Goal: Book appointment/travel/reservation

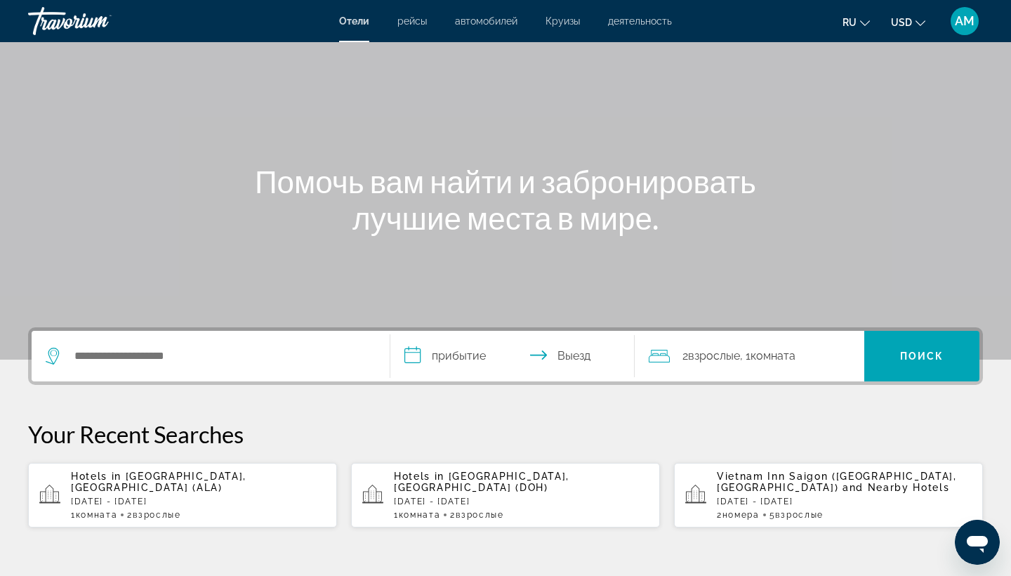
scroll to position [63, 0]
click at [251, 342] on div "Search widget" at bounding box center [211, 354] width 330 height 51
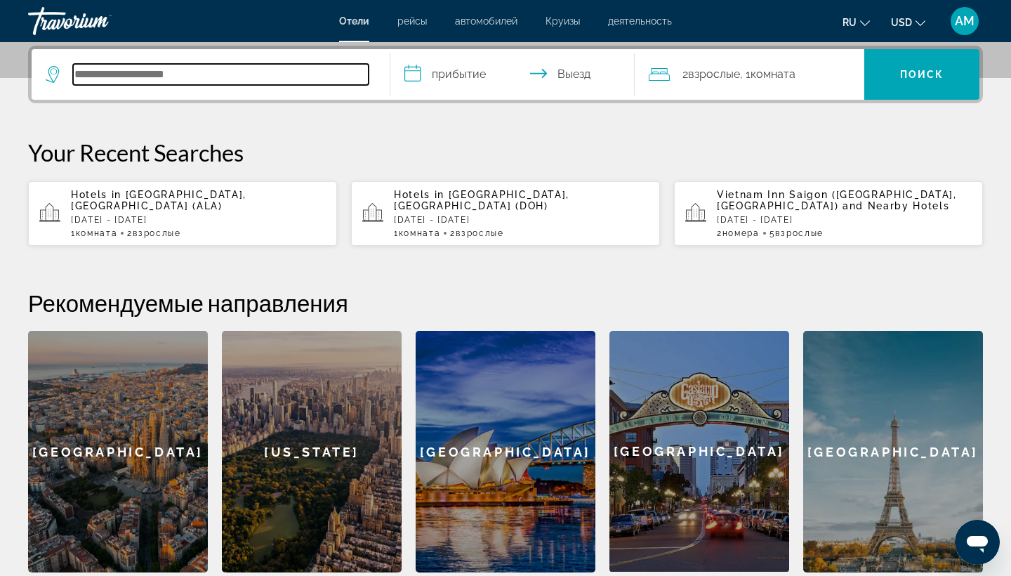
click at [220, 77] on input "Search hotel destination" at bounding box center [221, 74] width 296 height 21
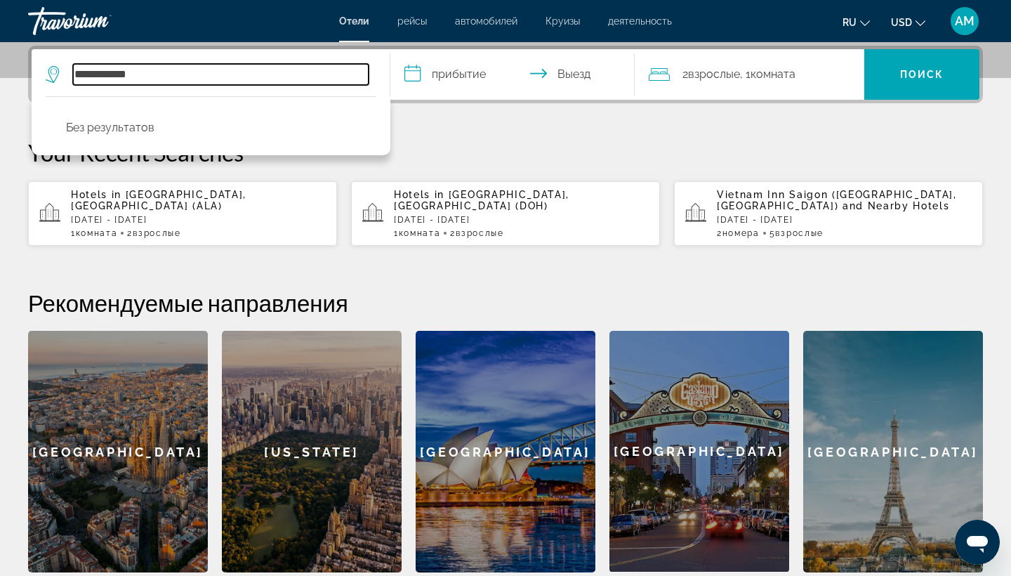
type input "**********"
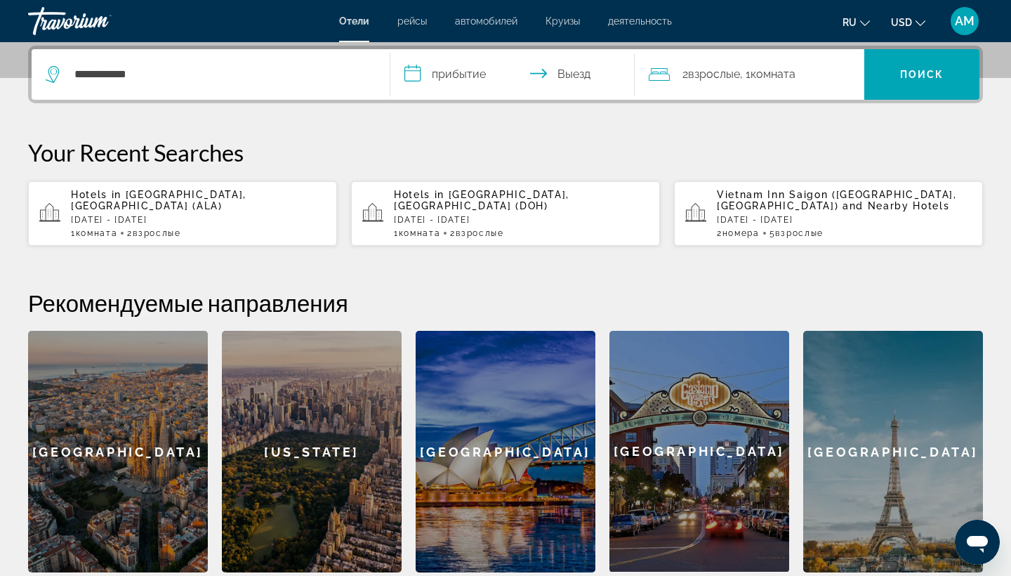
click at [549, 159] on p "Your Recent Searches" at bounding box center [505, 152] width 955 height 28
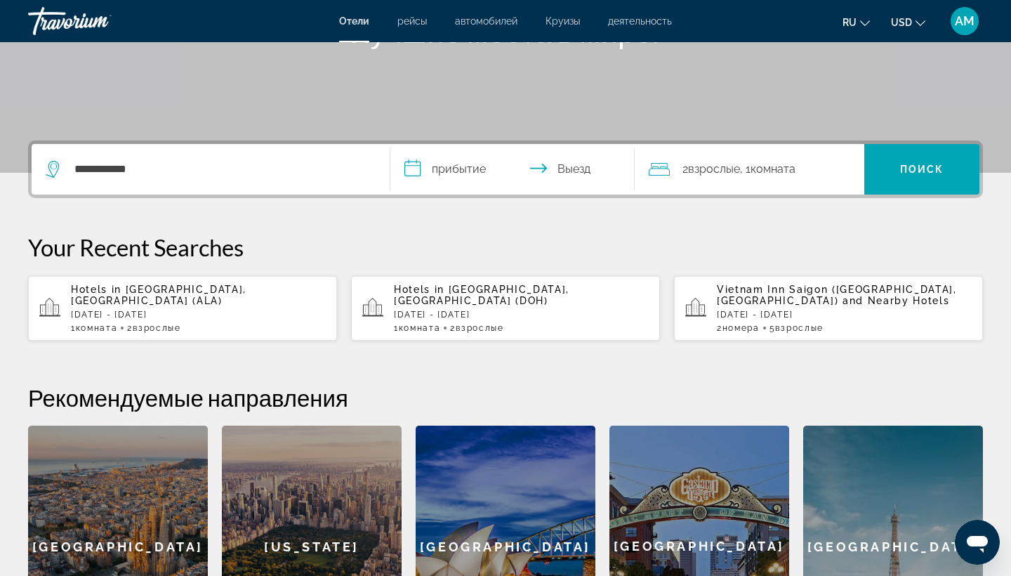
scroll to position [230, 0]
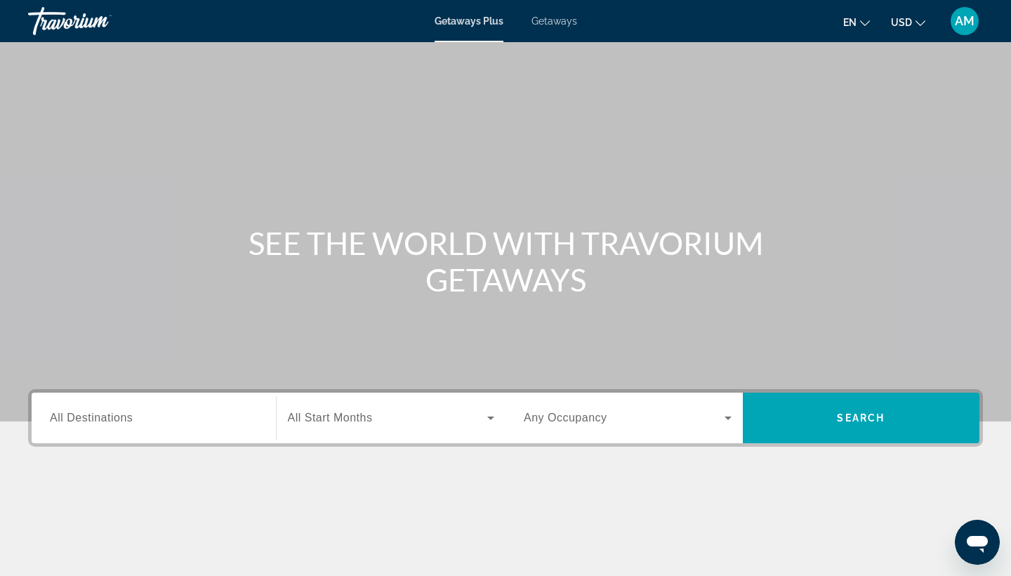
click at [222, 408] on div "Search widget" at bounding box center [154, 418] width 208 height 40
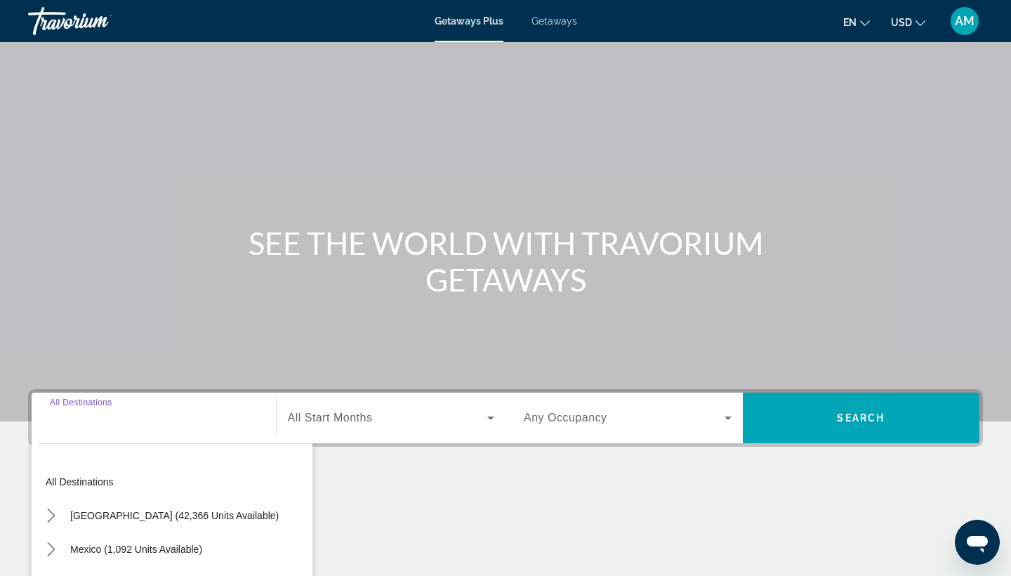
scroll to position [183, 0]
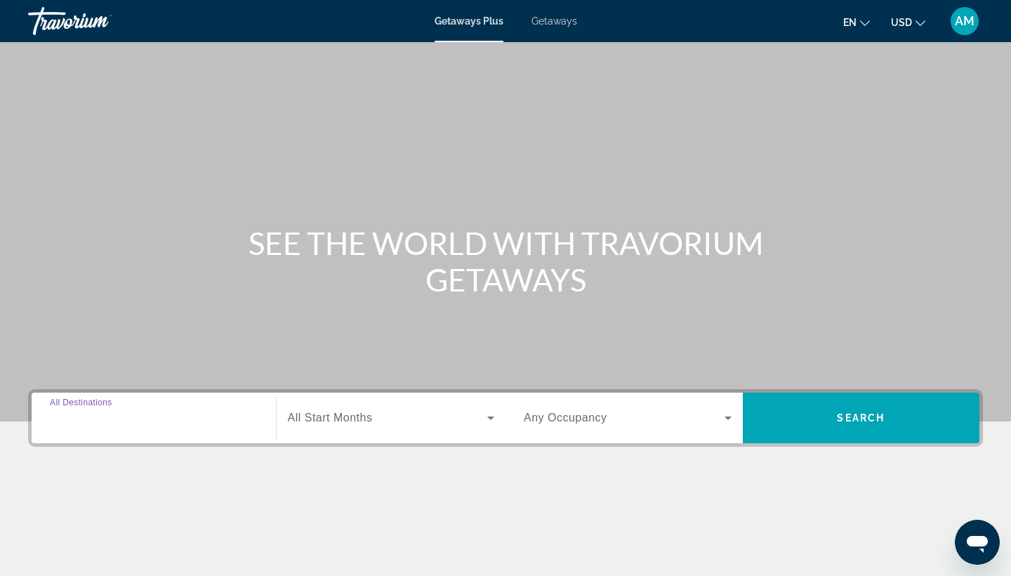
click at [213, 416] on input "Destination All Destinations" at bounding box center [154, 418] width 208 height 17
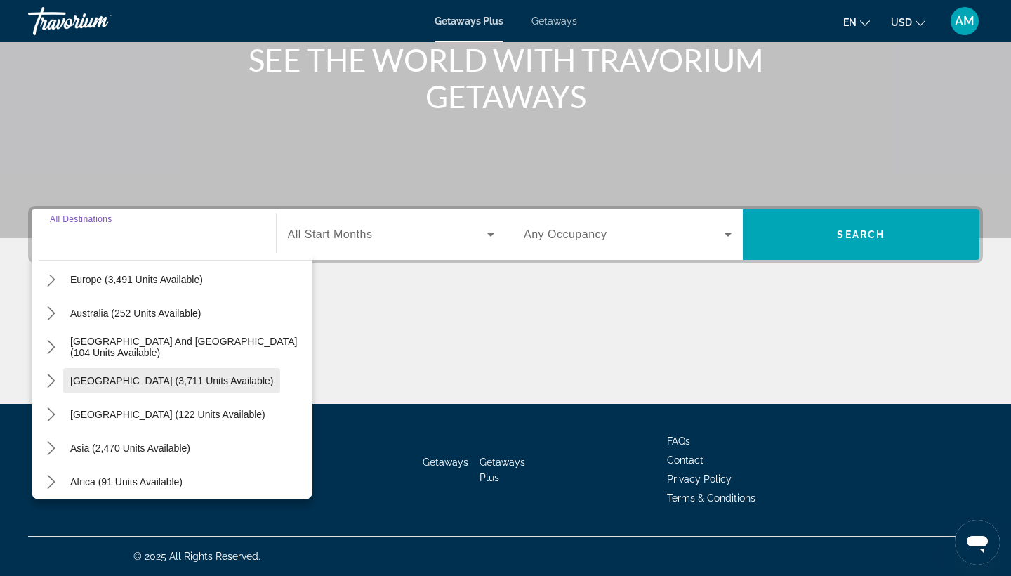
scroll to position [227, 0]
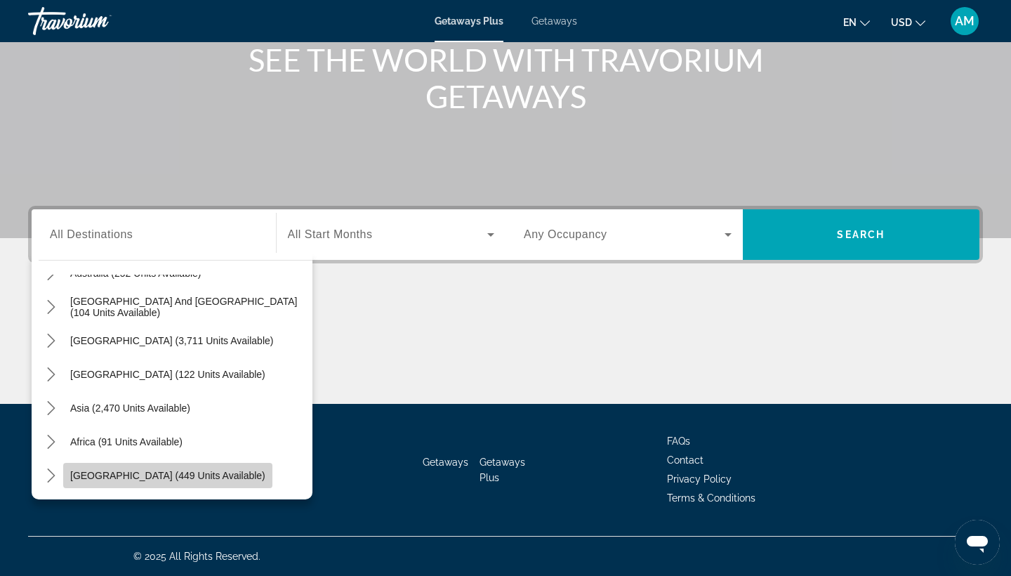
click at [175, 466] on span "Select destination: Middle East (449 units available)" at bounding box center [167, 476] width 209 height 34
type input "**********"
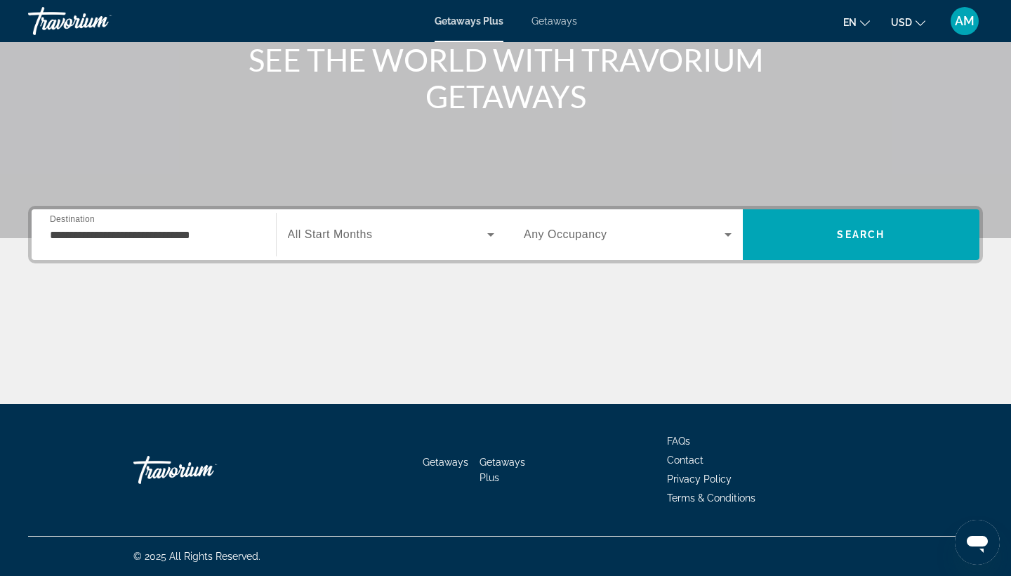
click at [353, 229] on span "All Start Months" at bounding box center [330, 234] width 85 height 12
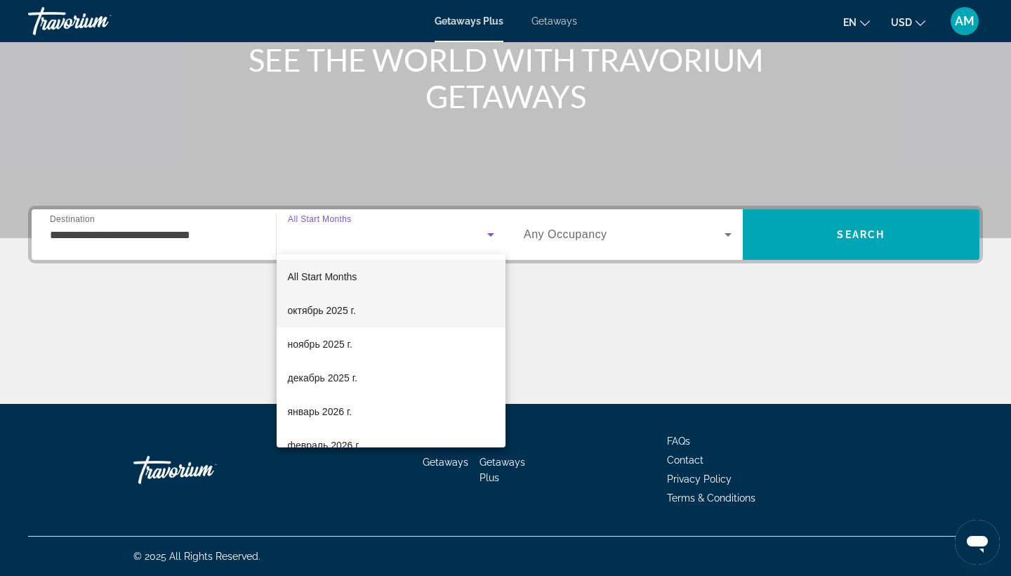
click at [369, 316] on mat-option "октябрь 2025 г." at bounding box center [392, 310] width 230 height 34
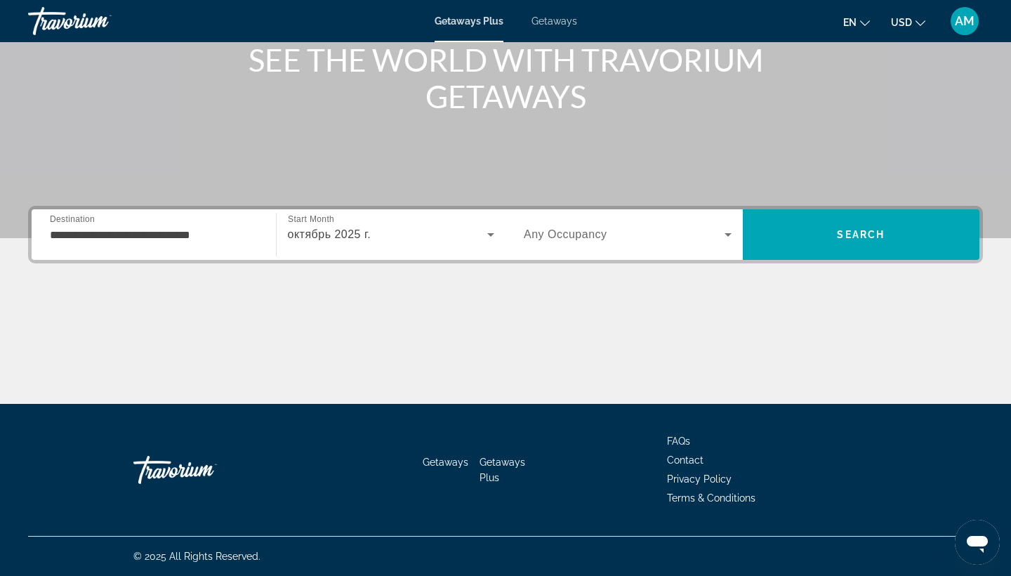
click at [378, 246] on div "октябрь 2025 г." at bounding box center [391, 234] width 207 height 39
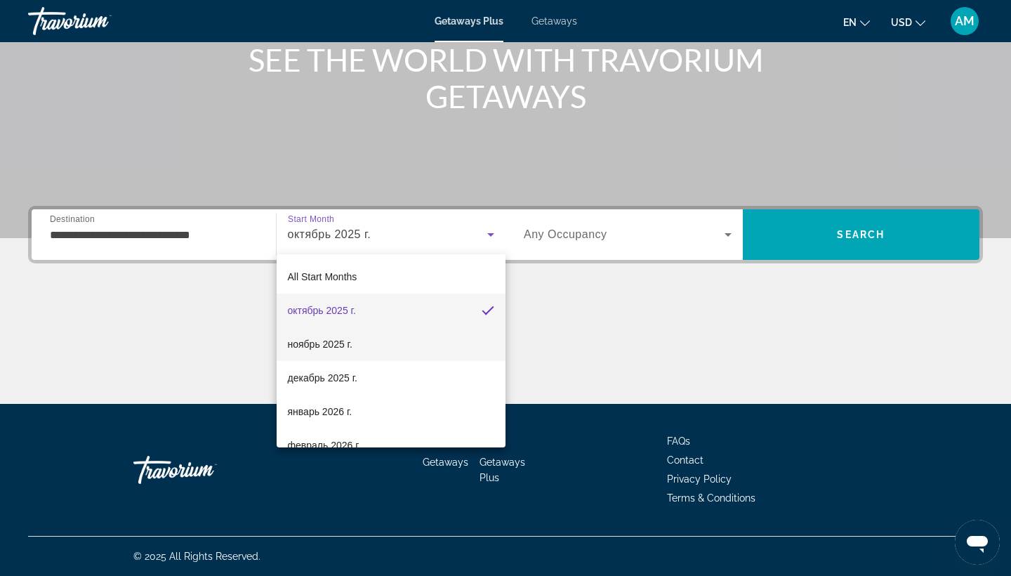
click at [343, 355] on mat-option "ноябрь 2025 г." at bounding box center [392, 344] width 230 height 34
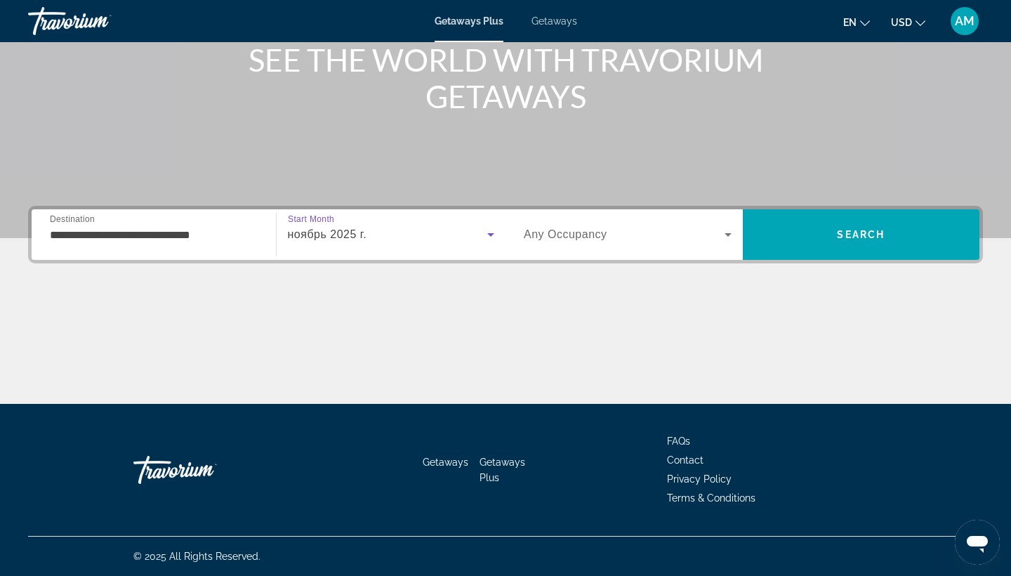
click at [567, 228] on span "Any Occupancy" at bounding box center [566, 234] width 84 height 12
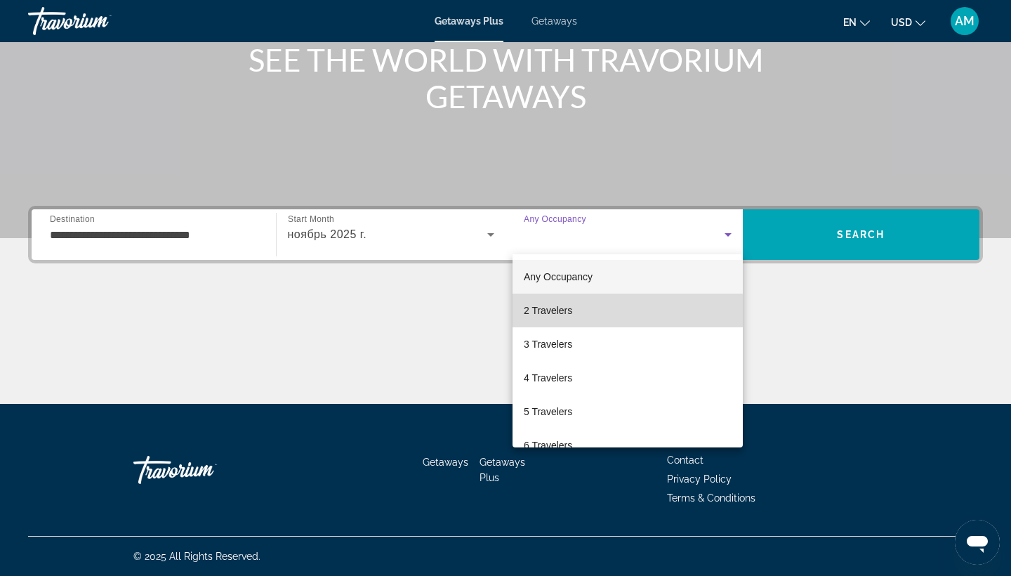
click at [567, 310] on span "2 Travelers" at bounding box center [548, 310] width 48 height 17
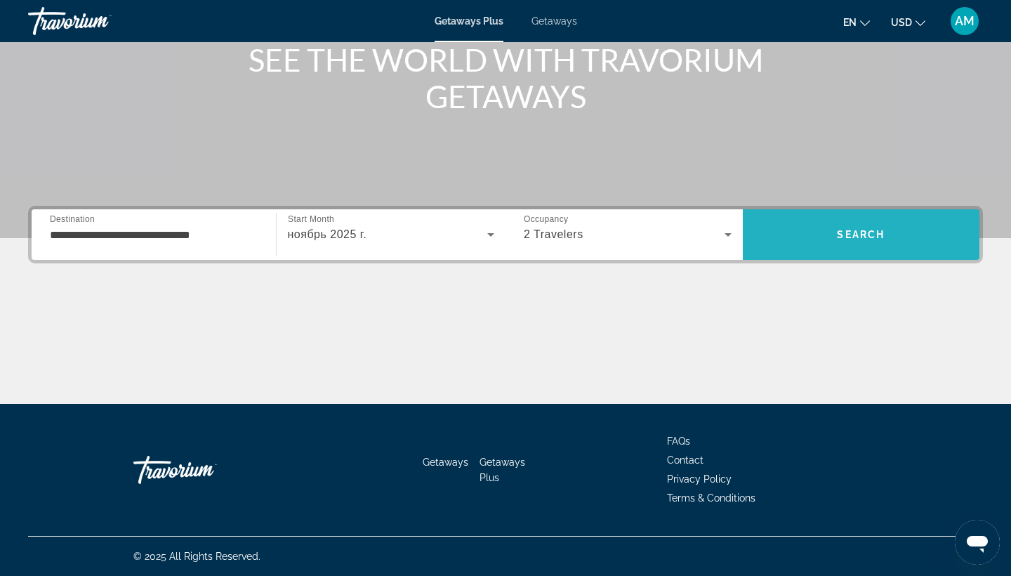
click at [803, 240] on span "Search" at bounding box center [861, 235] width 237 height 34
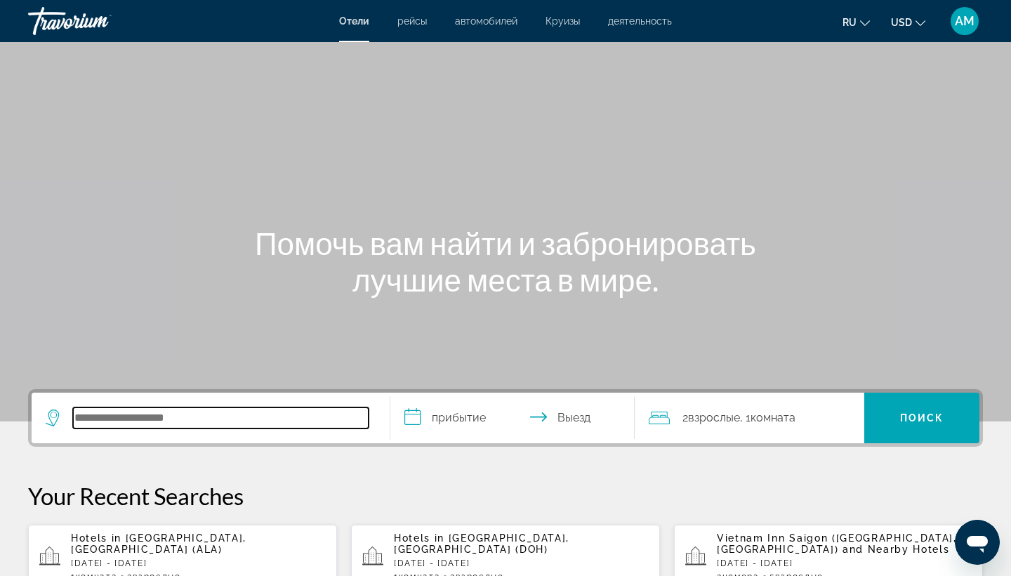
click at [197, 423] on input "Search hotel destination" at bounding box center [221, 417] width 296 height 21
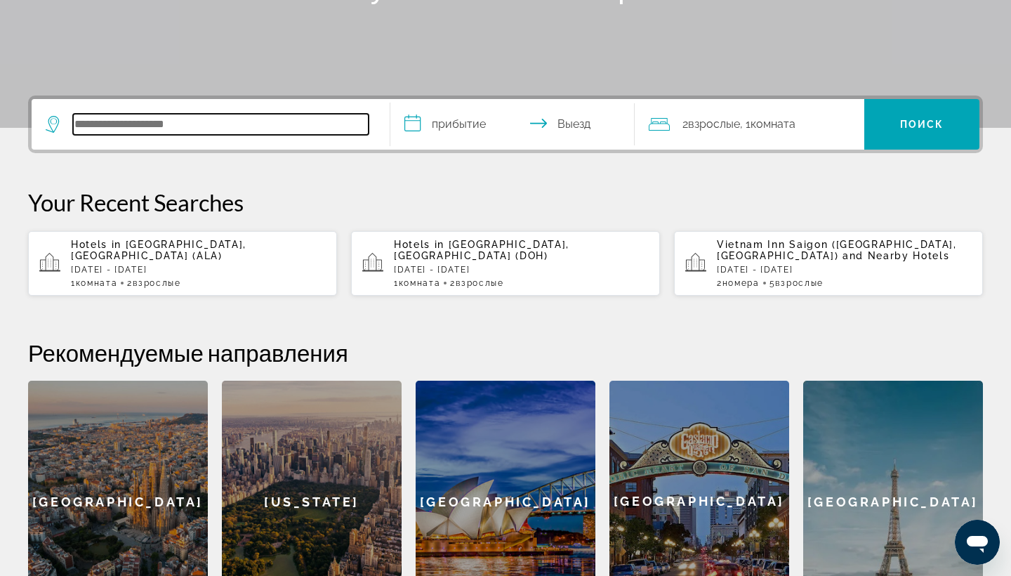
scroll to position [343, 0]
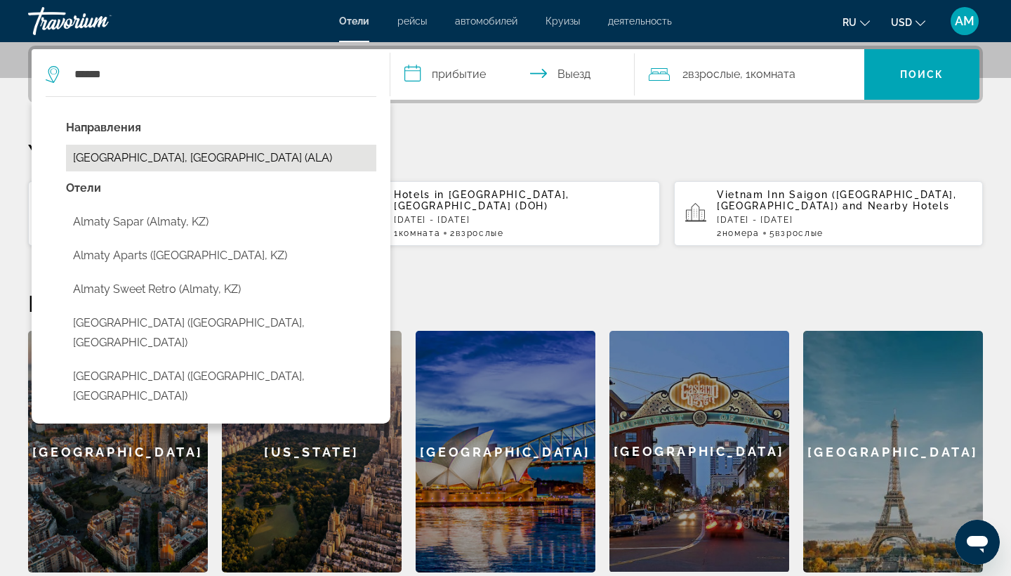
drag, startPoint x: 317, startPoint y: 242, endPoint x: 274, endPoint y: 156, distance: 96.1
click at [274, 156] on button "[GEOGRAPHIC_DATA], [GEOGRAPHIC_DATA] (ALA)" at bounding box center [221, 158] width 310 height 27
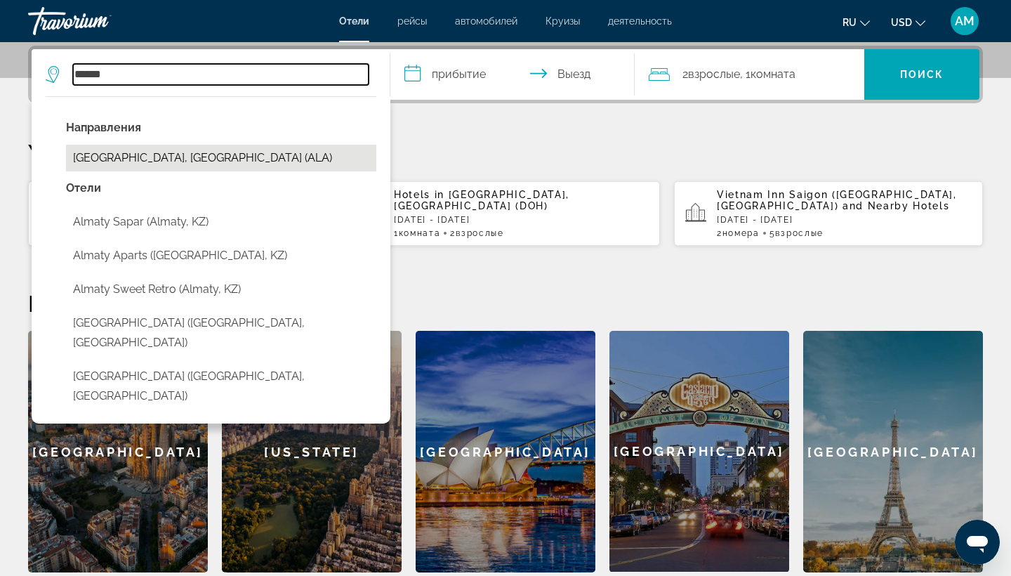
type input "**********"
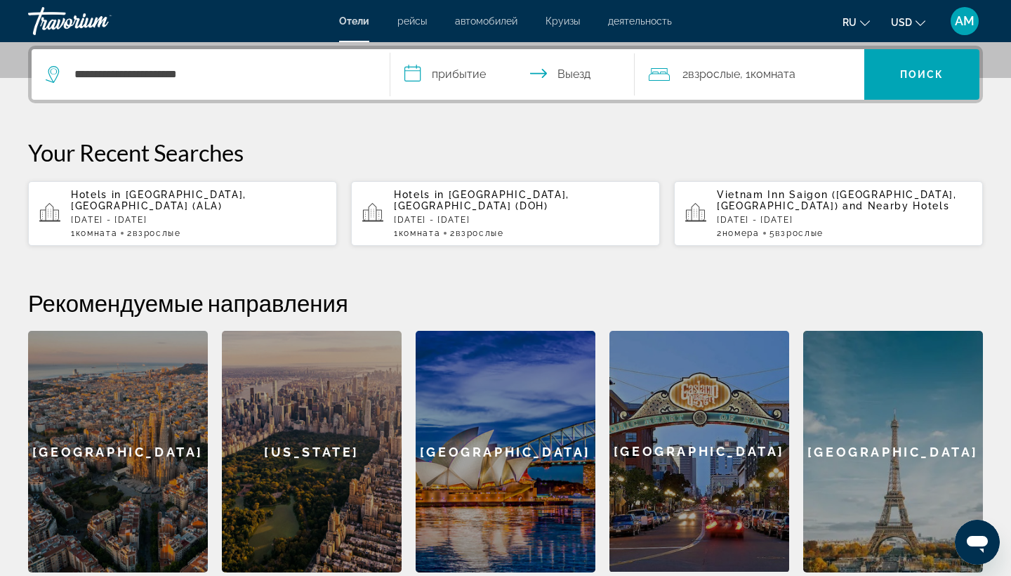
click at [488, 65] on input "**********" at bounding box center [515, 76] width 250 height 55
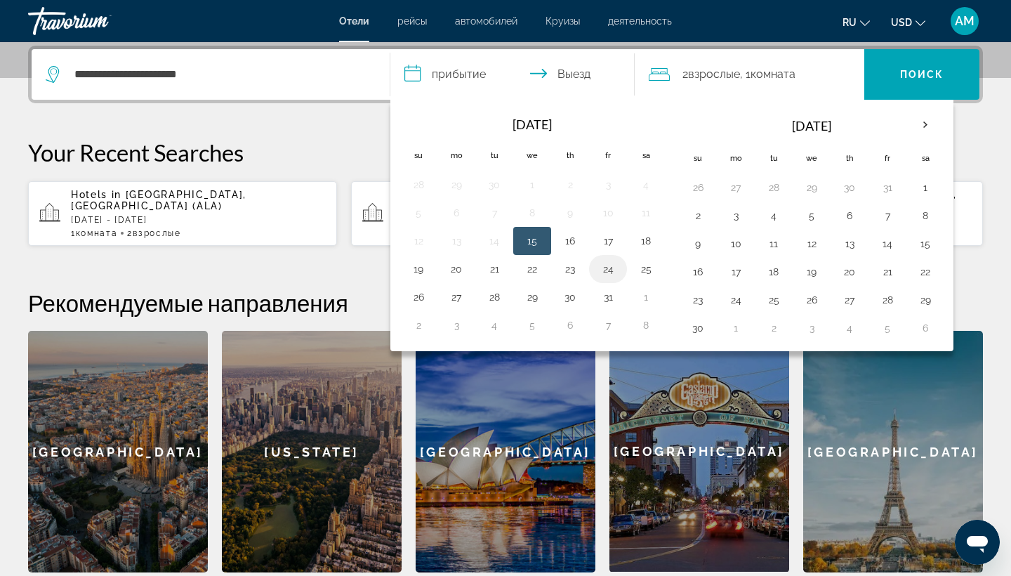
click at [616, 270] on button "24" at bounding box center [608, 269] width 22 height 20
click at [415, 292] on button "26" at bounding box center [418, 297] width 22 height 20
type input "**********"
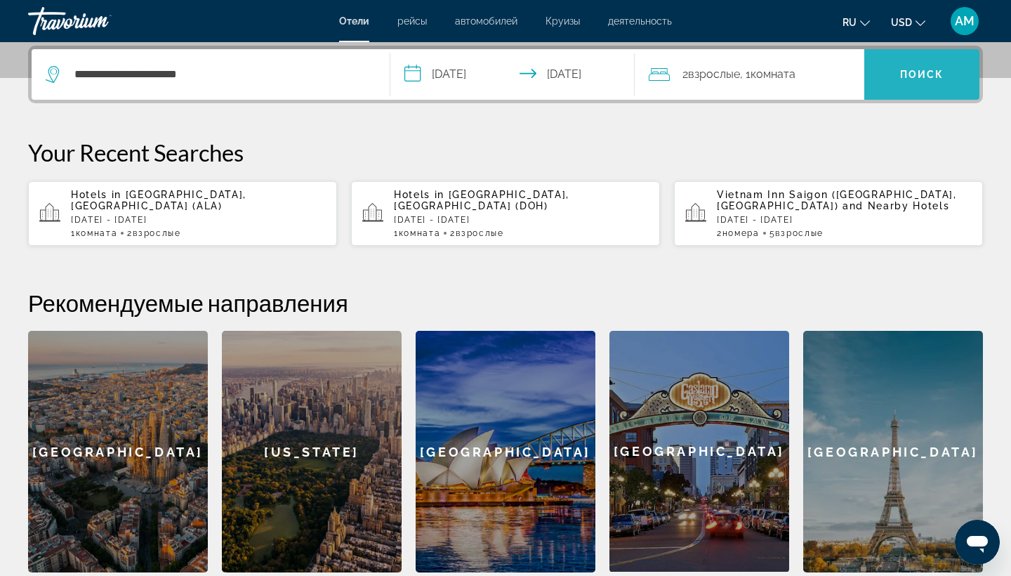
click at [906, 86] on span "Search" at bounding box center [921, 75] width 115 height 34
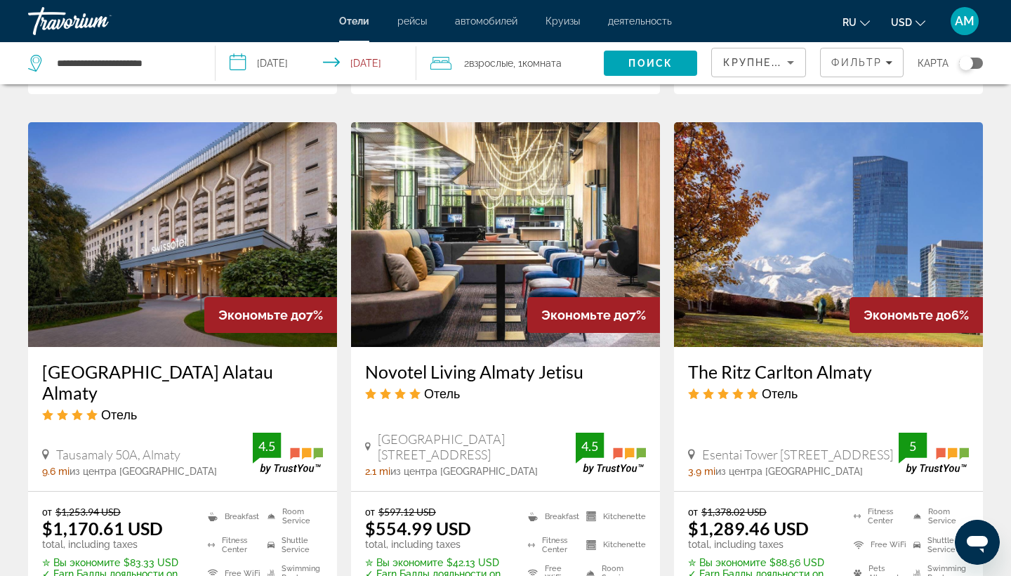
scroll to position [1640, 0]
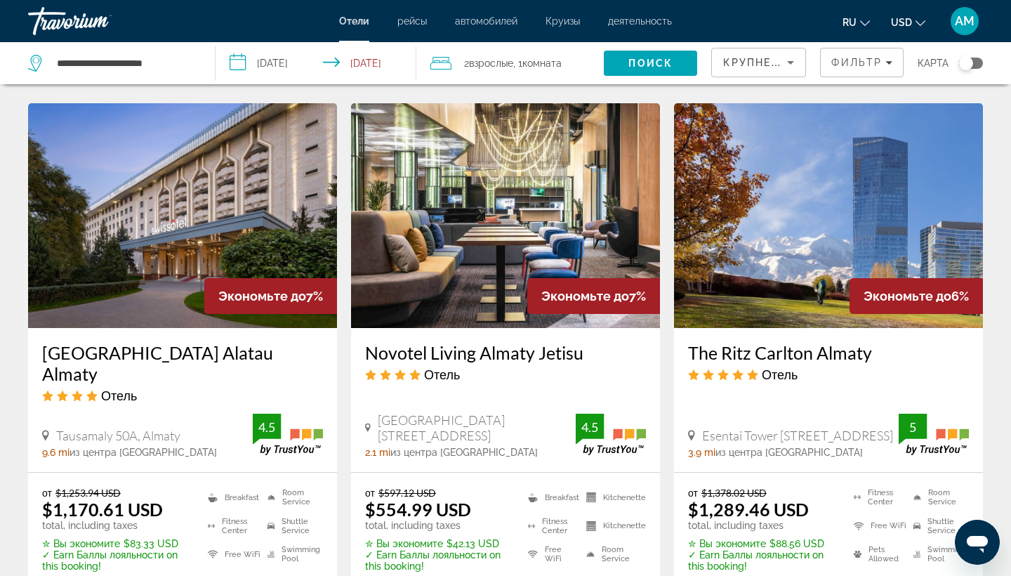
click at [791, 293] on img "Main content" at bounding box center [828, 215] width 309 height 225
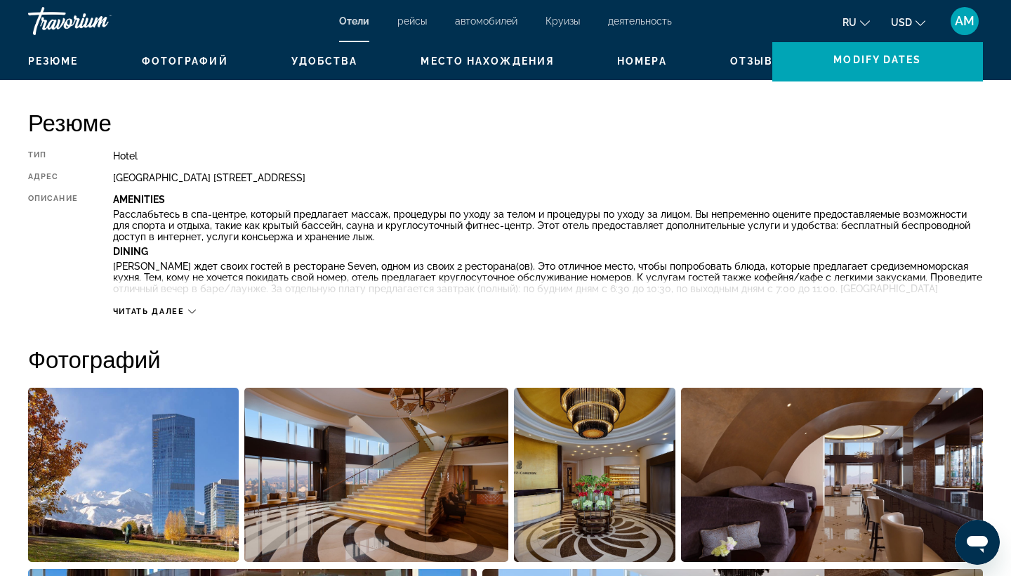
scroll to position [353, 0]
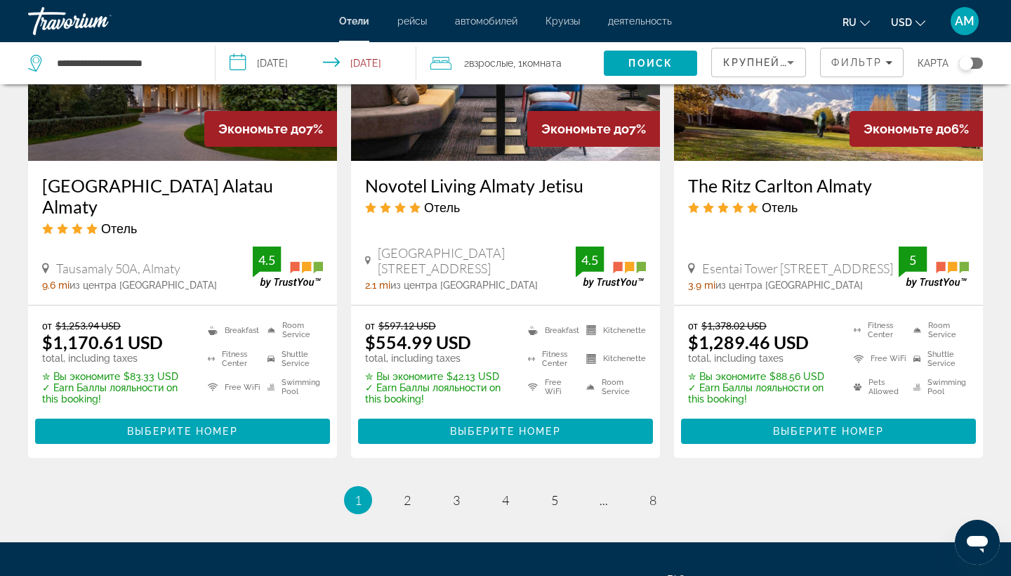
scroll to position [1792, 0]
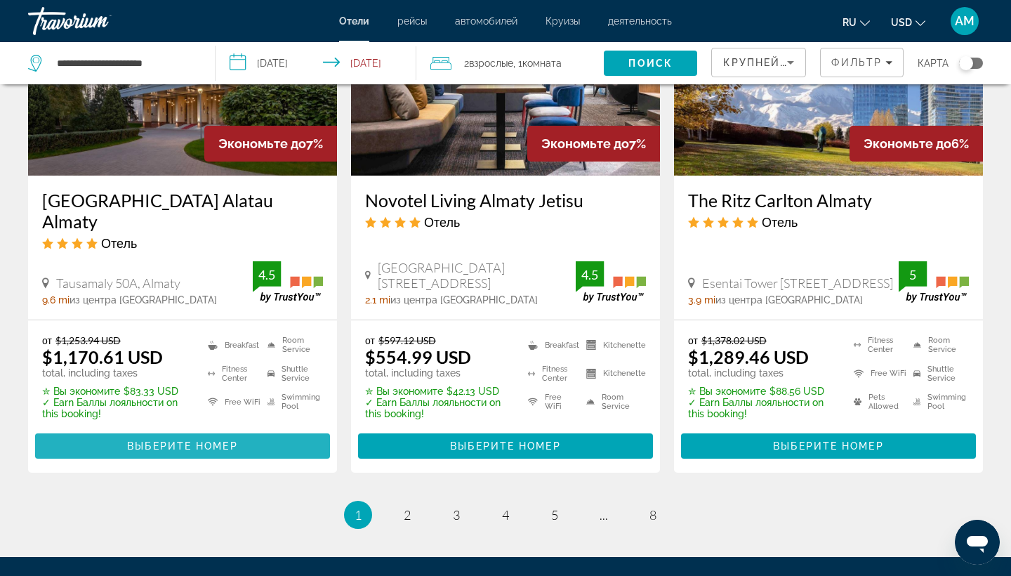
click at [282, 445] on span "Main content" at bounding box center [182, 446] width 295 height 34
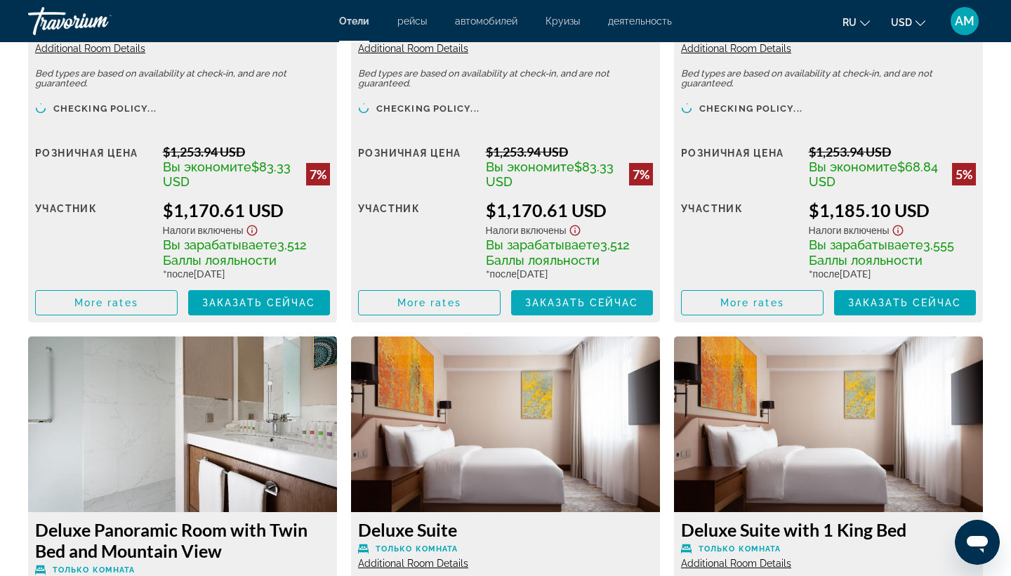
scroll to position [2189, 0]
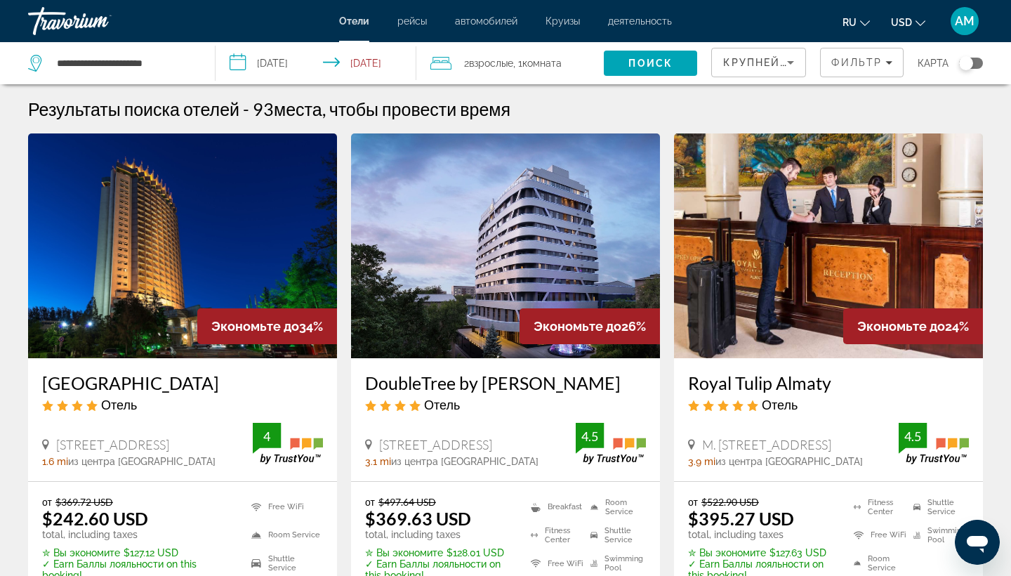
click at [562, 283] on img "Main content" at bounding box center [505, 245] width 309 height 225
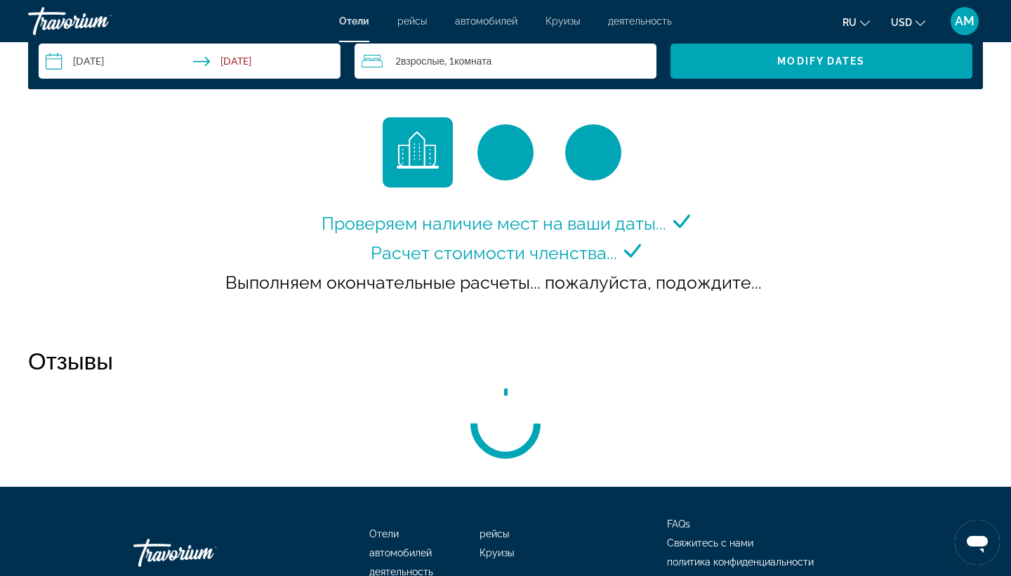
scroll to position [1874, 0]
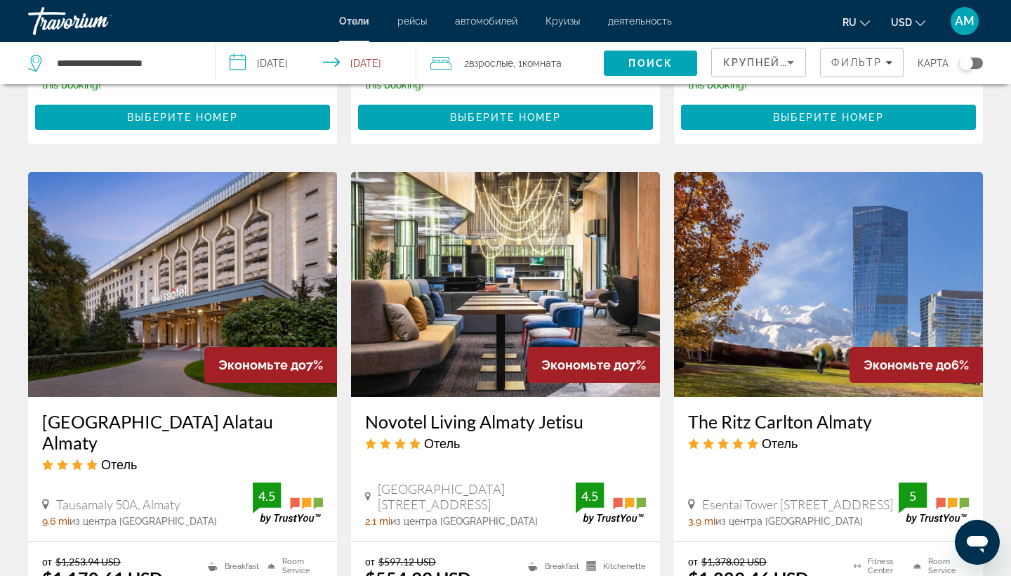
scroll to position [1581, 0]
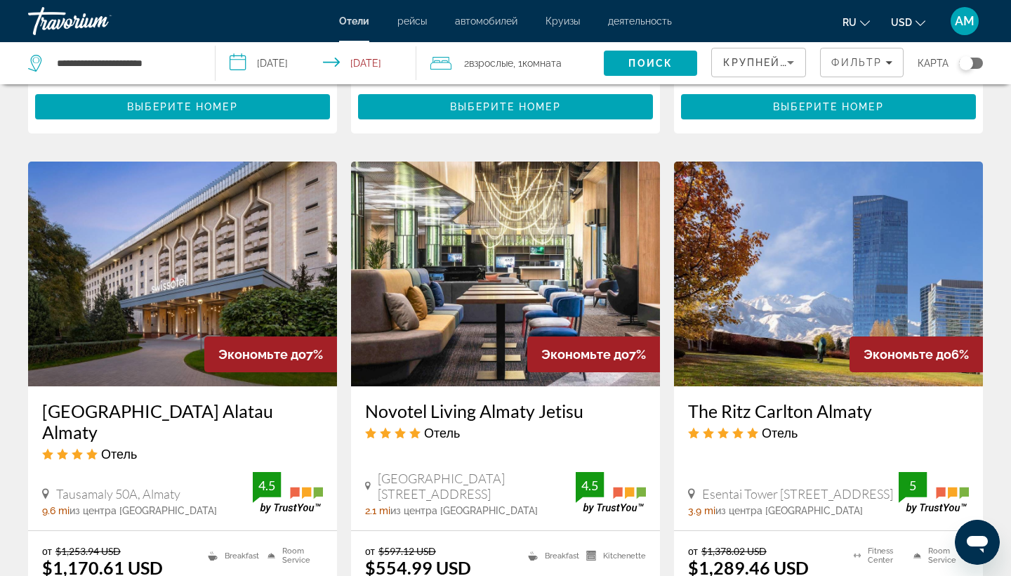
click at [736, 293] on img "Main content" at bounding box center [828, 273] width 309 height 225
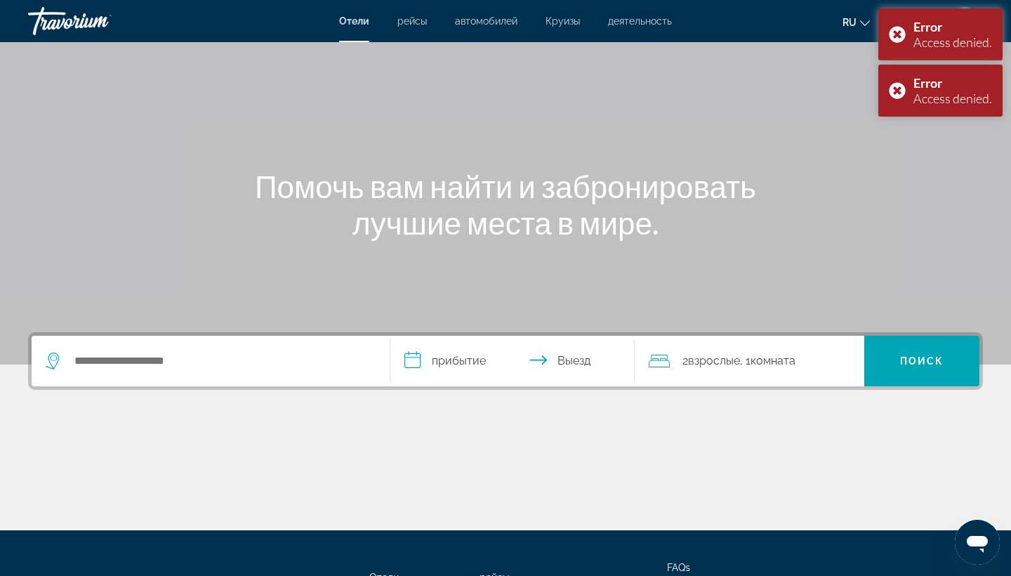
scroll to position [58, 0]
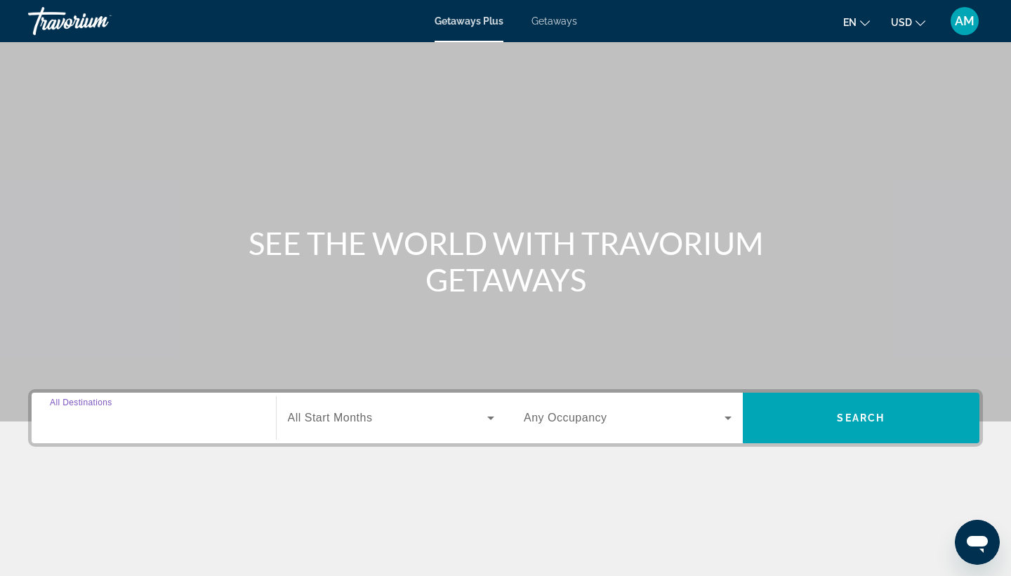
click at [188, 415] on input "Destination All Destinations" at bounding box center [154, 418] width 208 height 17
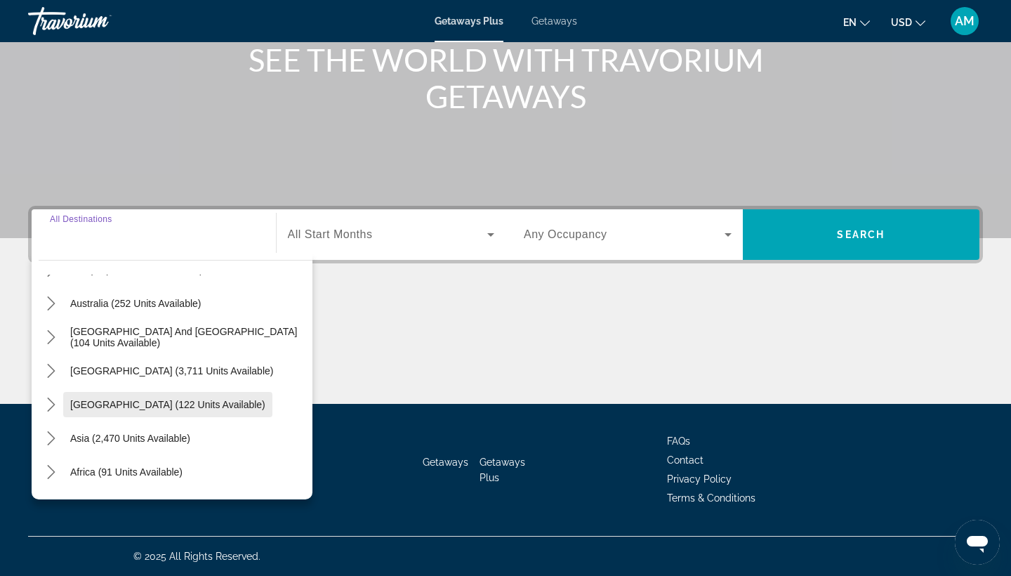
scroll to position [184, 0]
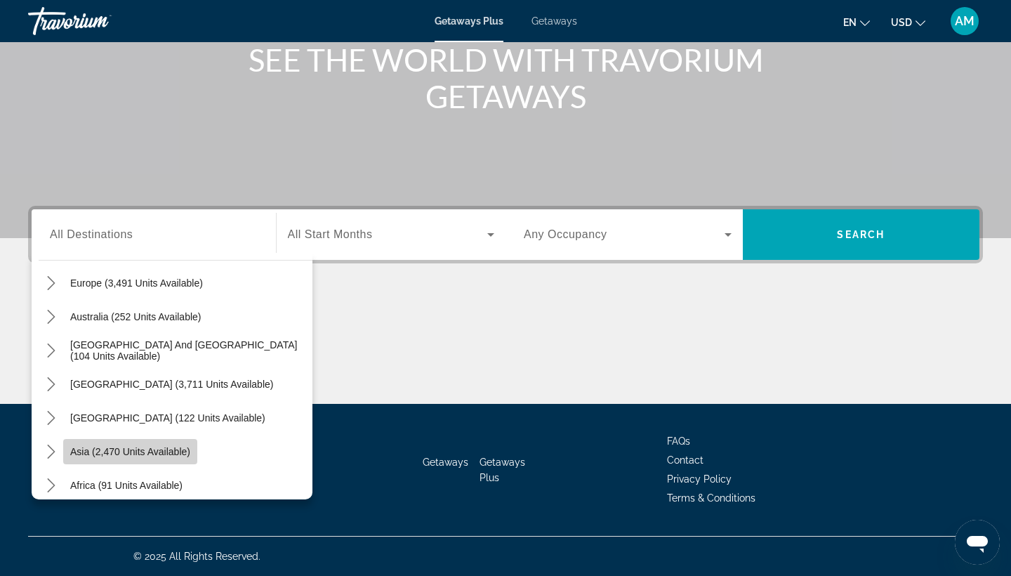
click at [156, 440] on span "Select destination: Asia (2,470 units available)" at bounding box center [130, 452] width 134 height 34
type input "**********"
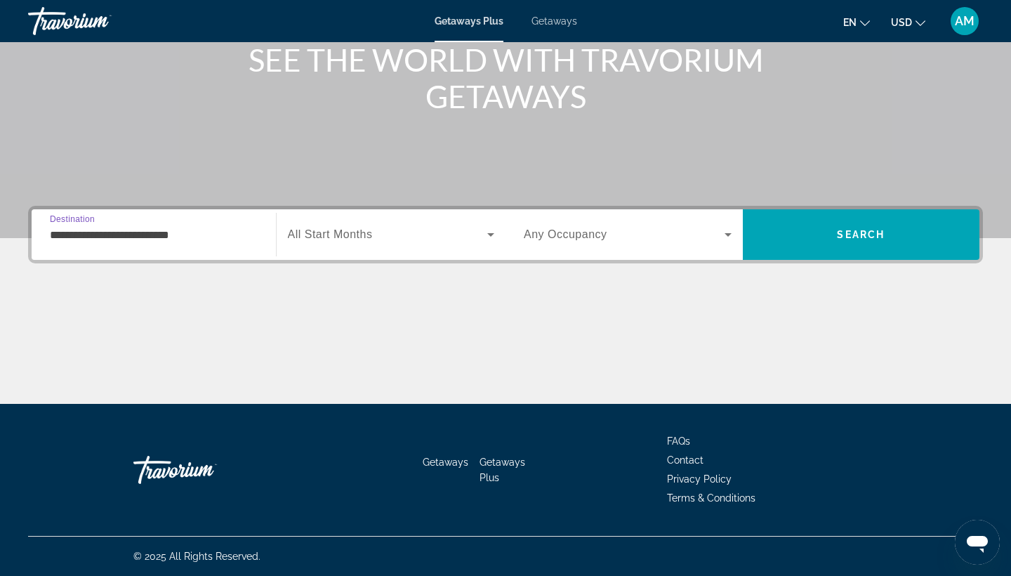
click at [345, 216] on div "Search widget" at bounding box center [391, 234] width 207 height 39
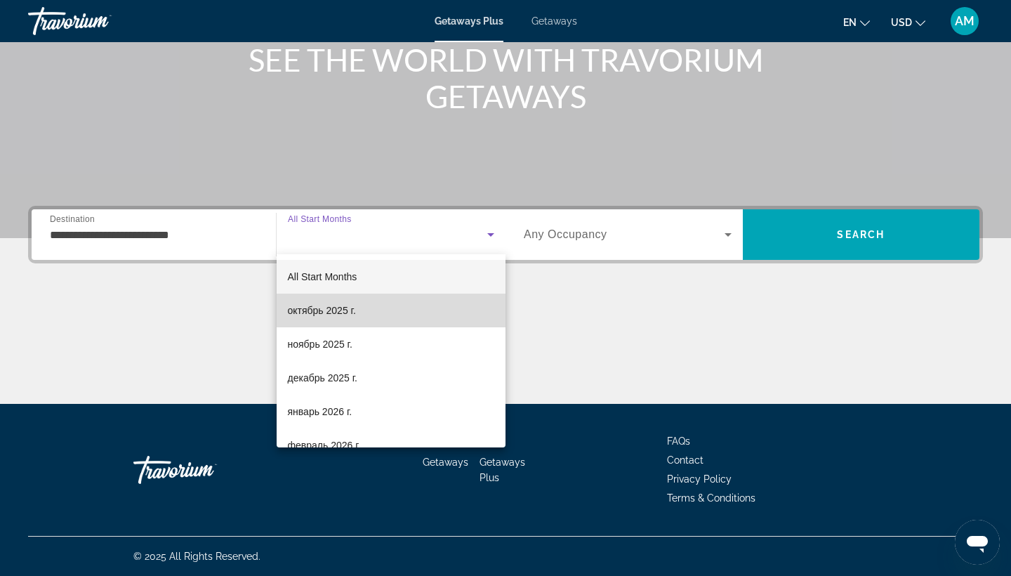
click at [335, 303] on span "октябрь 2025 г." at bounding box center [322, 310] width 68 height 17
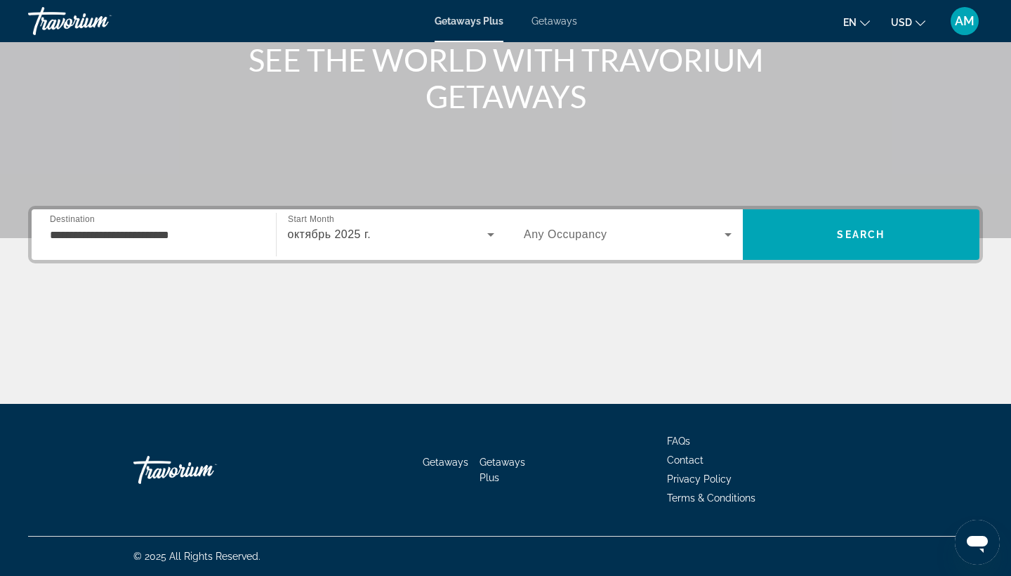
click at [560, 238] on span "Any Occupancy" at bounding box center [566, 234] width 84 height 12
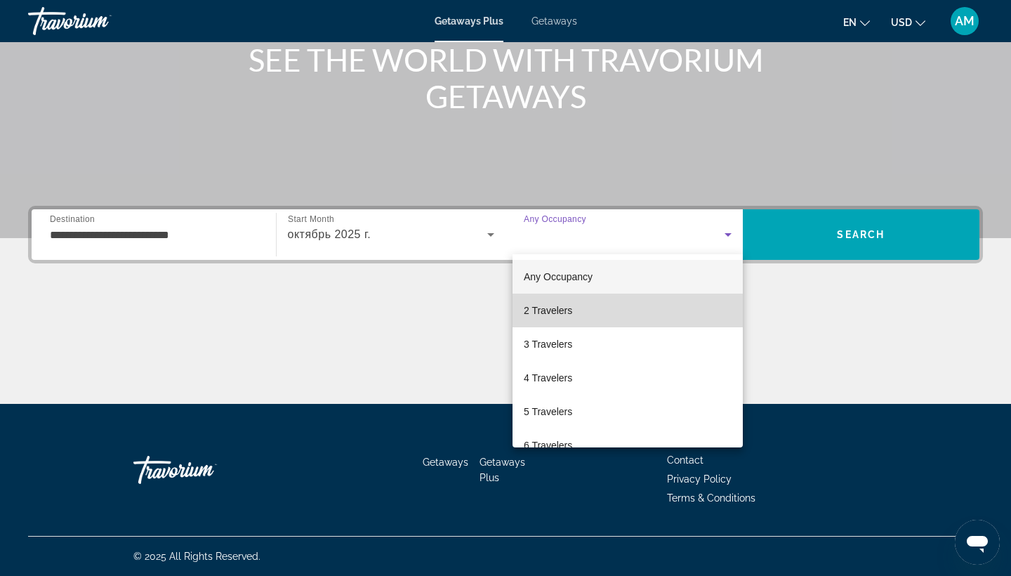
click at [584, 301] on mat-option "2 Travelers" at bounding box center [628, 310] width 230 height 34
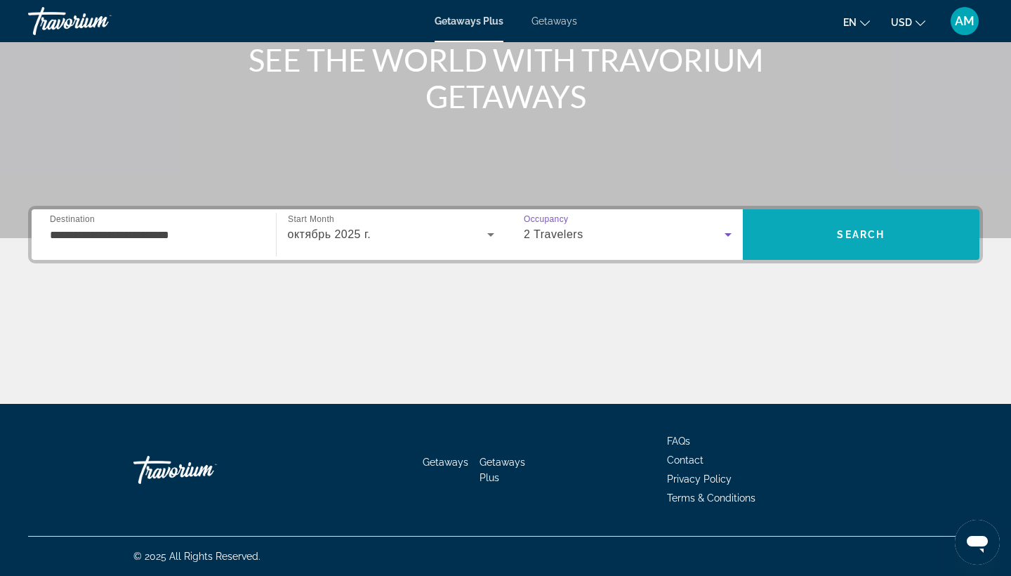
click at [845, 239] on span "Search" at bounding box center [861, 234] width 48 height 11
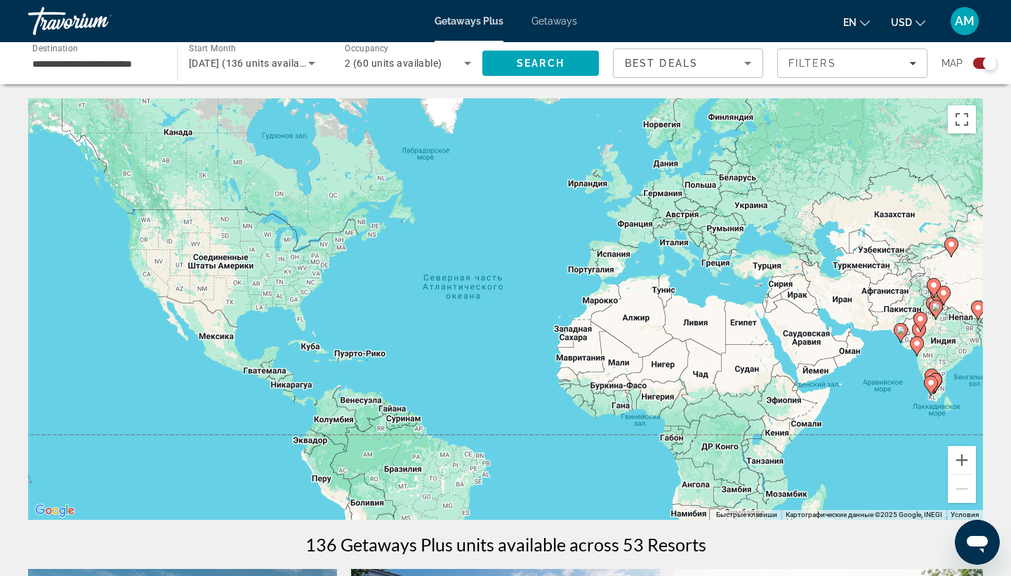
click at [918, 240] on div "Чтобы активировать перетаскивание с помощью клавиатуры, нажмите Alt + Ввод. Пос…" at bounding box center [505, 308] width 955 height 421
click at [965, 454] on button "Увеличить" at bounding box center [962, 460] width 28 height 28
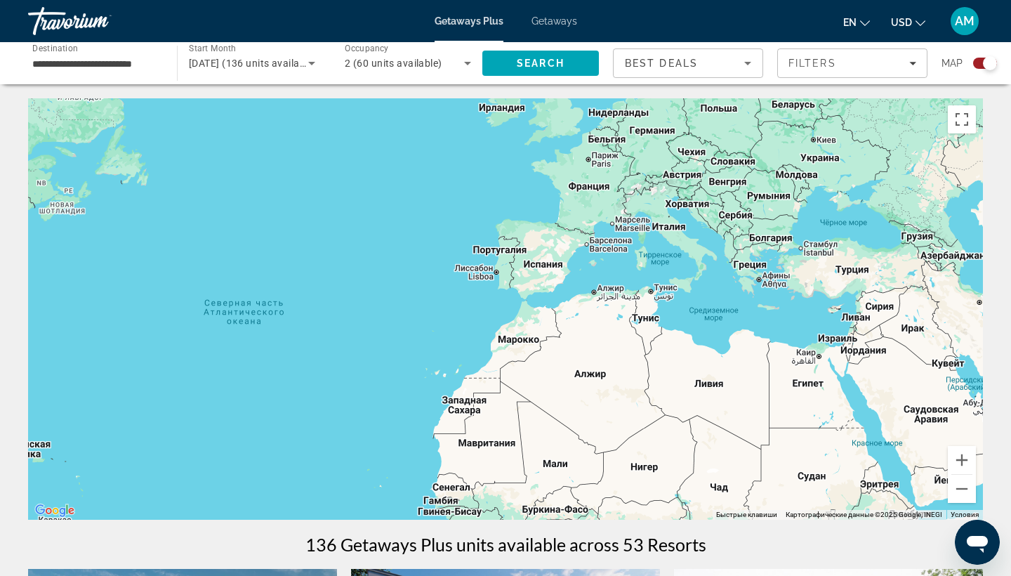
drag, startPoint x: 910, startPoint y: 379, endPoint x: 528, endPoint y: 494, distance: 398.7
click at [529, 493] on div "Main content" at bounding box center [505, 308] width 955 height 421
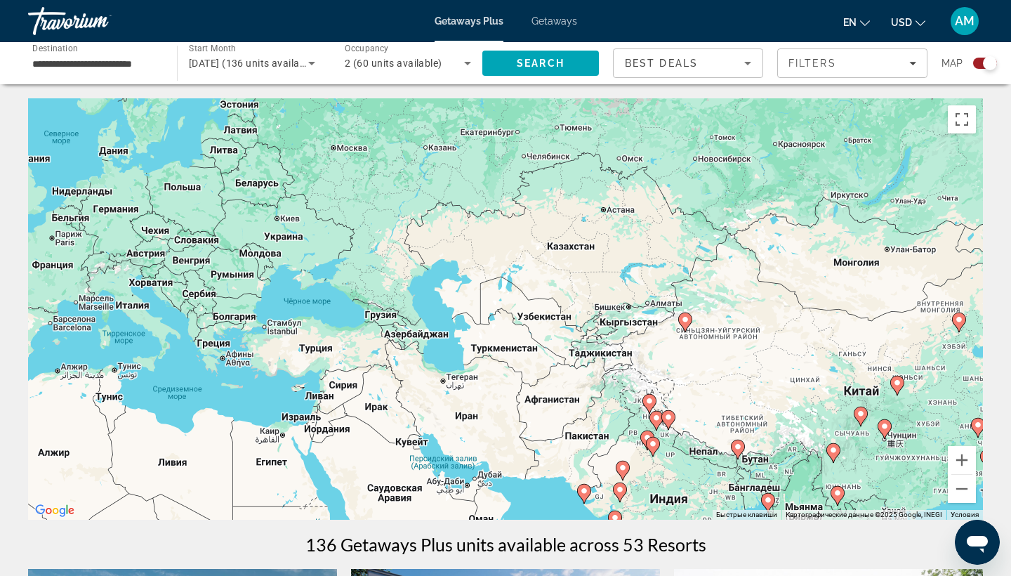
drag, startPoint x: 716, startPoint y: 464, endPoint x: 595, endPoint y: 400, distance: 137.0
click at [595, 400] on div "Чтобы активировать перетаскивание с помощью клавиатуры, нажмите Alt + Ввод. Пос…" at bounding box center [505, 308] width 955 height 421
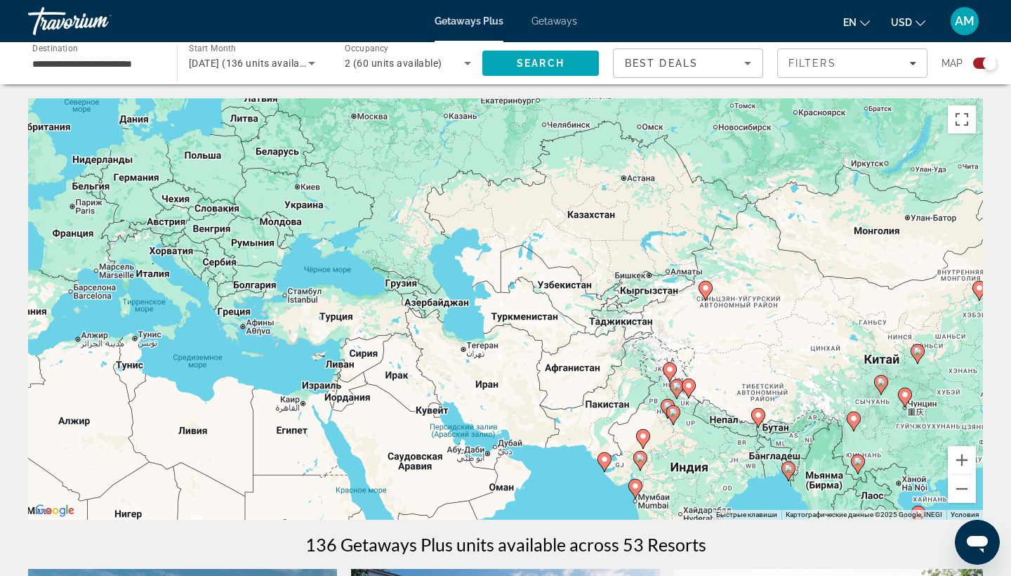
drag, startPoint x: 678, startPoint y: 393, endPoint x: 699, endPoint y: 359, distance: 38.8
click at [699, 359] on div "Чтобы активировать перетаскивание с помощью клавиатуры, нажмите Alt + Ввод. Пос…" at bounding box center [505, 308] width 955 height 421
click at [97, 62] on input "**********" at bounding box center [95, 63] width 126 height 17
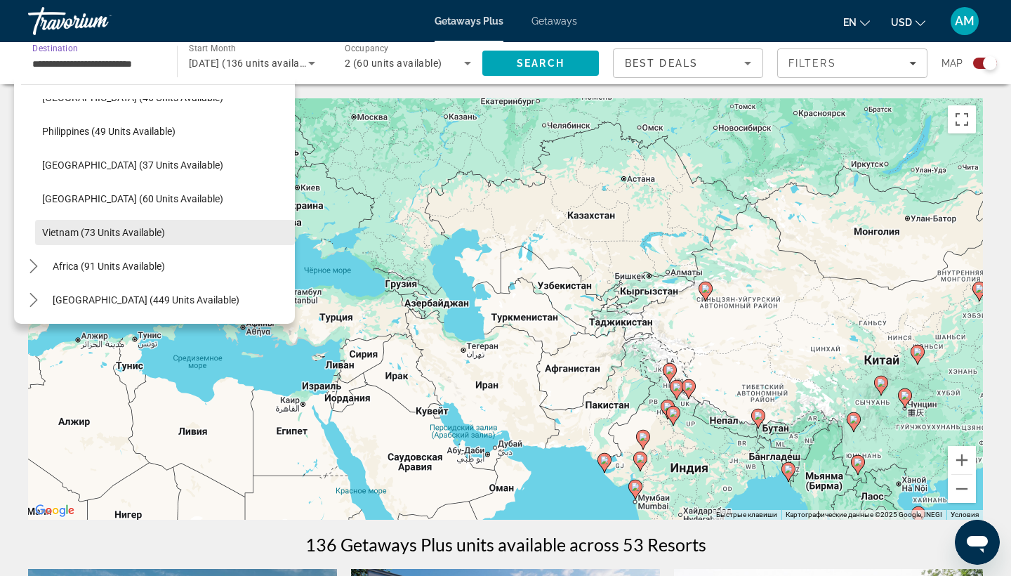
scroll to position [565, 0]
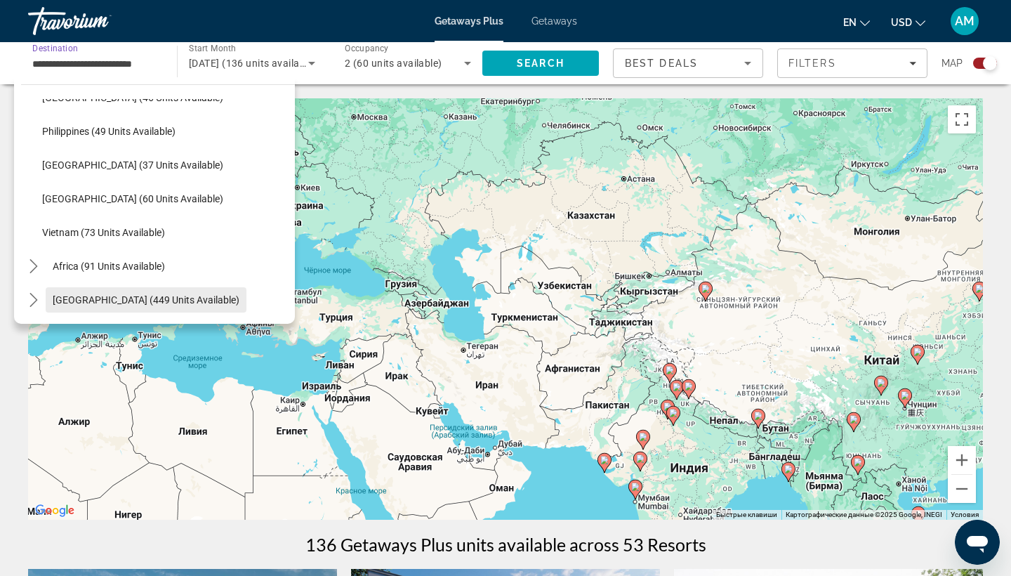
click at [143, 285] on span "Select destination: Middle East (449 units available)" at bounding box center [146, 300] width 201 height 34
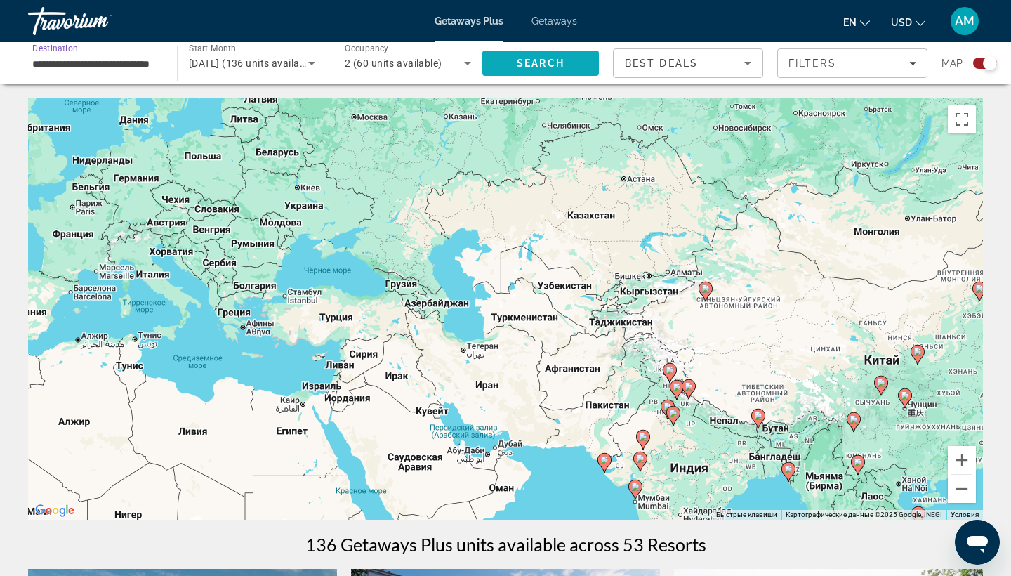
click at [574, 67] on span "Search" at bounding box center [540, 63] width 117 height 34
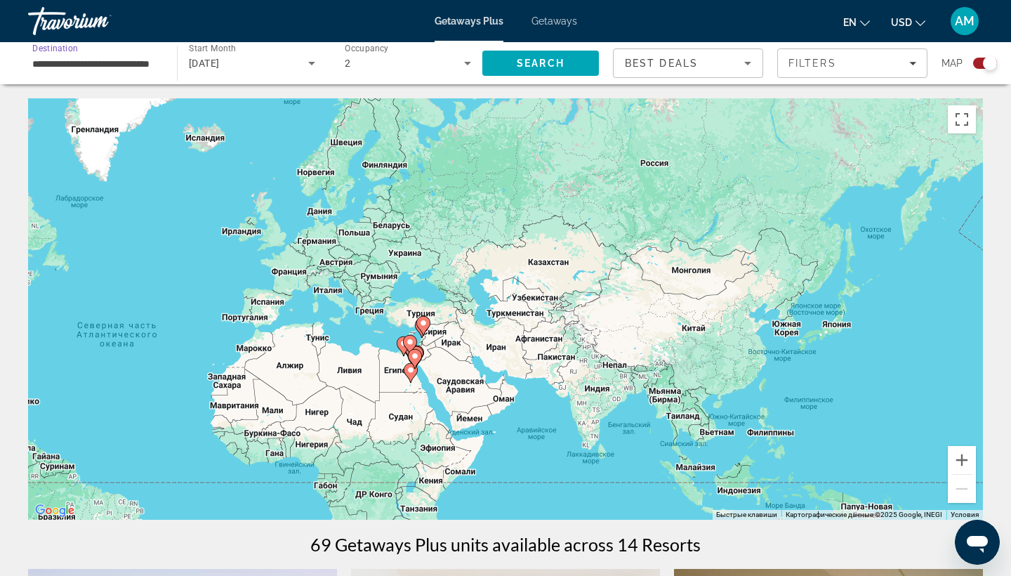
click at [150, 64] on input "**********" at bounding box center [95, 63] width 126 height 17
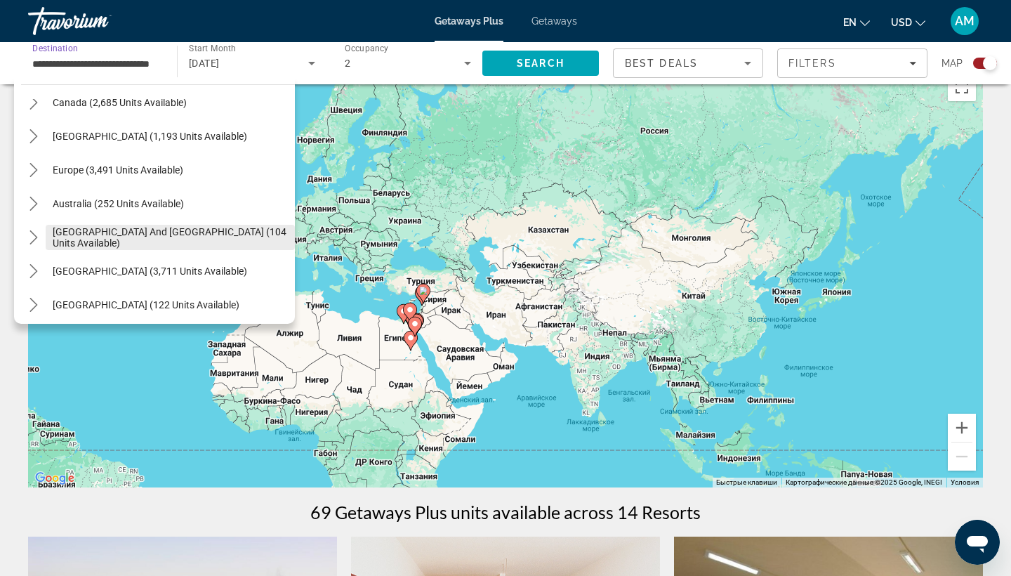
scroll to position [121, 0]
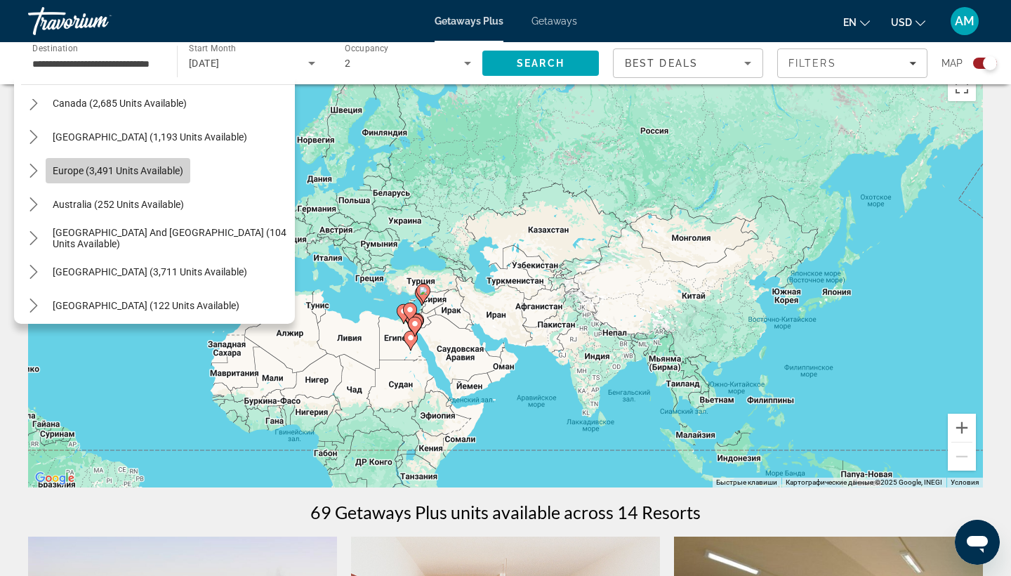
click at [124, 182] on span "Select destination: Europe (3,491 units available)" at bounding box center [118, 171] width 145 height 34
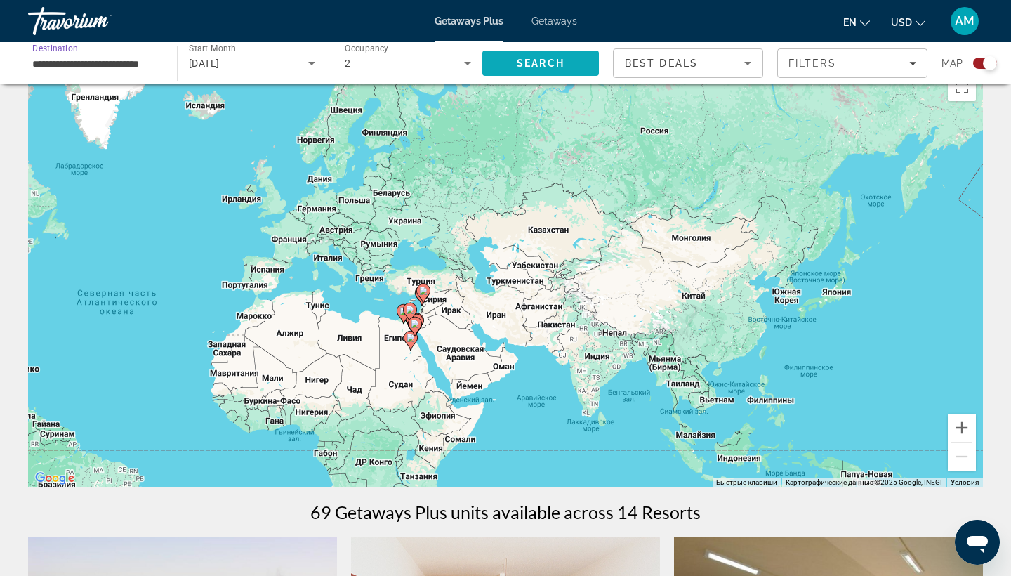
click at [513, 62] on span "Search" at bounding box center [540, 63] width 117 height 34
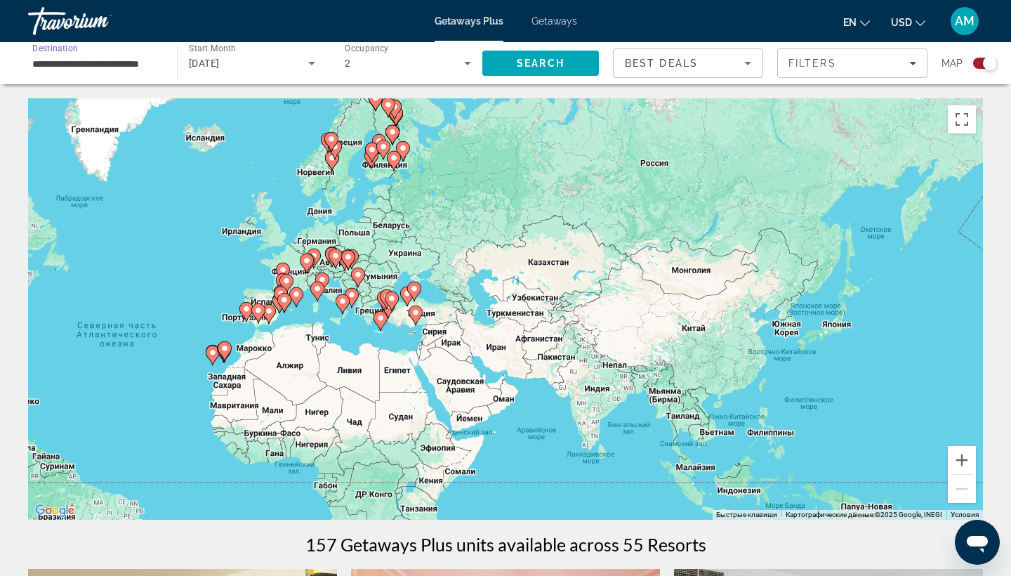
click at [130, 67] on input "**********" at bounding box center [95, 63] width 126 height 17
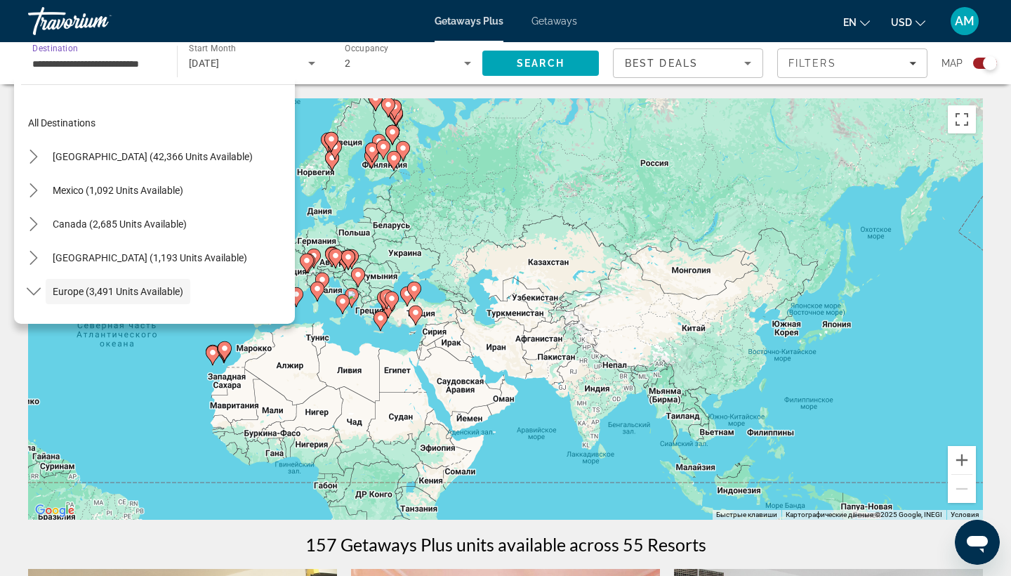
scroll to position [84, 0]
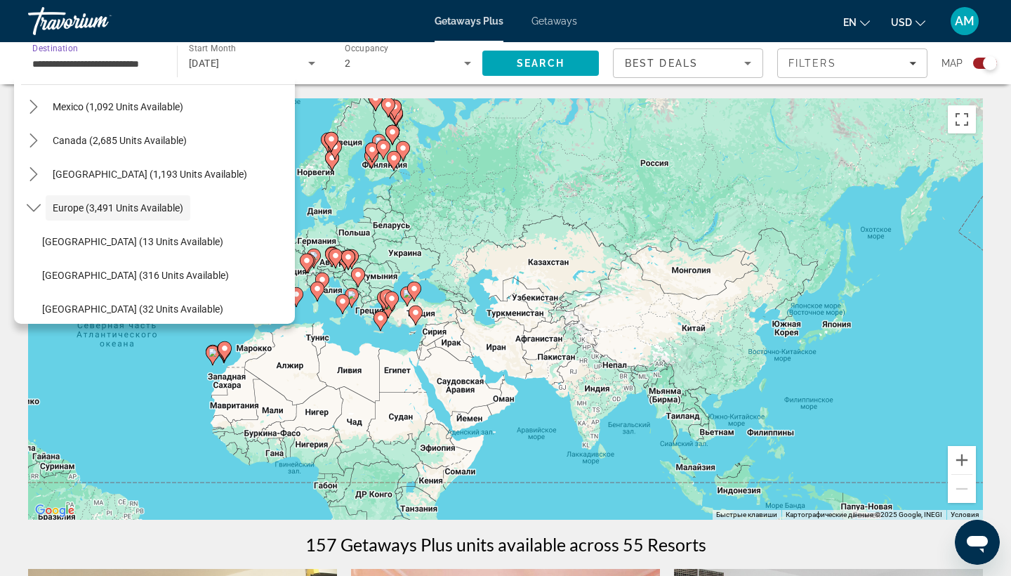
click at [416, 319] on icon "Main content" at bounding box center [415, 315] width 13 height 18
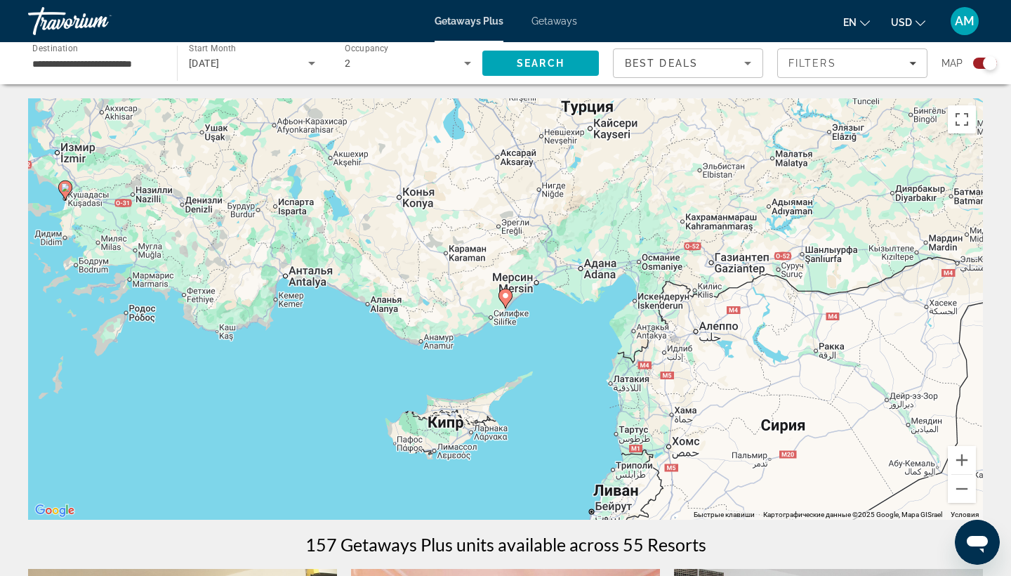
scroll to position [0, 0]
click at [150, 71] on input "**********" at bounding box center [95, 63] width 126 height 17
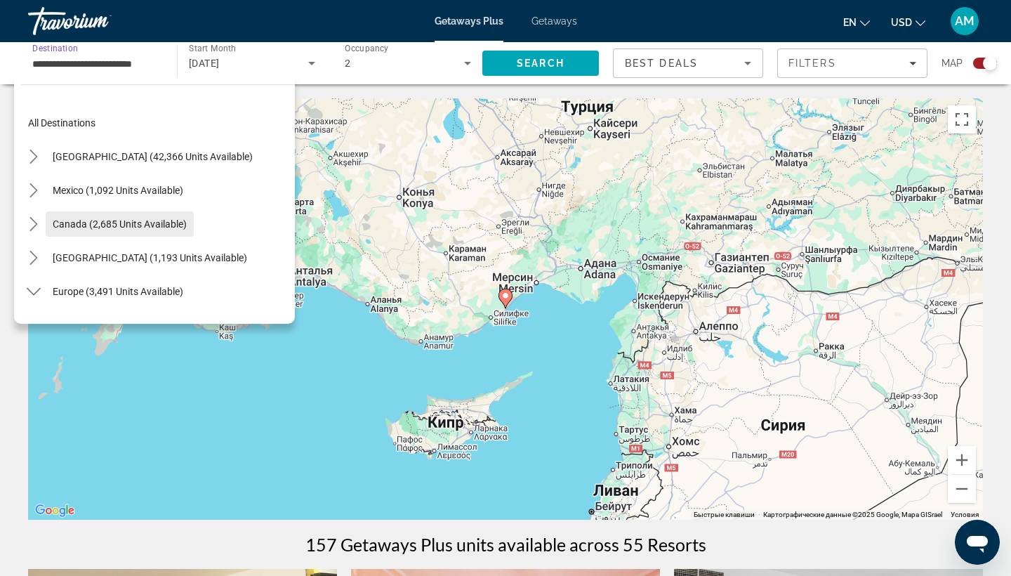
click at [113, 227] on span "Canada (2,685 units available)" at bounding box center [120, 223] width 134 height 11
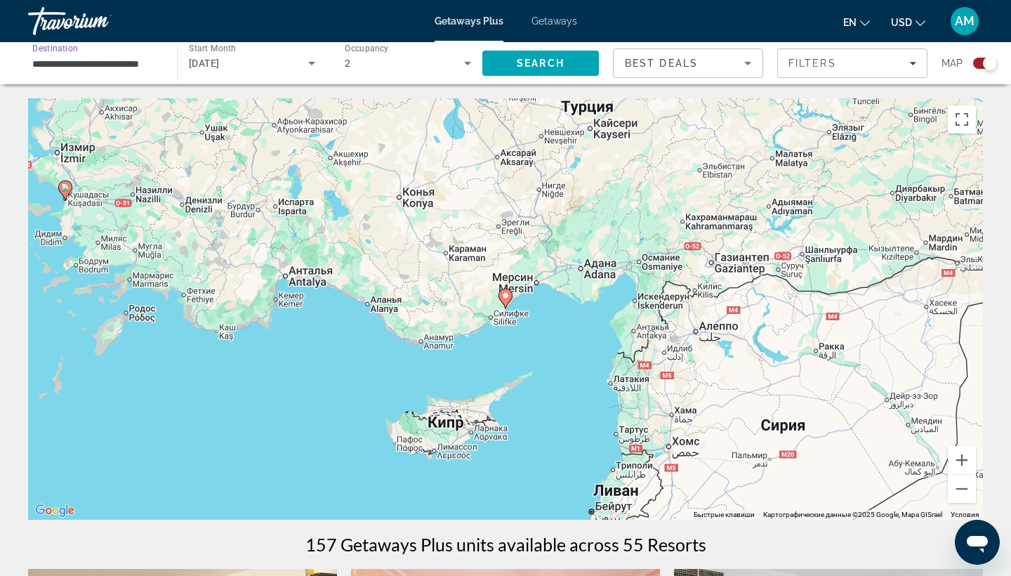
click at [140, 63] on input "**********" at bounding box center [95, 63] width 126 height 17
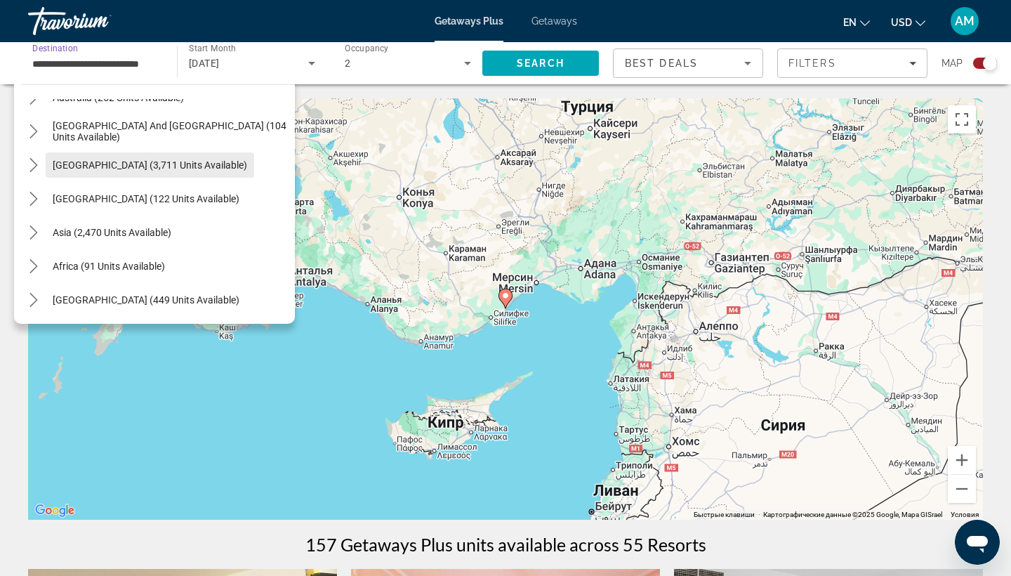
scroll to position [1003, 0]
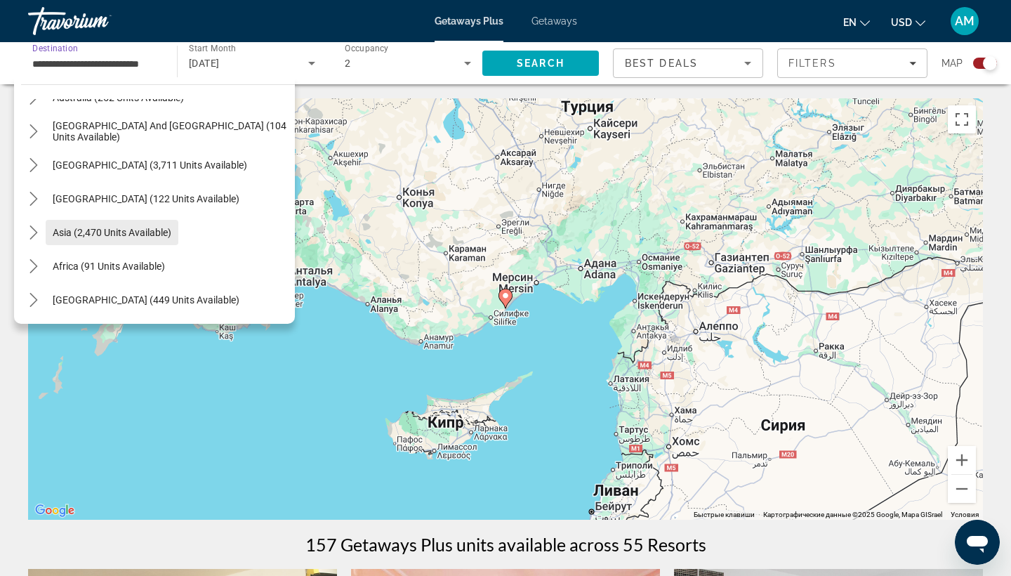
click at [128, 221] on span "Select destination: Asia (2,470 units available)" at bounding box center [112, 233] width 133 height 34
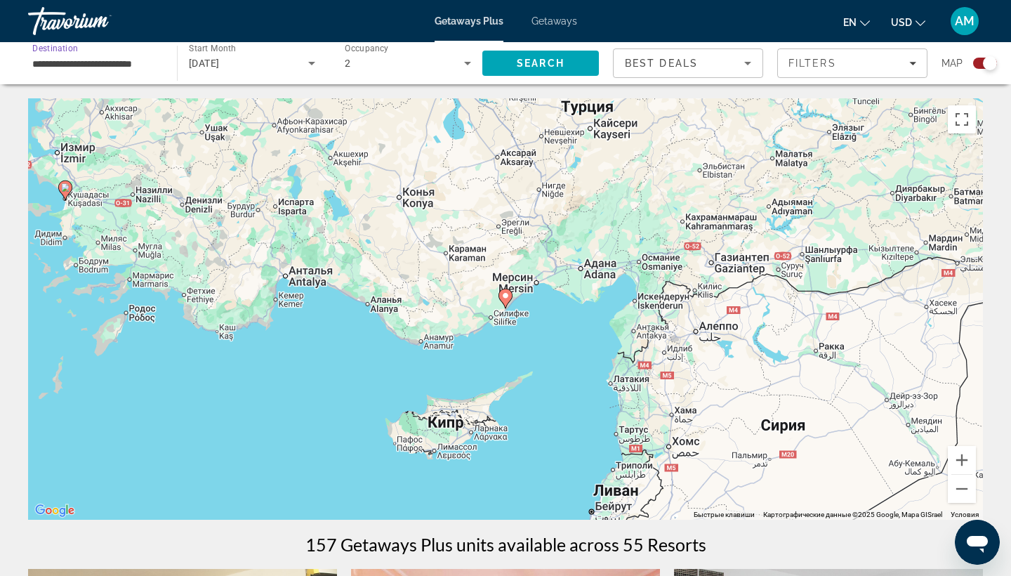
click at [77, 68] on input "**********" at bounding box center [95, 63] width 126 height 17
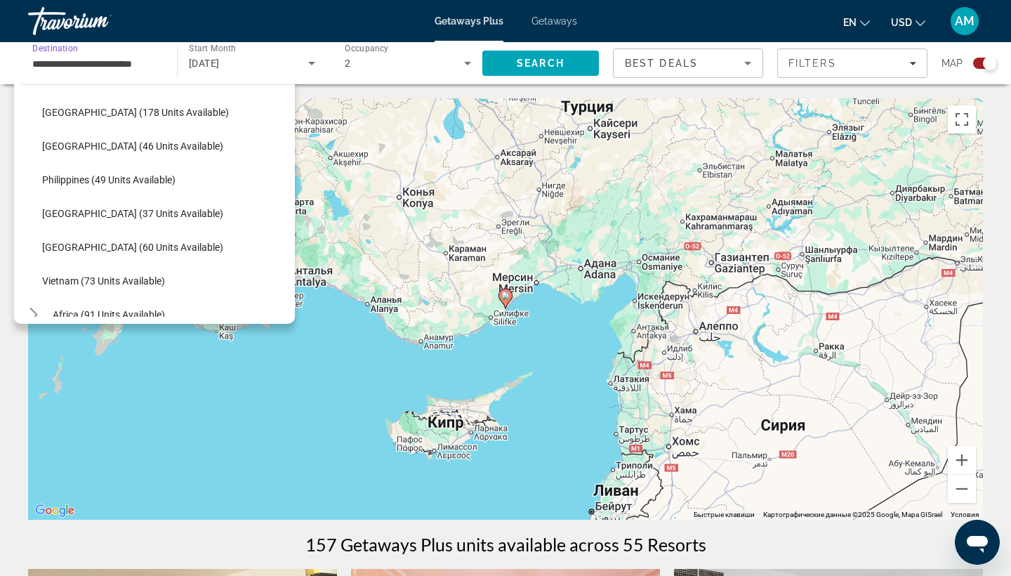
scroll to position [1292, 0]
click at [114, 249] on span "Thailand (60 units available)" at bounding box center [132, 246] width 181 height 11
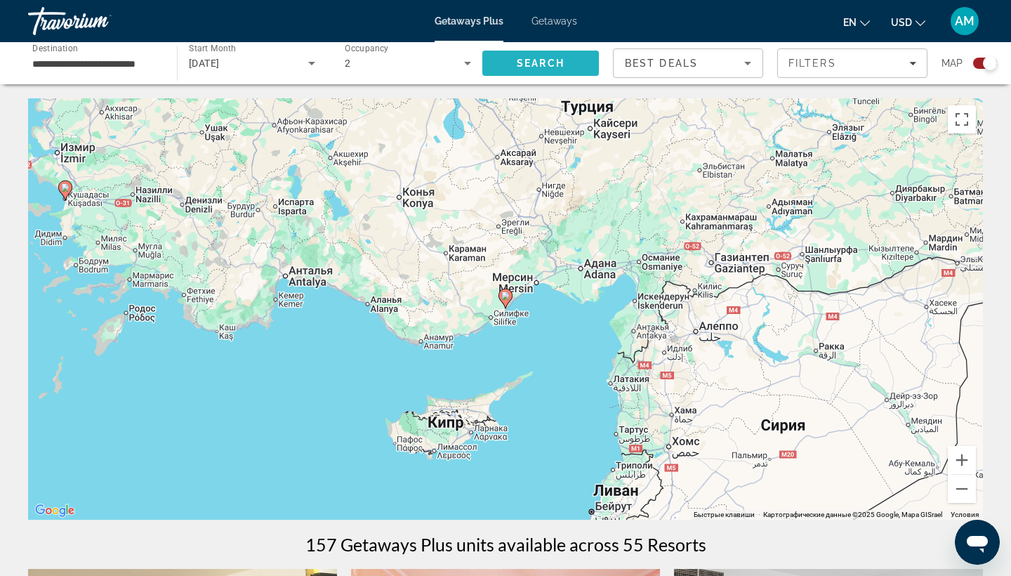
click at [562, 58] on span "Search" at bounding box center [541, 63] width 48 height 11
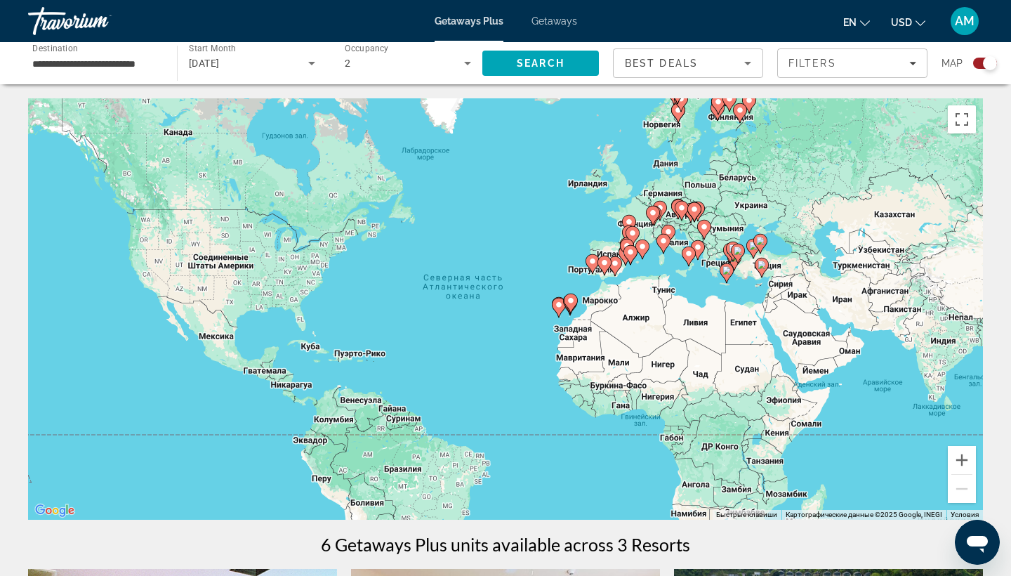
click at [944, 131] on div "Чтобы активировать перетаскивание с помощью клавиатуры, нажмите Alt + Ввод. Пос…" at bounding box center [505, 308] width 955 height 421
click at [956, 132] on button "Включить полноэкранный режим" at bounding box center [962, 119] width 28 height 28
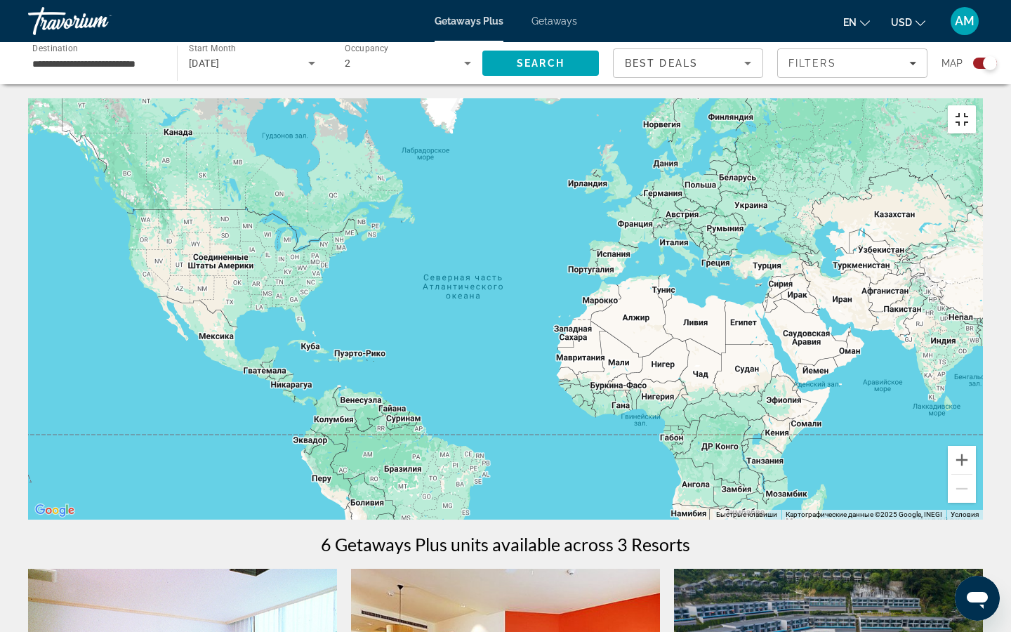
click at [976, 105] on button "Включить полноэкранный режим" at bounding box center [962, 119] width 28 height 28
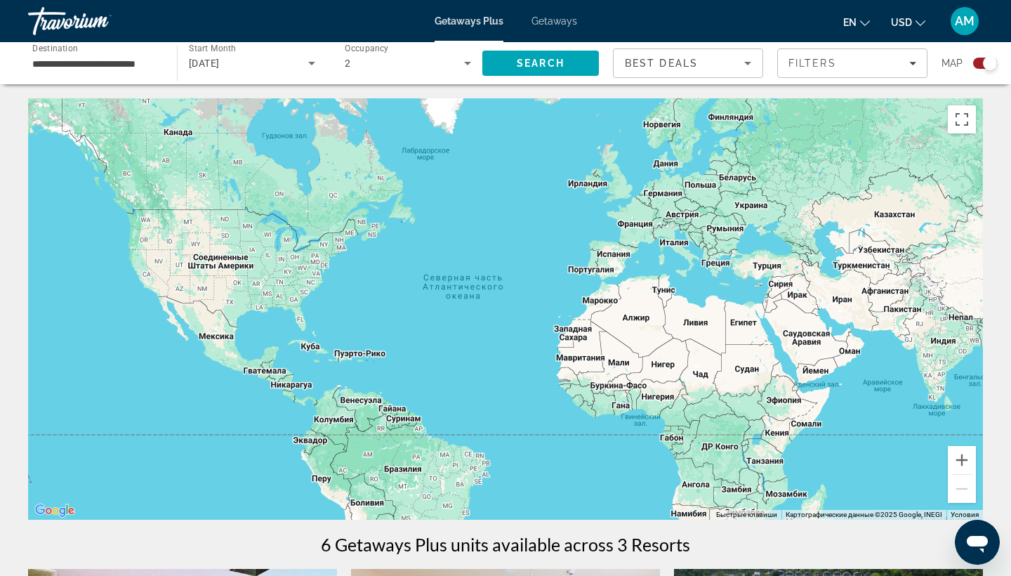
click at [160, 68] on div "**********" at bounding box center [95, 64] width 149 height 40
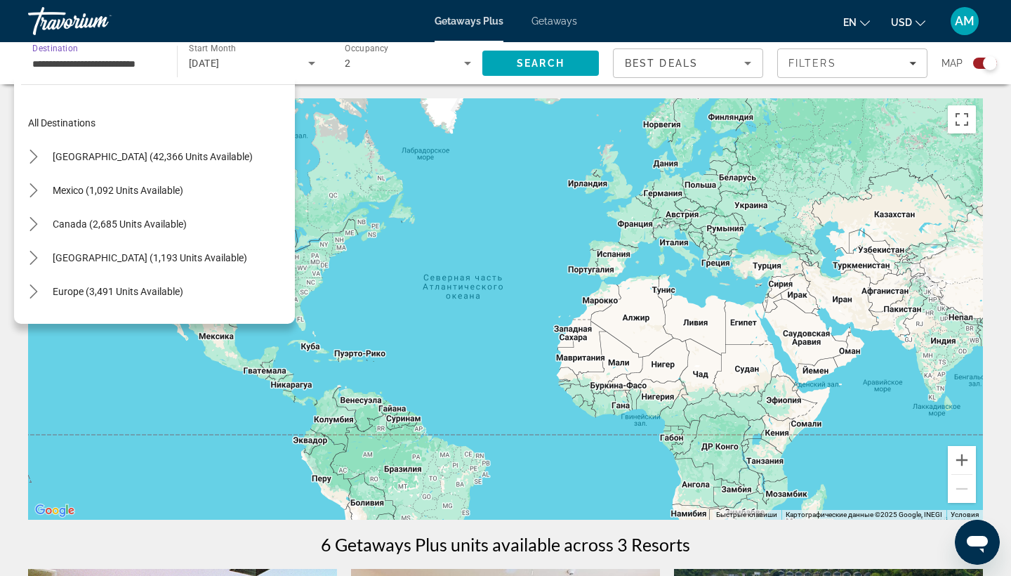
scroll to position [555, 0]
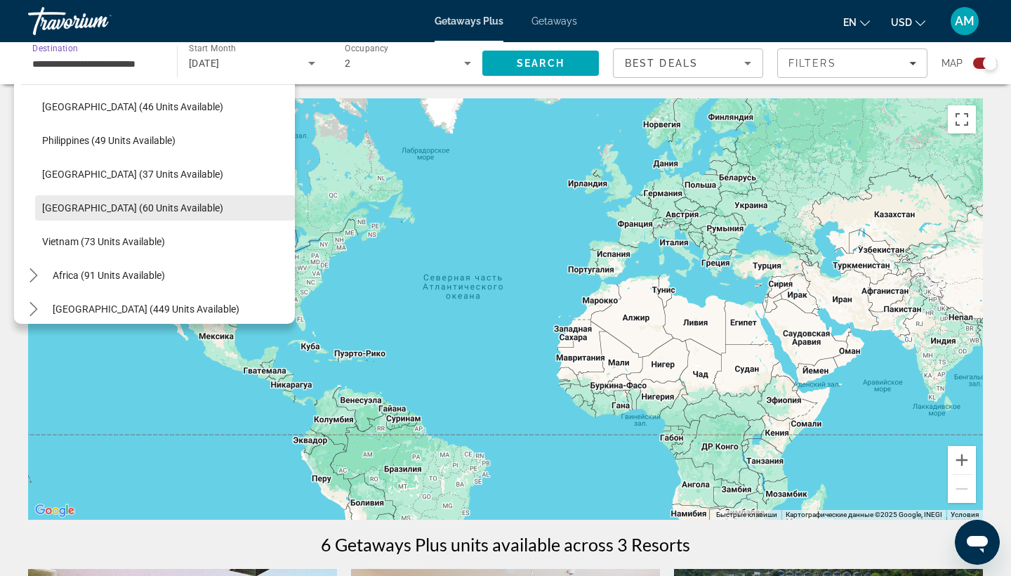
click at [97, 208] on span "Thailand (60 units available)" at bounding box center [132, 207] width 181 height 11
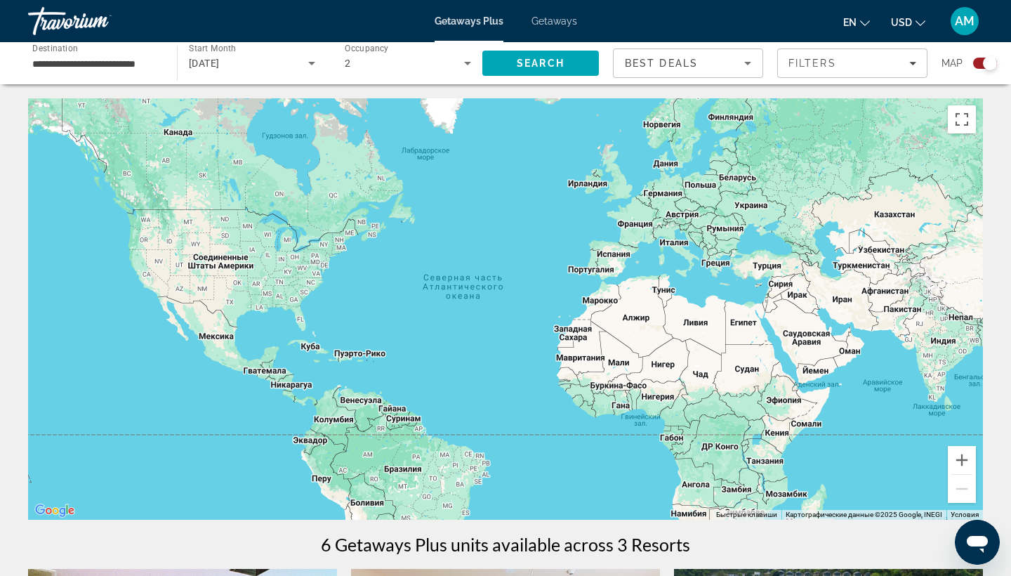
click at [149, 79] on div "**********" at bounding box center [95, 64] width 126 height 40
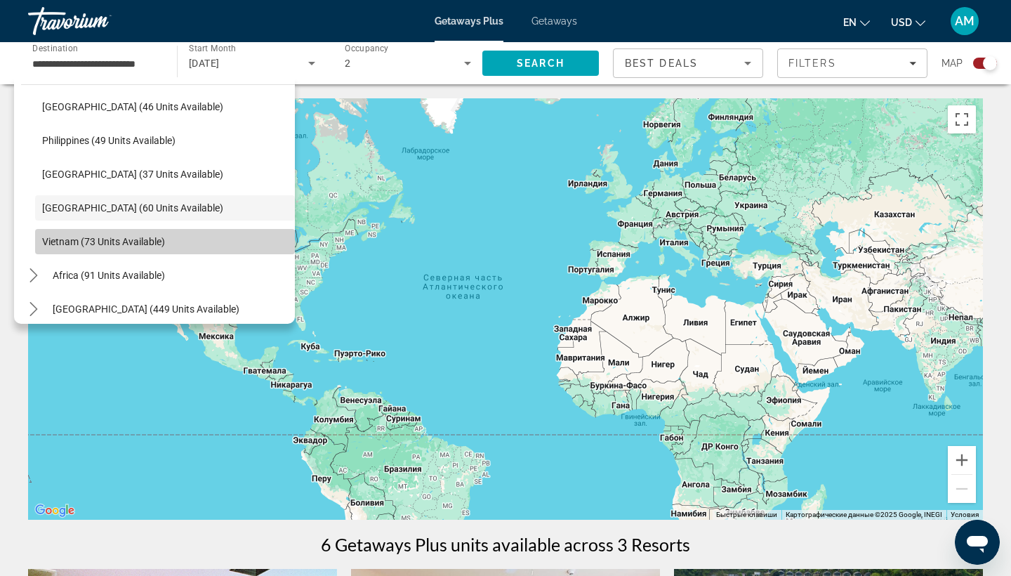
click at [110, 246] on span "Vietnam (73 units available)" at bounding box center [103, 241] width 123 height 11
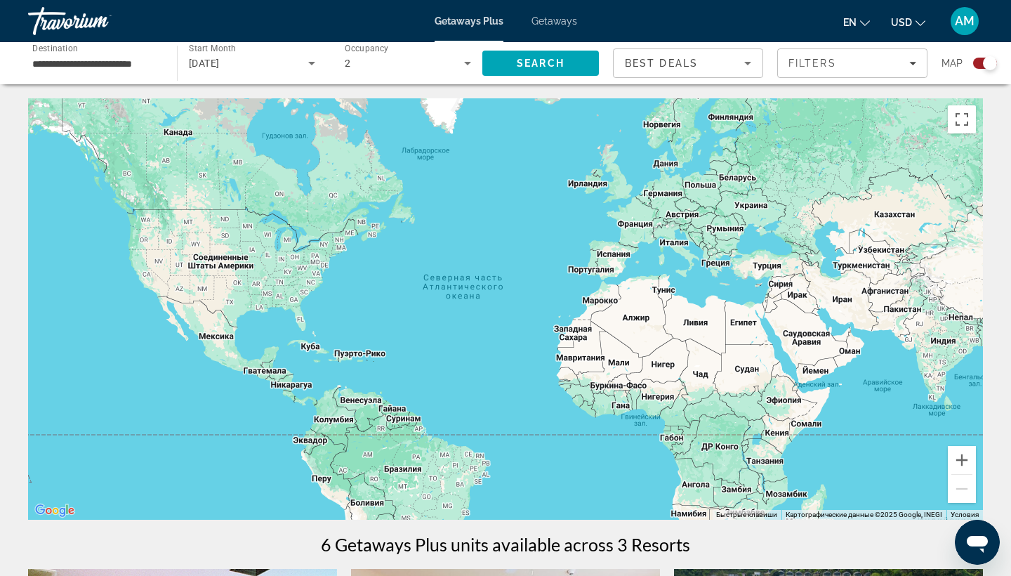
click at [111, 72] on div "**********" at bounding box center [95, 64] width 126 height 40
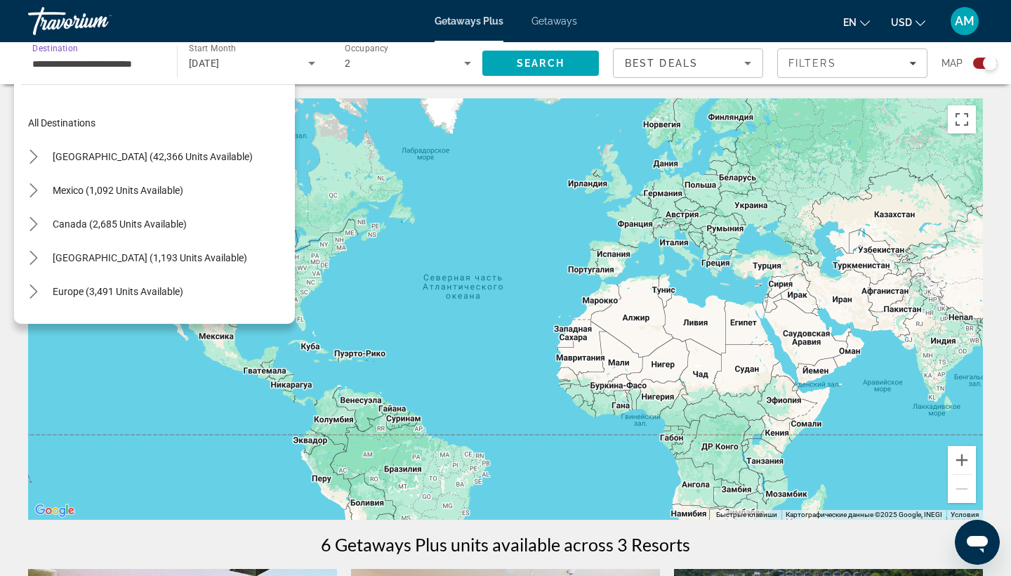
scroll to position [565, 0]
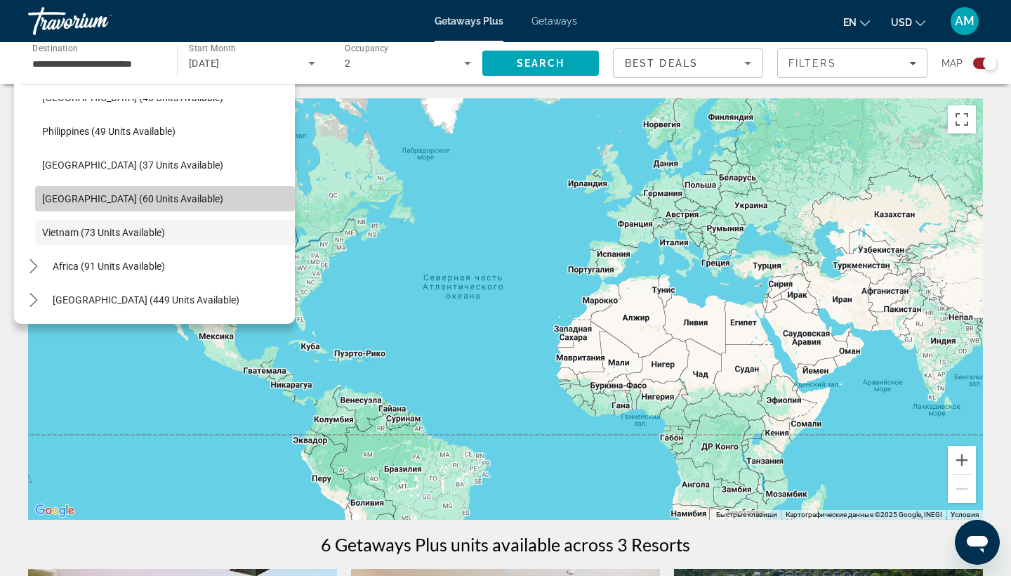
click at [124, 207] on span "Select destination: Thailand (60 units available)" at bounding box center [165, 199] width 260 height 34
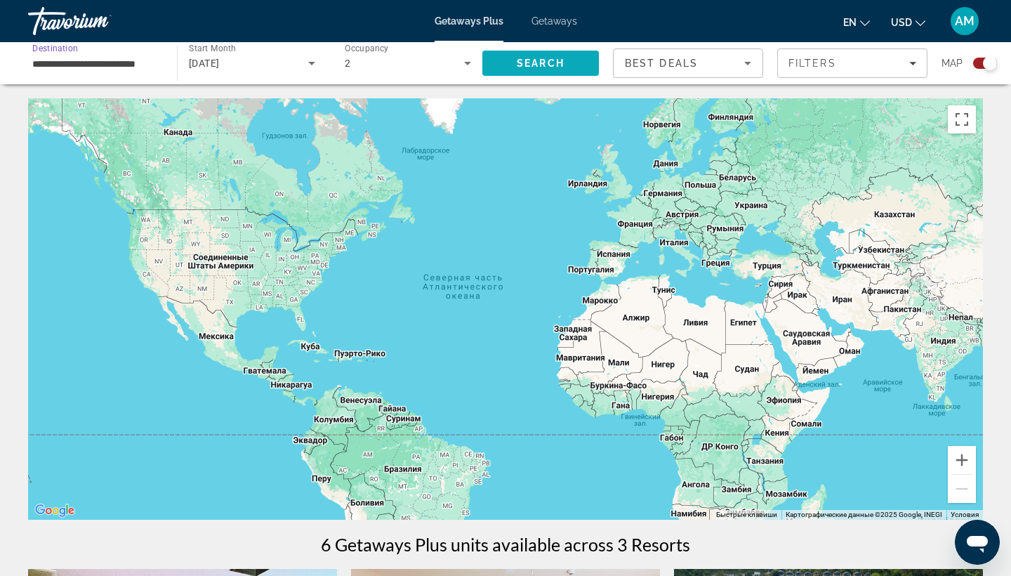
click at [571, 69] on span "Search" at bounding box center [540, 63] width 117 height 34
click at [74, 66] on input "**********" at bounding box center [95, 63] width 126 height 17
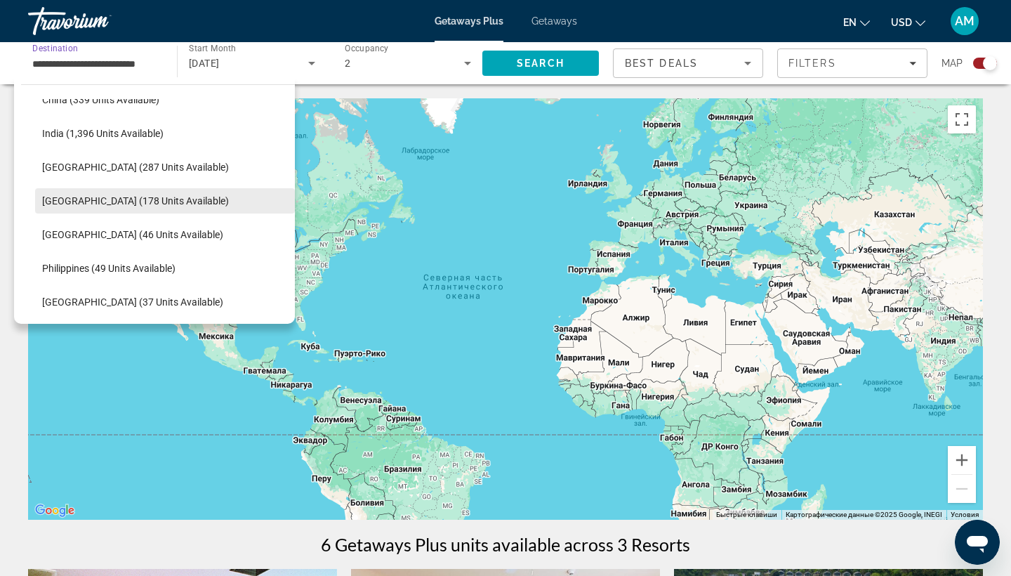
scroll to position [402, 0]
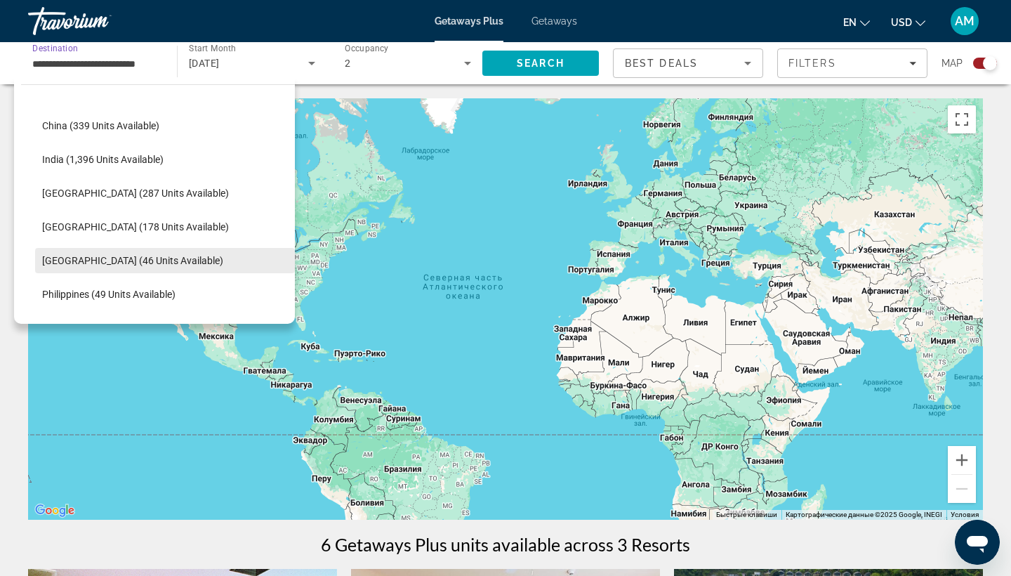
click at [117, 257] on span "Maldives (46 units available)" at bounding box center [132, 260] width 181 height 11
type input "**********"
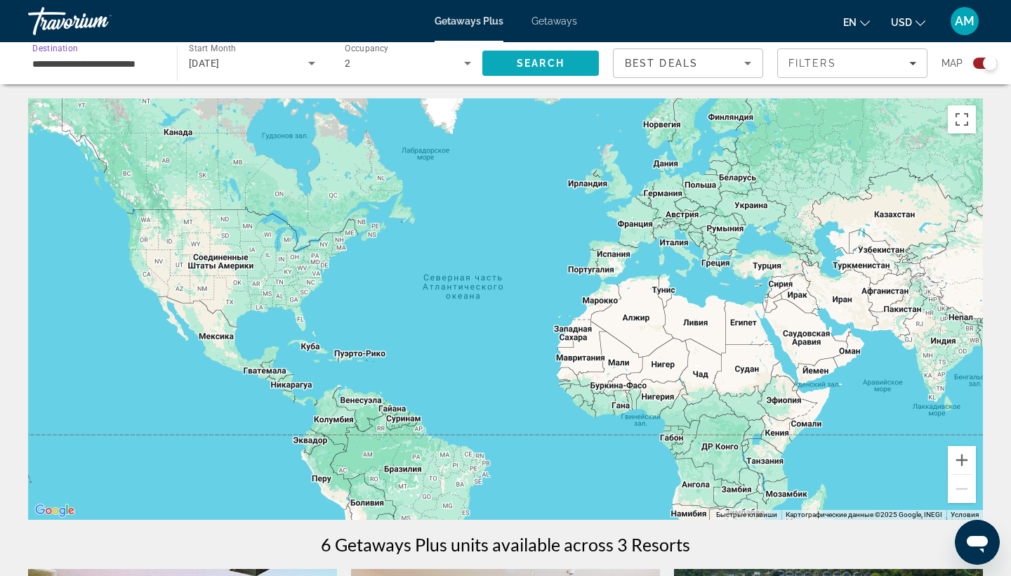
click at [499, 57] on span "Search" at bounding box center [540, 63] width 117 height 34
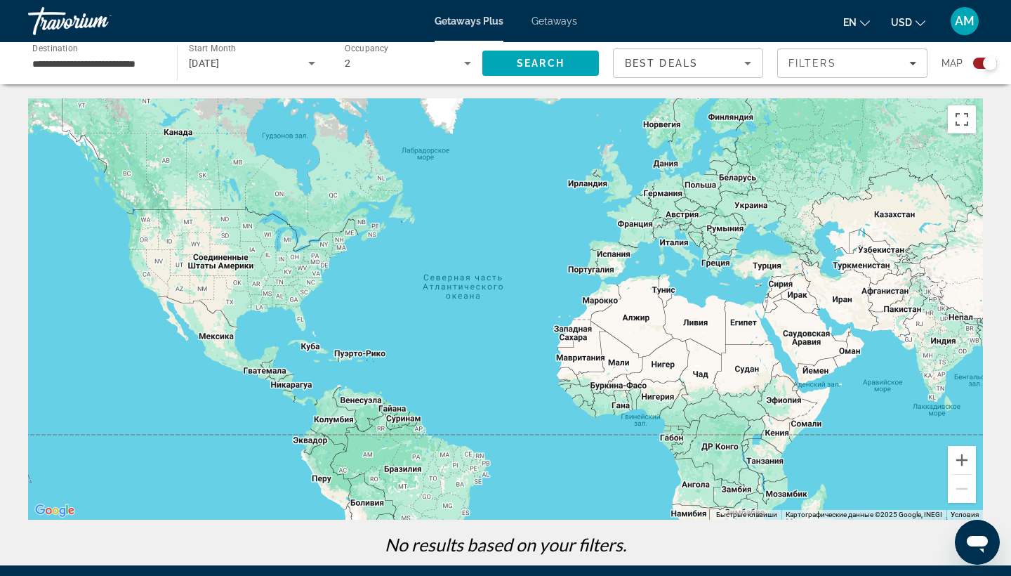
click at [267, 72] on div "October 2025" at bounding box center [252, 63] width 126 height 39
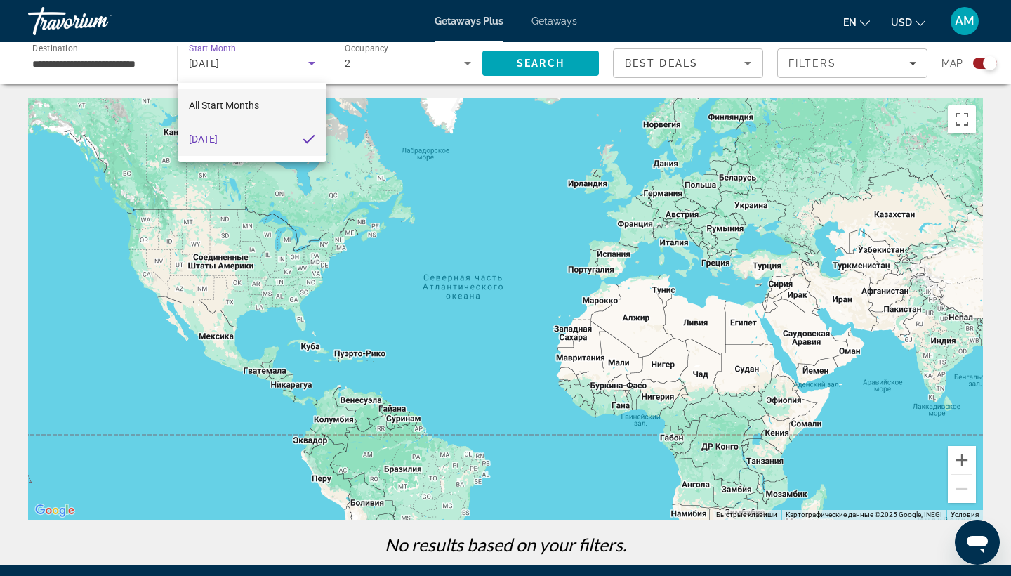
click at [251, 103] on span "All Start Months" at bounding box center [224, 105] width 70 height 11
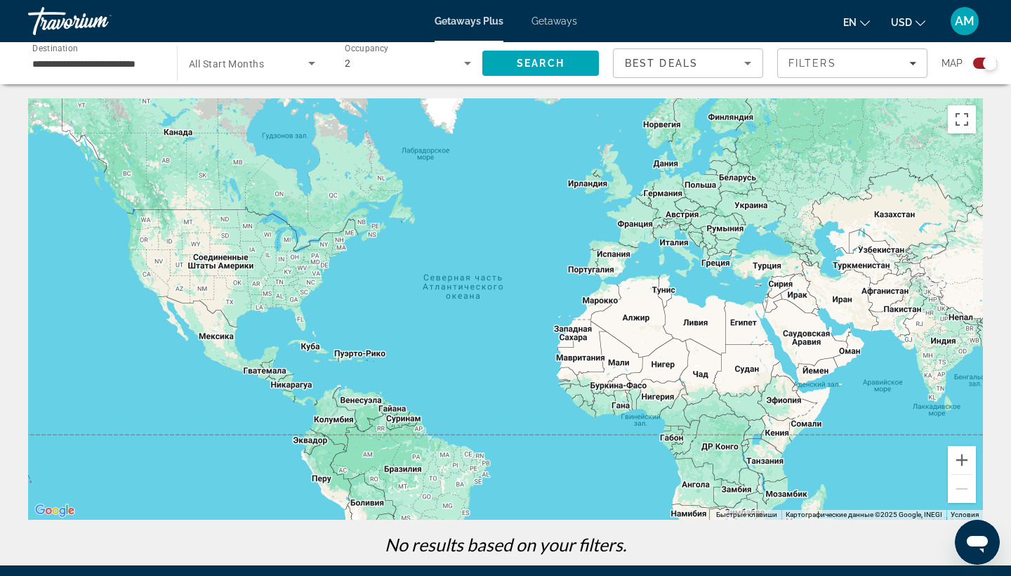
click at [251, 73] on div "Search widget" at bounding box center [252, 63] width 126 height 39
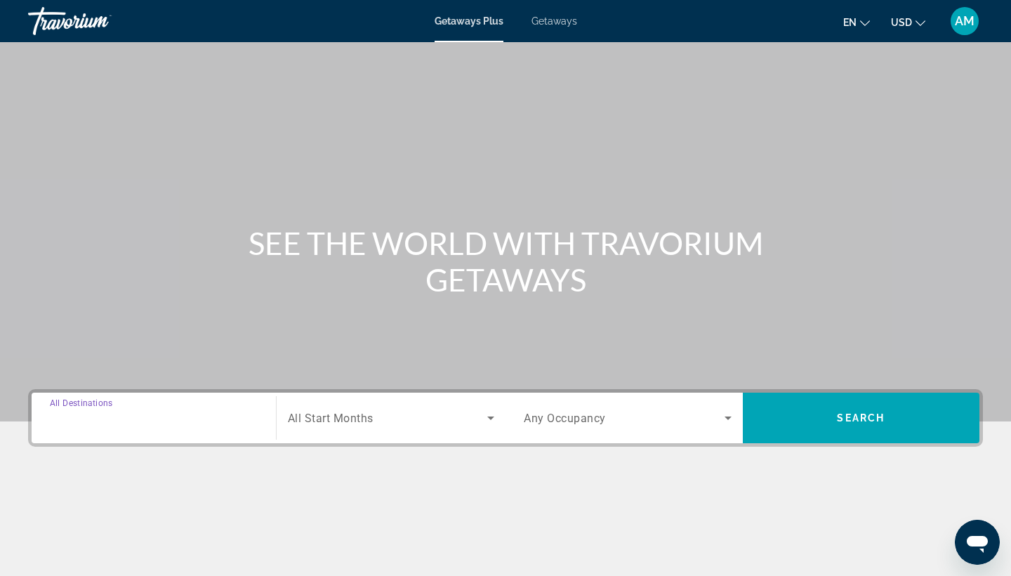
click at [142, 416] on input "Destination All Destinations" at bounding box center [154, 418] width 208 height 17
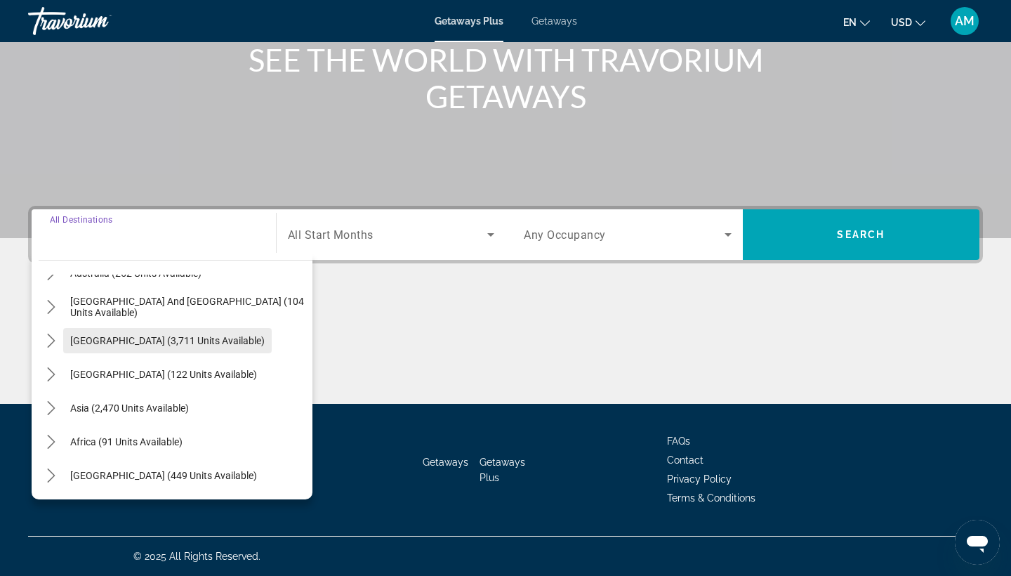
scroll to position [227, 0]
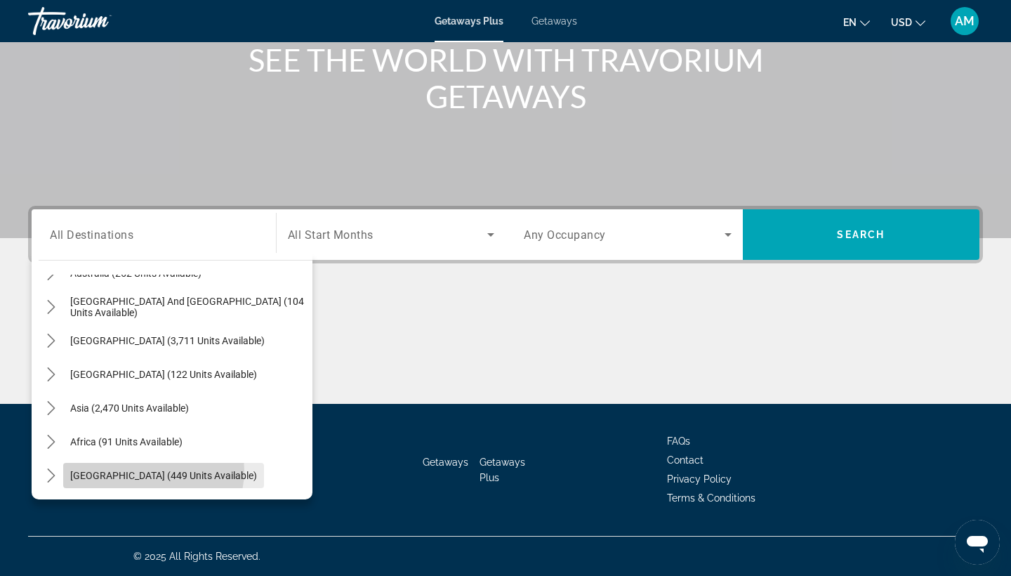
click at [153, 470] on span "Middle East (449 units available)" at bounding box center [163, 475] width 187 height 11
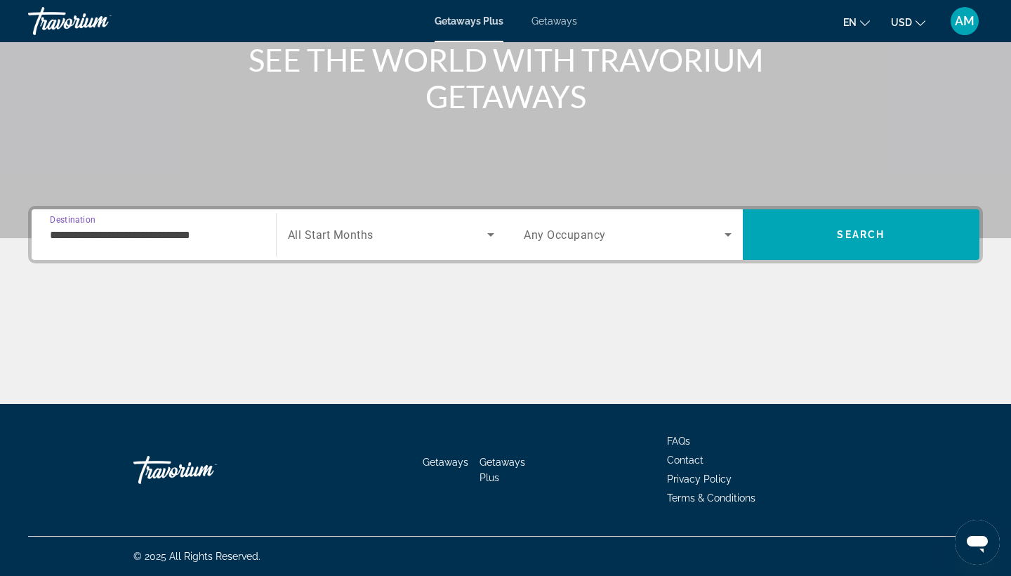
click at [341, 244] on div "Search widget" at bounding box center [391, 234] width 207 height 39
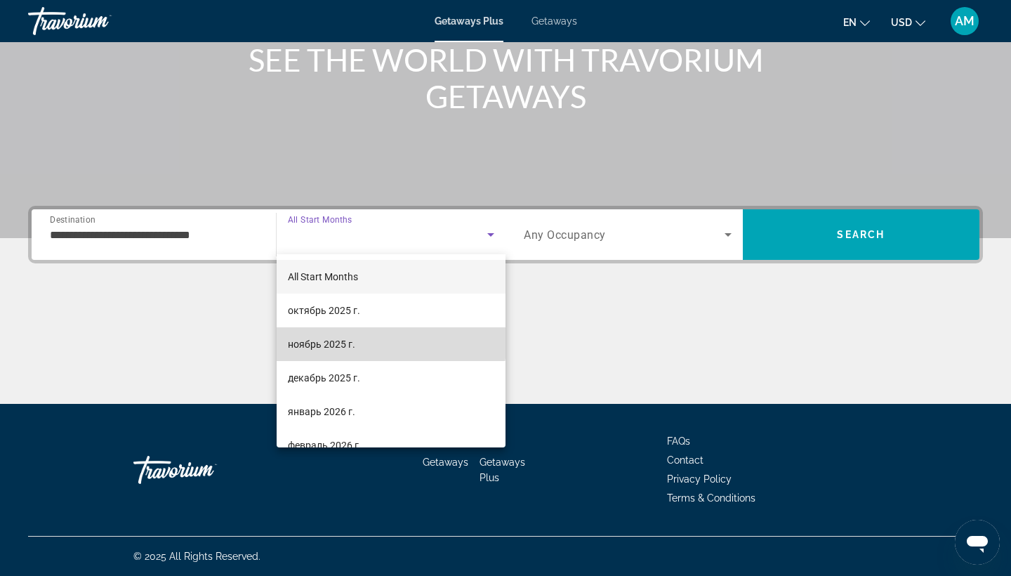
click at [351, 332] on mat-option "ноябрь 2025 г." at bounding box center [392, 344] width 230 height 34
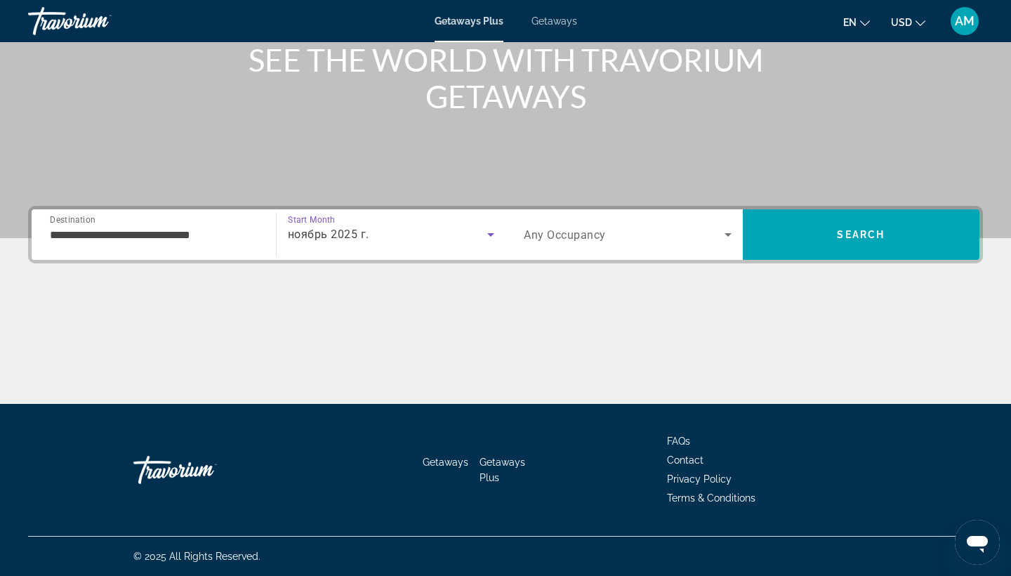
click at [572, 243] on div "Search widget" at bounding box center [628, 234] width 208 height 39
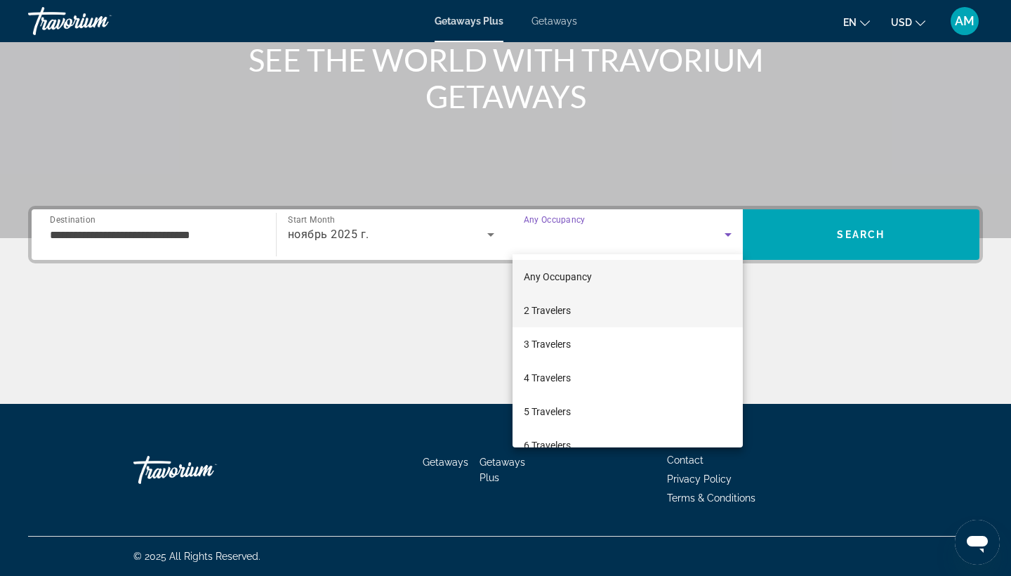
click at [571, 305] on span "2 Travelers" at bounding box center [547, 310] width 47 height 17
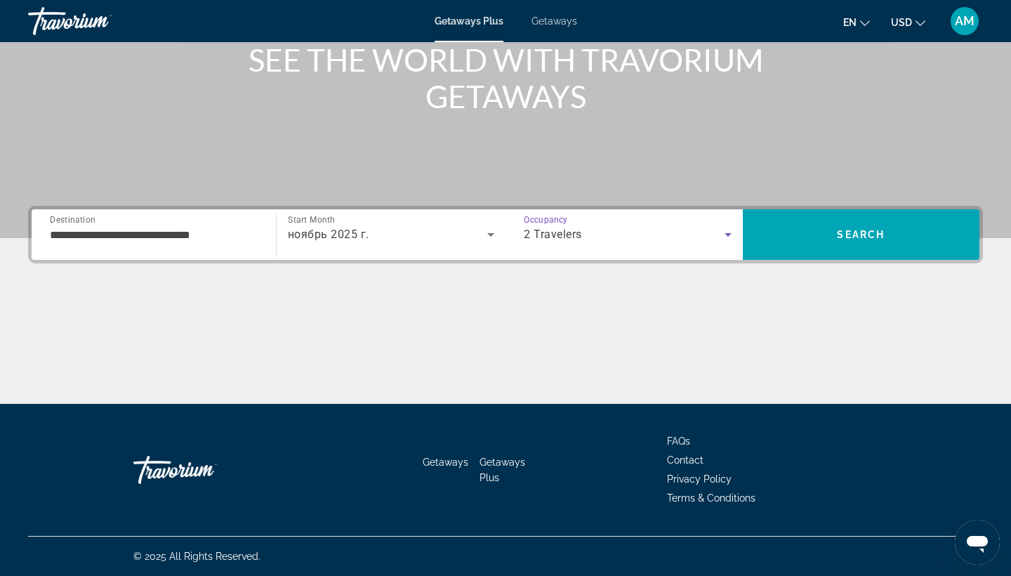
click at [196, 214] on div "**********" at bounding box center [154, 234] width 230 height 51
click at [199, 223] on div "**********" at bounding box center [154, 235] width 208 height 40
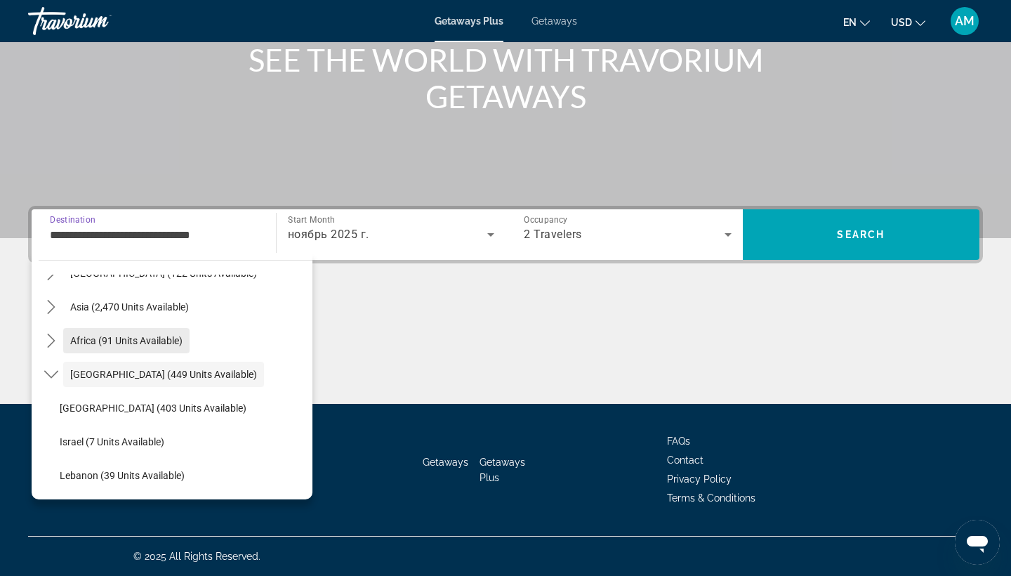
scroll to position [183, 0]
click at [166, 341] on span "Africa (91 units available)" at bounding box center [126, 340] width 112 height 11
type input "**********"
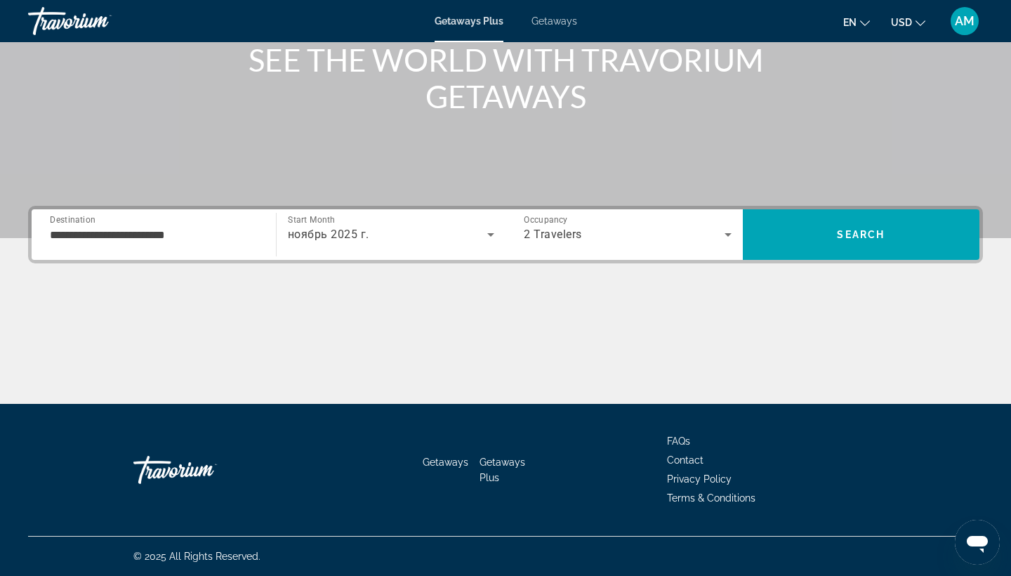
click at [187, 256] on div "**********" at bounding box center [154, 234] width 230 height 51
click at [186, 240] on input "**********" at bounding box center [154, 235] width 208 height 17
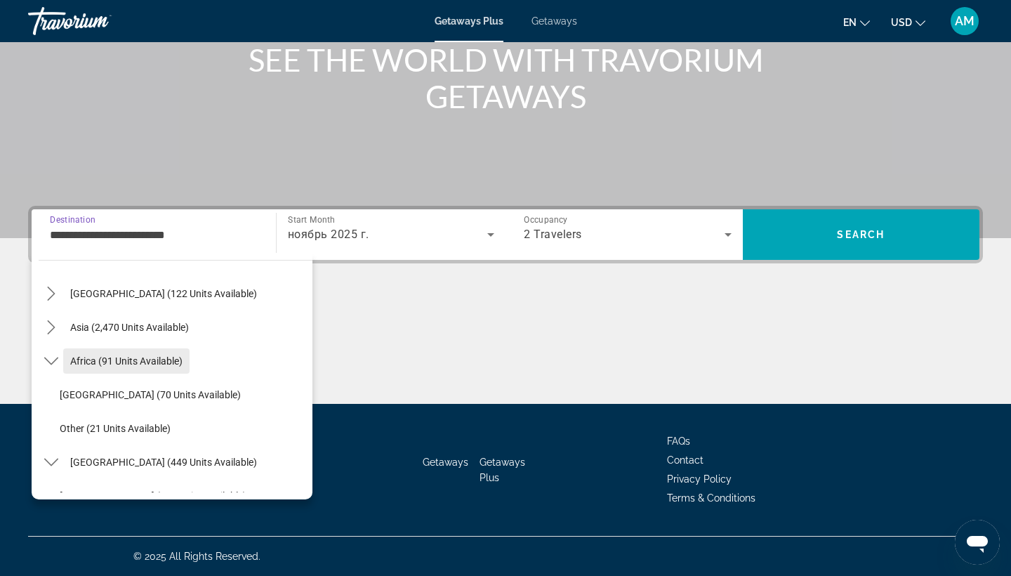
scroll to position [310, 0]
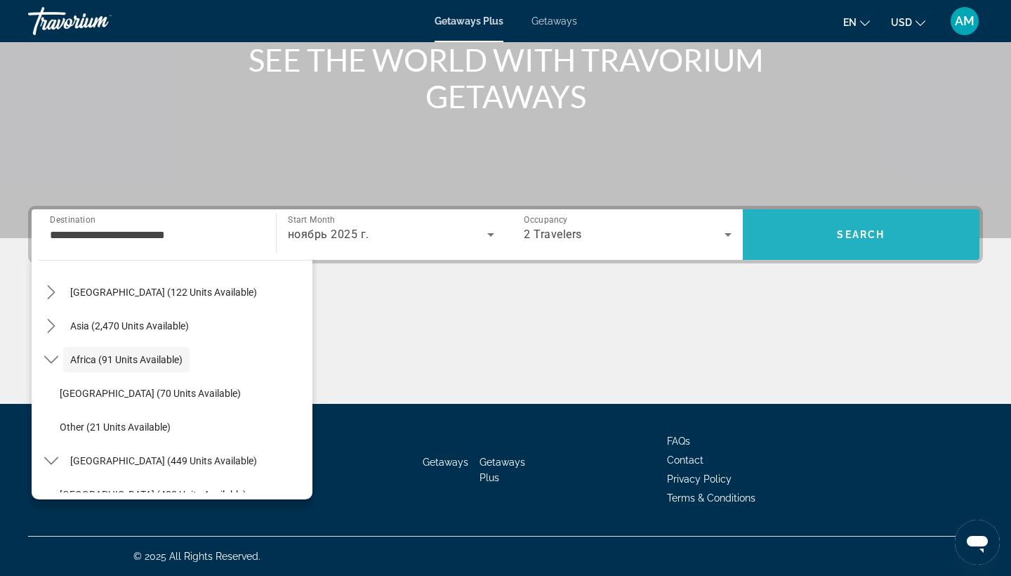
click at [885, 237] on span "Search" at bounding box center [861, 235] width 237 height 34
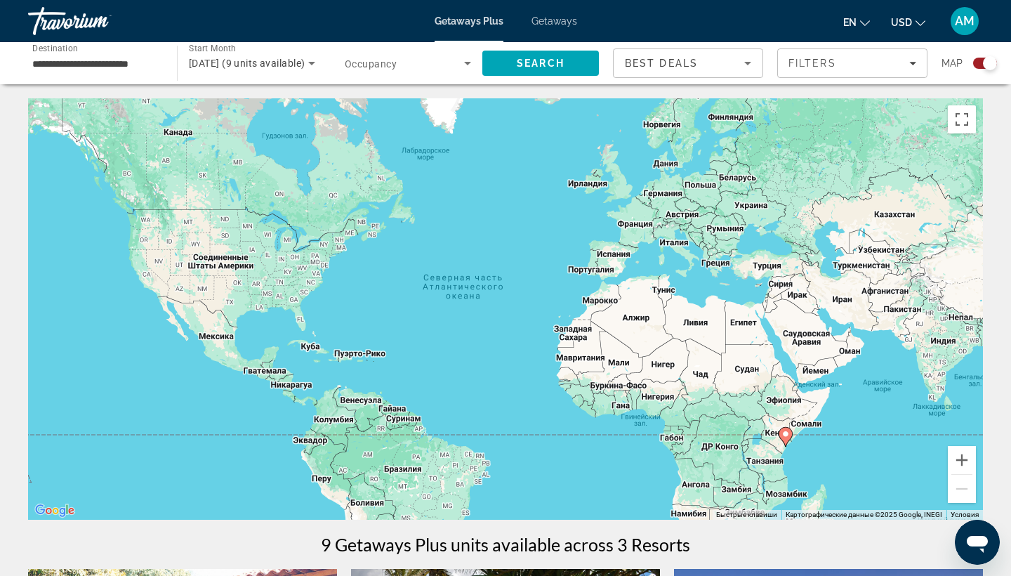
click at [117, 72] on div "**********" at bounding box center [95, 64] width 126 height 40
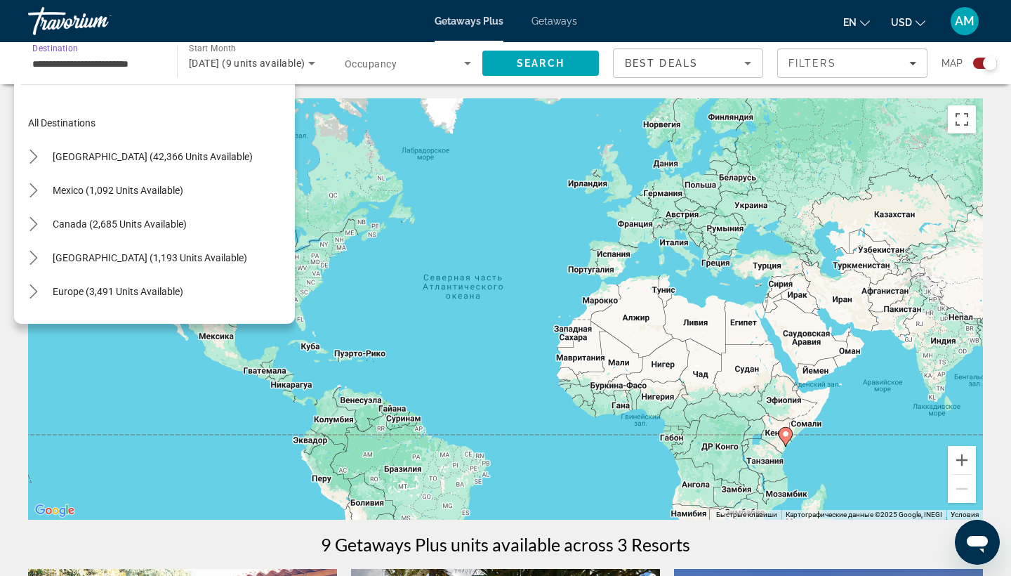
scroll to position [286, 0]
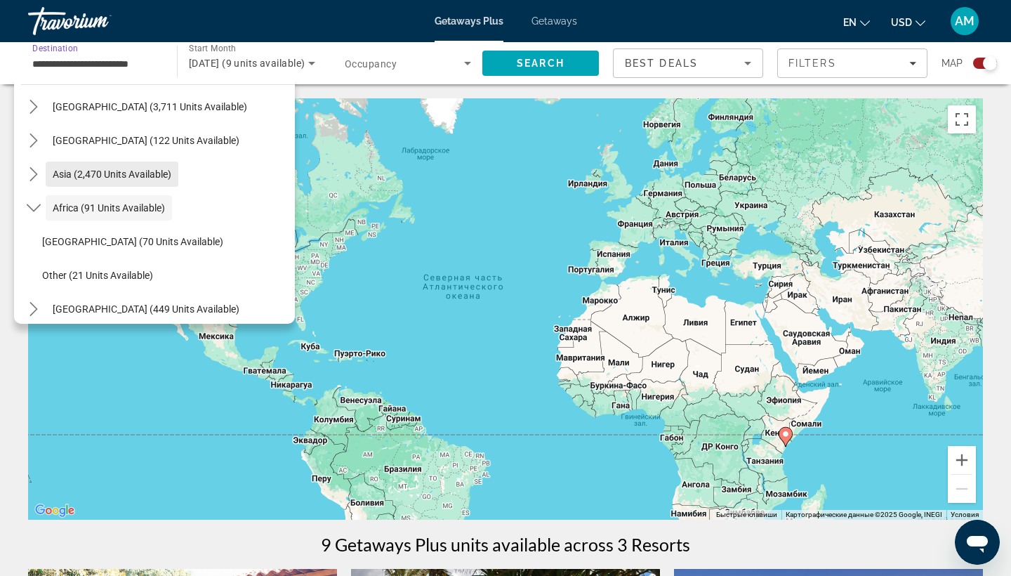
click at [115, 178] on span "Asia (2,470 units available)" at bounding box center [112, 174] width 119 height 11
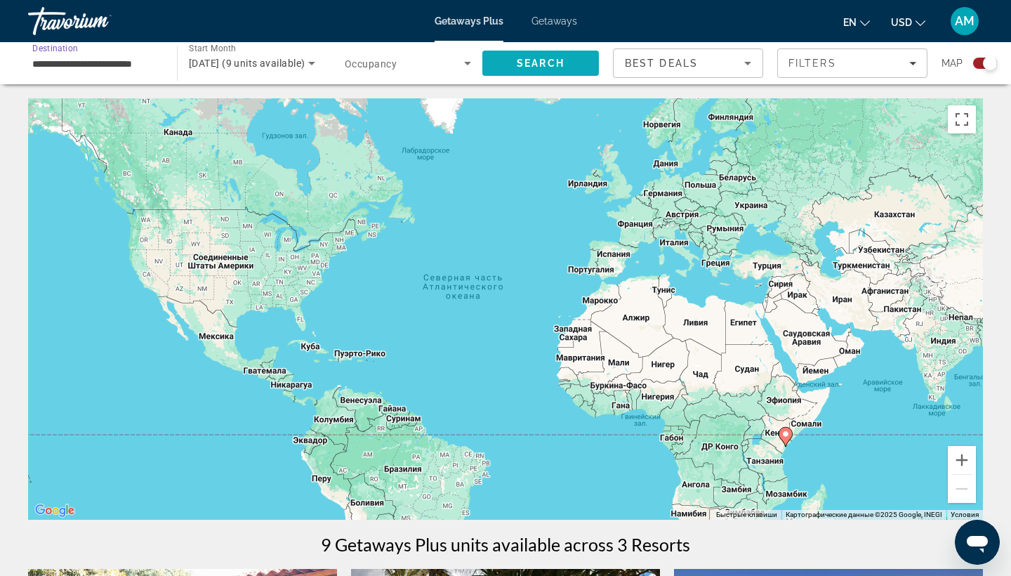
click at [501, 65] on span "Search" at bounding box center [540, 63] width 117 height 34
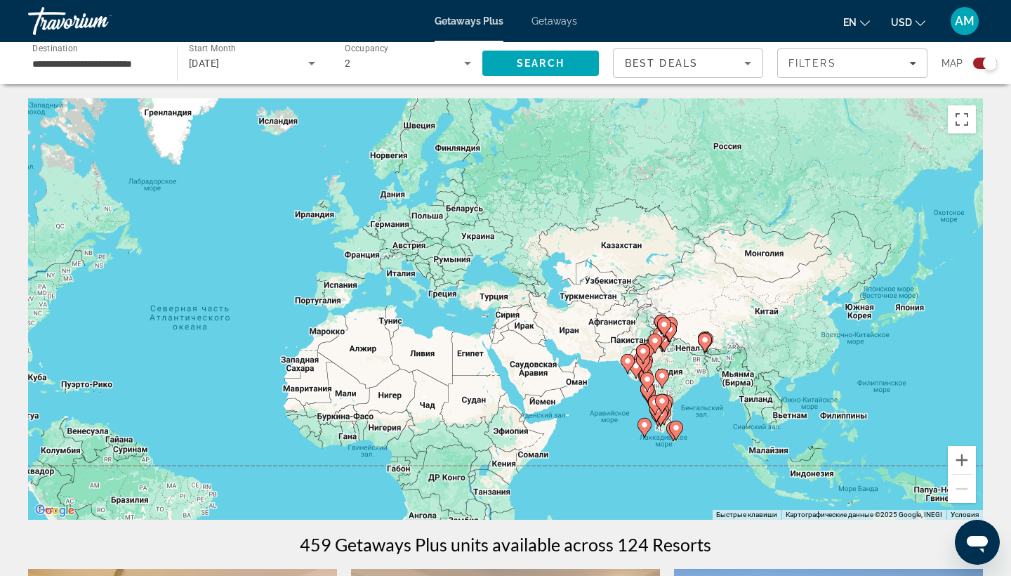
drag, startPoint x: 967, startPoint y: 355, endPoint x: 689, endPoint y: 383, distance: 279.5
click at [689, 383] on div "Чтобы активировать перетаскивание с помощью клавиатуры, нажмите Alt + Ввод. Пос…" at bounding box center [505, 308] width 955 height 421
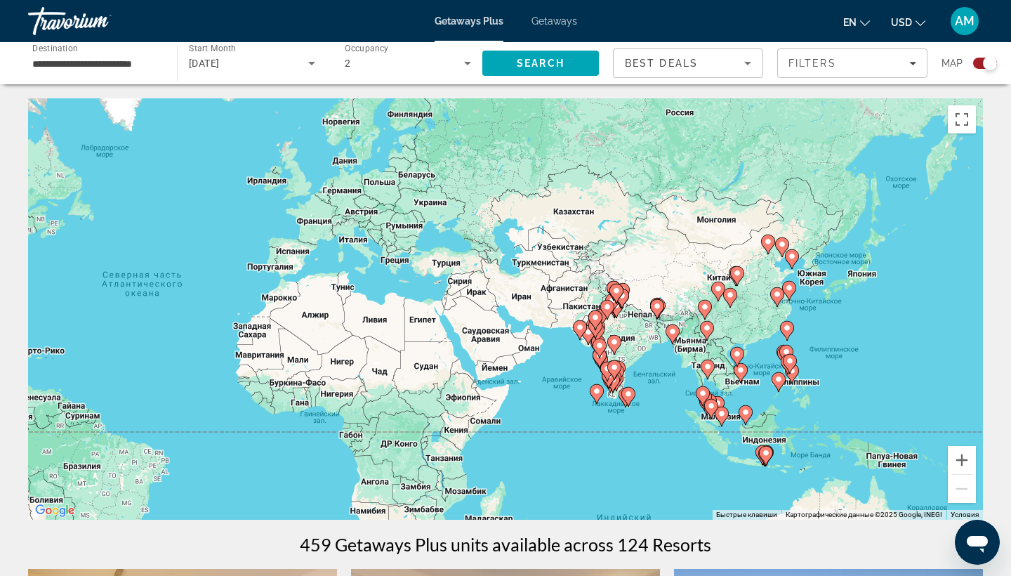
drag, startPoint x: 808, startPoint y: 358, endPoint x: 756, endPoint y: 321, distance: 63.9
click at [756, 321] on div "Чтобы активировать перетаскивание с помощью клавиатуры, нажмите Alt + Ввод. Пос…" at bounding box center [505, 308] width 955 height 421
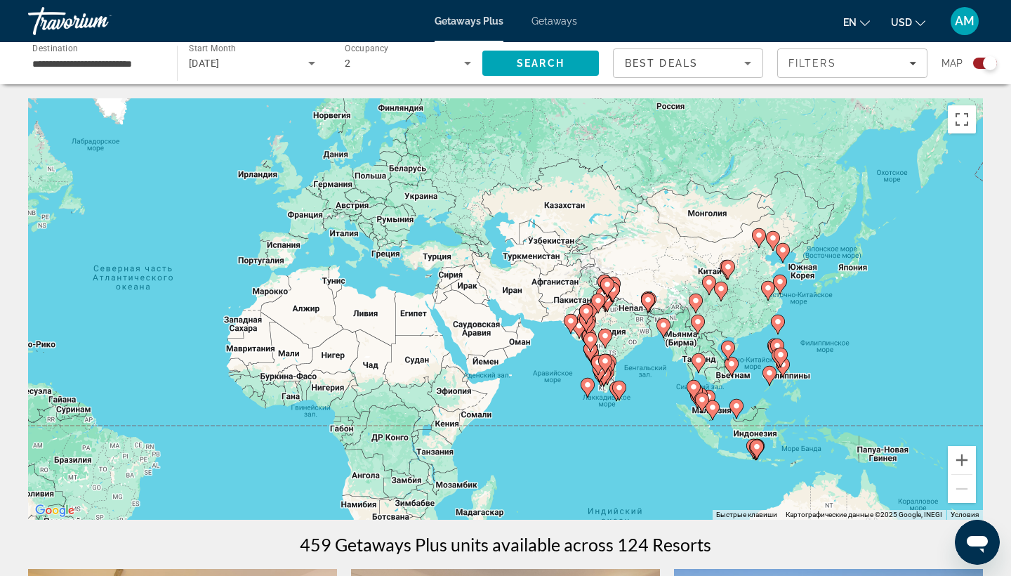
click at [699, 361] on image "Main content" at bounding box center [698, 360] width 8 height 8
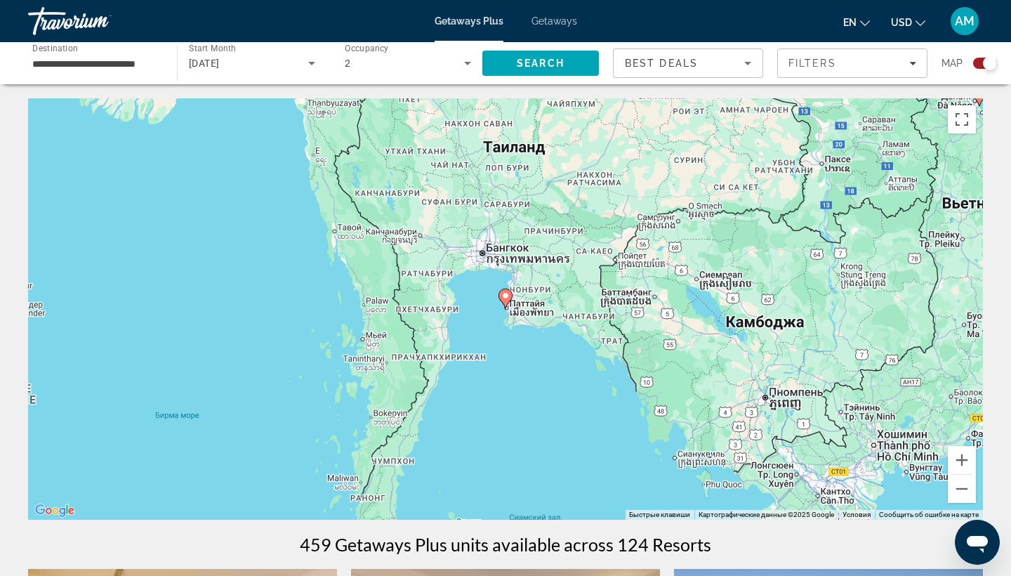
click at [508, 307] on gmp-advanced-marker "Main content" at bounding box center [506, 298] width 14 height 21
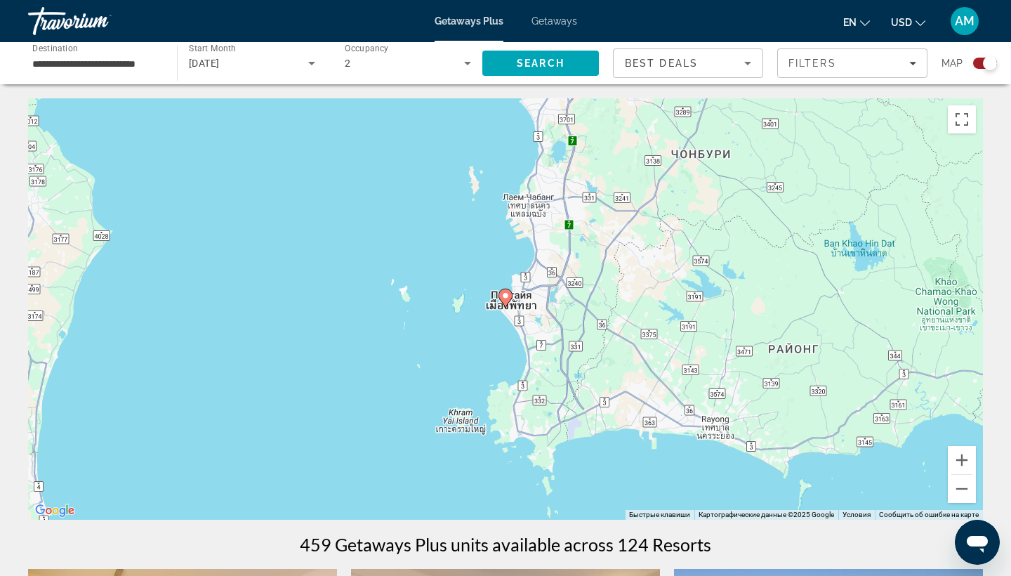
click at [508, 307] on gmp-advanced-marker "Main content" at bounding box center [506, 298] width 14 height 21
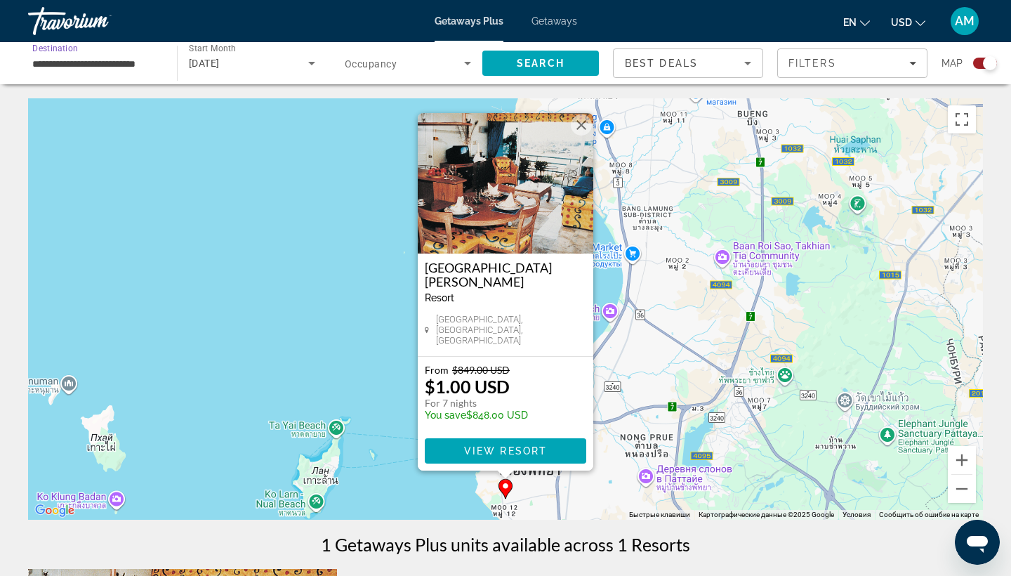
click at [147, 67] on input "**********" at bounding box center [95, 63] width 126 height 17
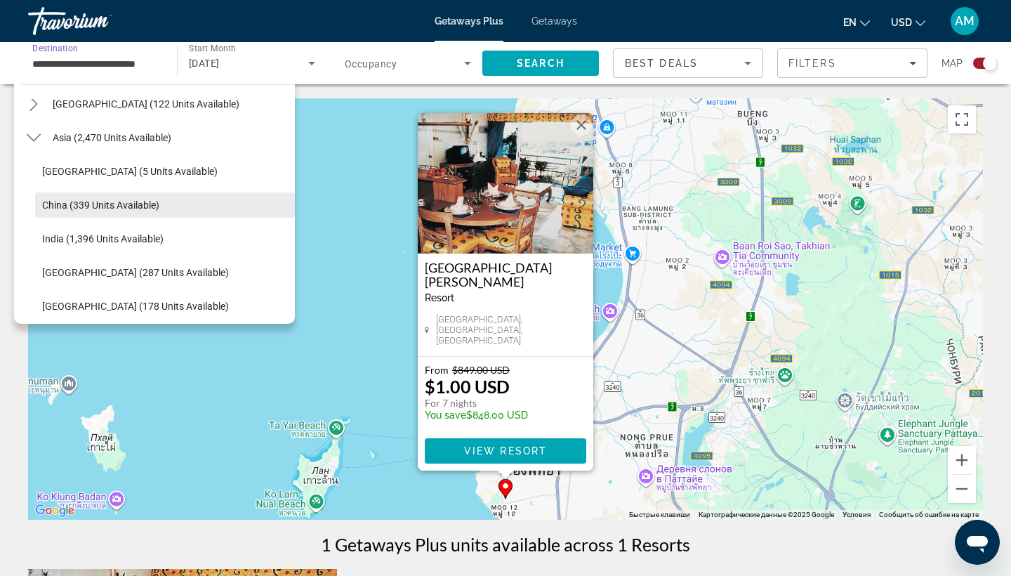
scroll to position [289, 0]
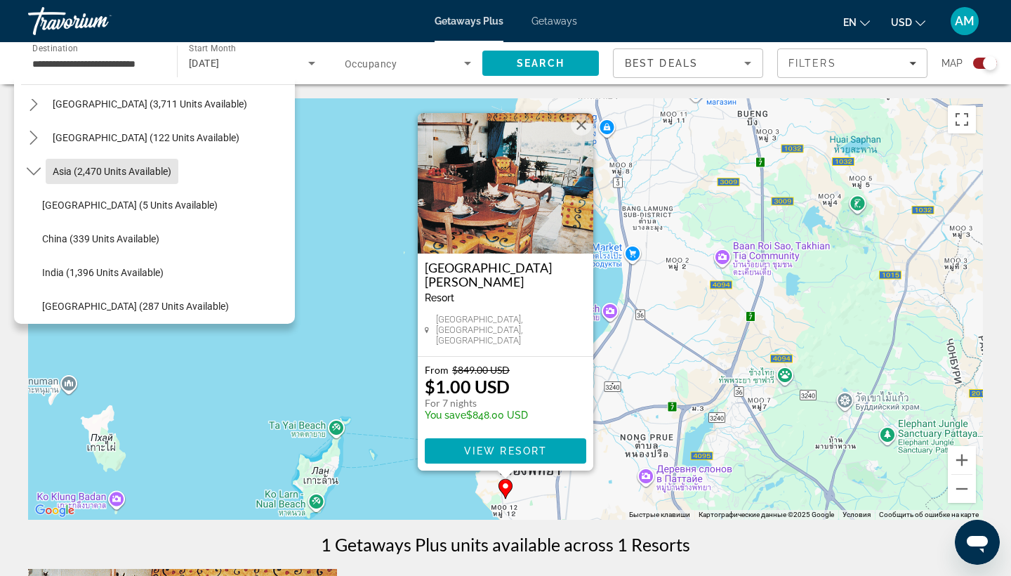
drag, startPoint x: 117, startPoint y: 186, endPoint x: 107, endPoint y: 186, distance: 10.5
click at [117, 186] on span "Select destination: Asia (2,470 units available)" at bounding box center [112, 171] width 133 height 34
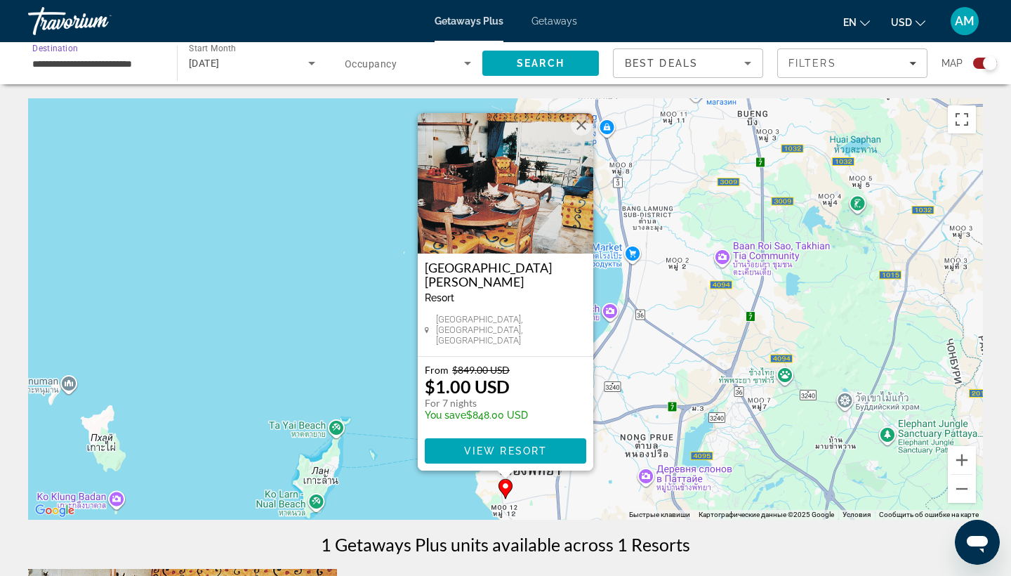
click at [117, 62] on input "**********" at bounding box center [95, 63] width 126 height 17
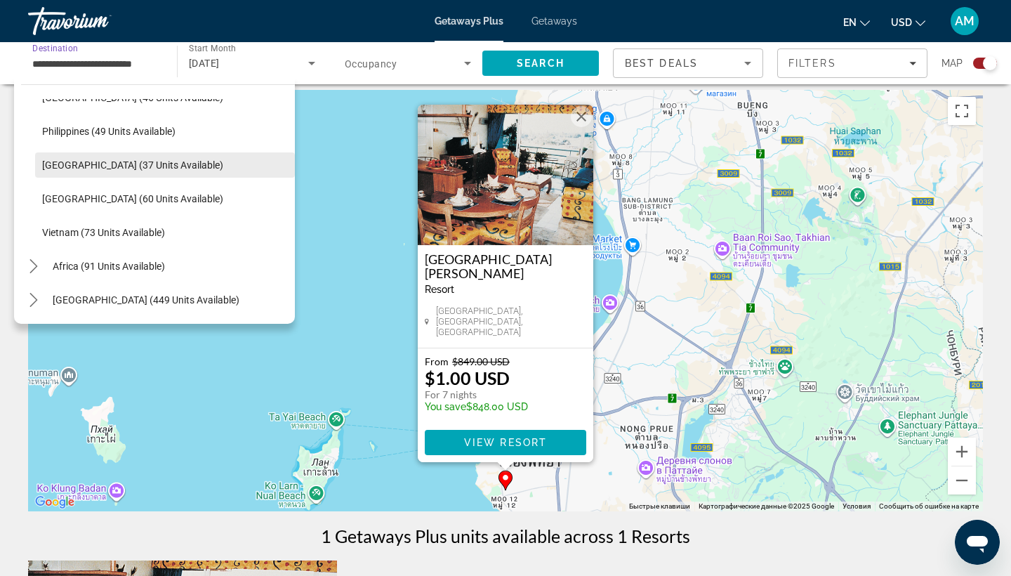
scroll to position [4, 0]
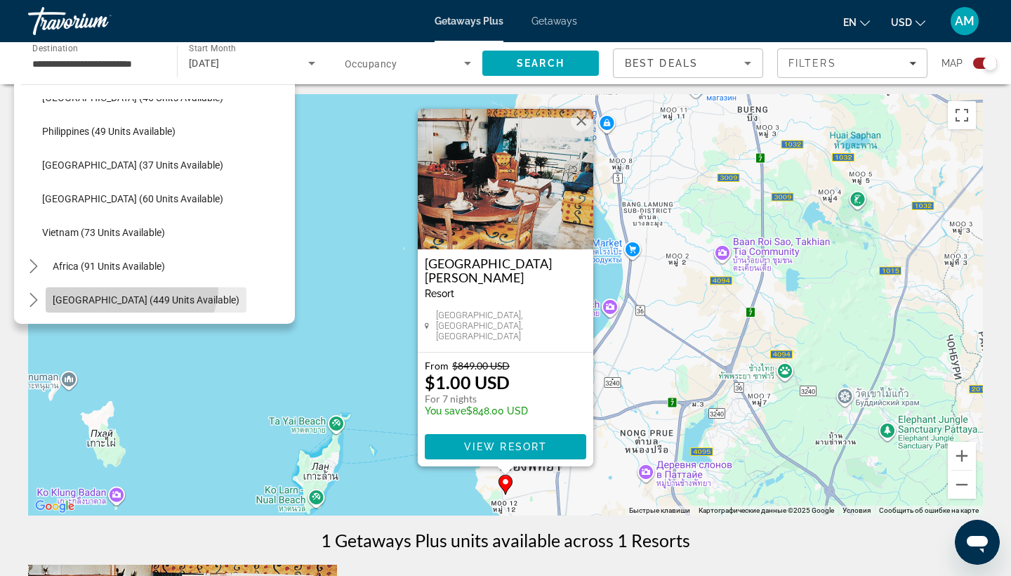
click at [130, 285] on span "Select destination: Middle East (449 units available)" at bounding box center [146, 300] width 201 height 34
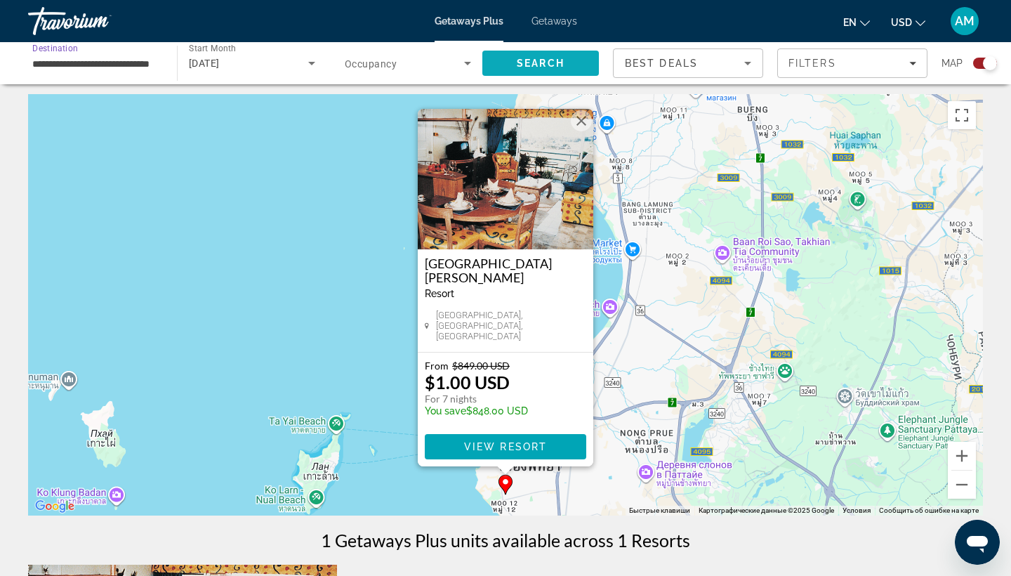
click at [527, 53] on span "Search" at bounding box center [540, 63] width 117 height 34
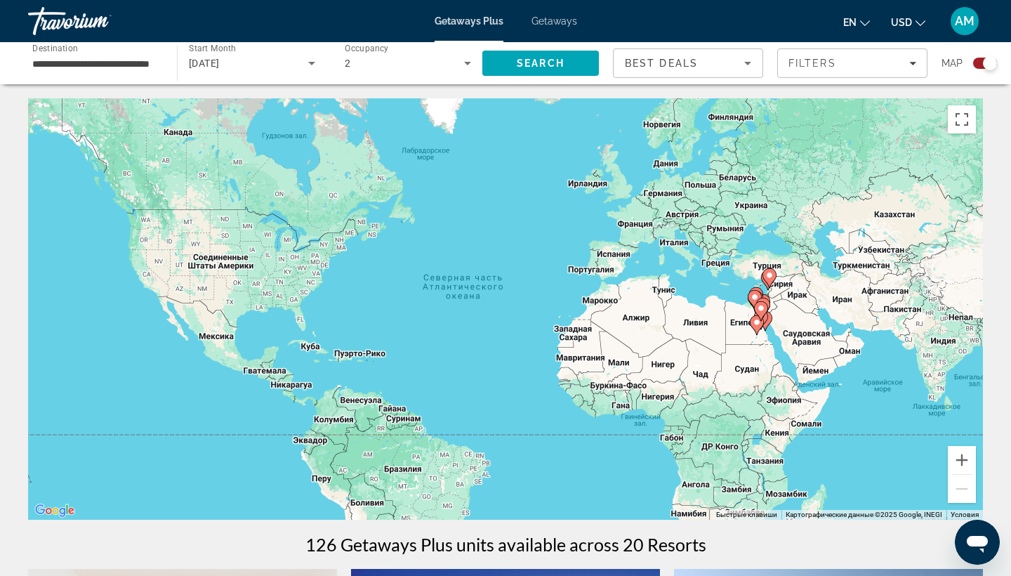
click at [770, 274] on image "Main content" at bounding box center [769, 275] width 8 height 8
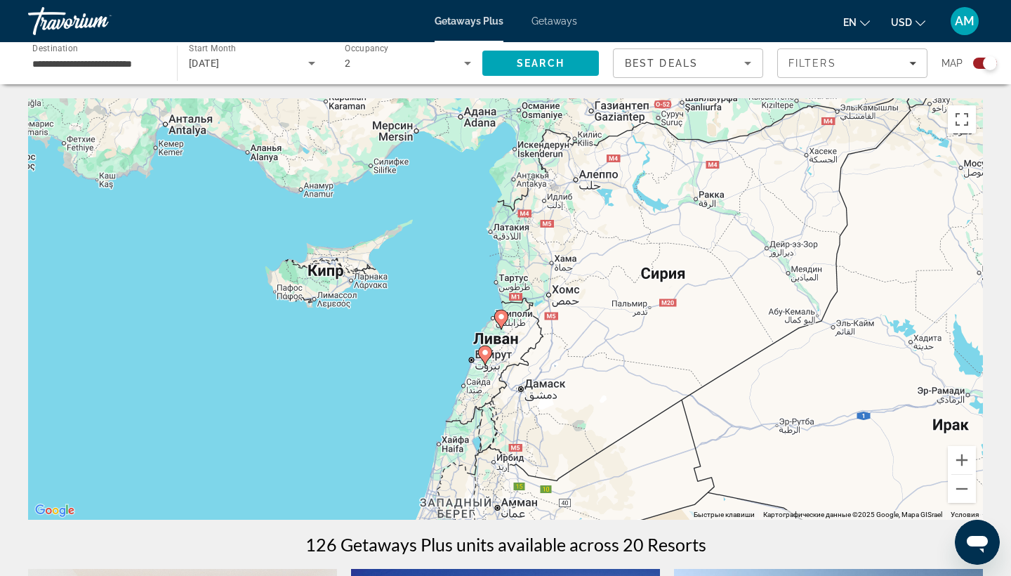
drag, startPoint x: 662, startPoint y: 313, endPoint x: 651, endPoint y: 341, distance: 30.2
click at [651, 341] on div "Чтобы активировать перетаскивание с помощью клавиатуры, нажмите Alt + Ввод. Пос…" at bounding box center [505, 308] width 955 height 421
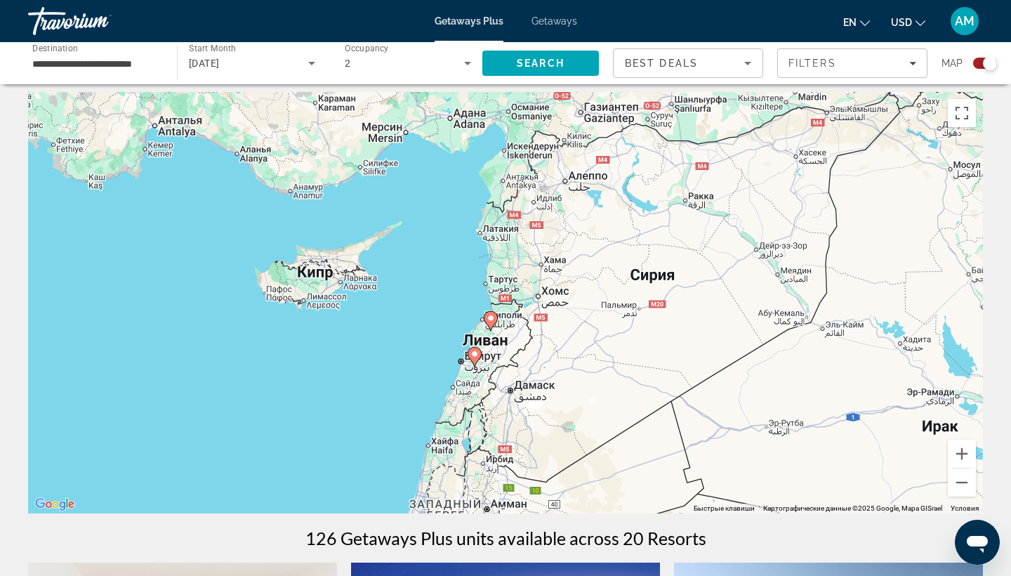
scroll to position [9, 0]
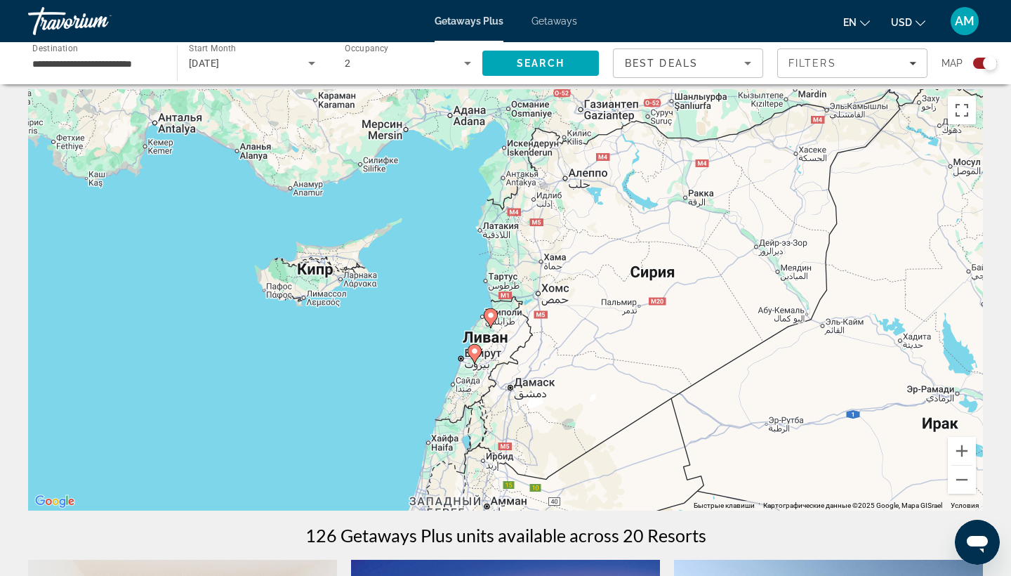
click at [624, 359] on div "Чтобы активировать перетаскивание с помощью клавиатуры, нажмите Alt + Ввод. Пос…" at bounding box center [505, 299] width 955 height 421
drag, startPoint x: 760, startPoint y: 293, endPoint x: 734, endPoint y: 368, distance: 79.5
click at [736, 368] on div "Чтобы активировать перетаскивание с помощью клавиатуры, нажмите Alt + Ввод. Пос…" at bounding box center [505, 299] width 955 height 421
click at [965, 478] on button "Уменьшить" at bounding box center [962, 480] width 28 height 28
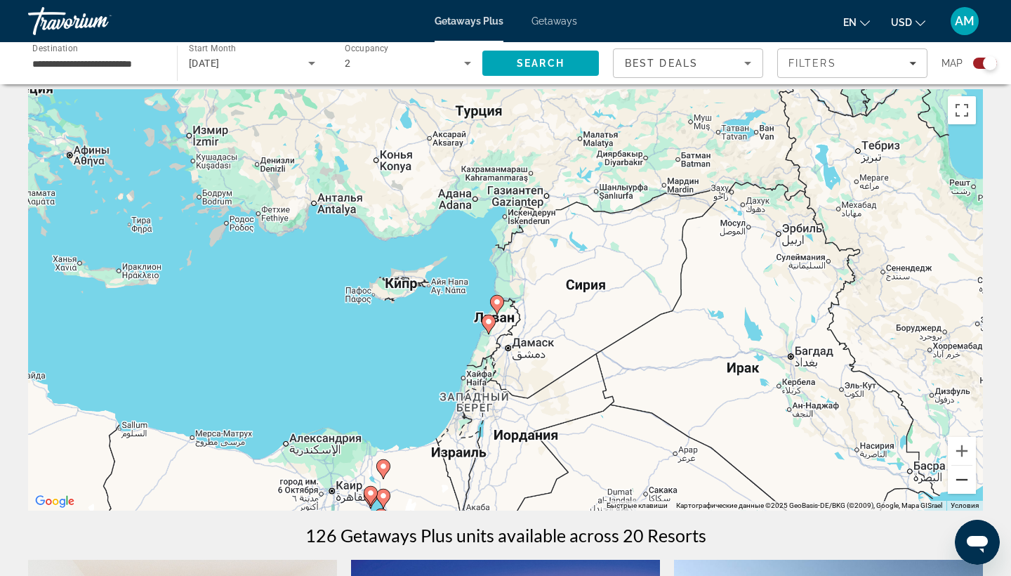
click at [965, 478] on button "Уменьшить" at bounding box center [962, 480] width 28 height 28
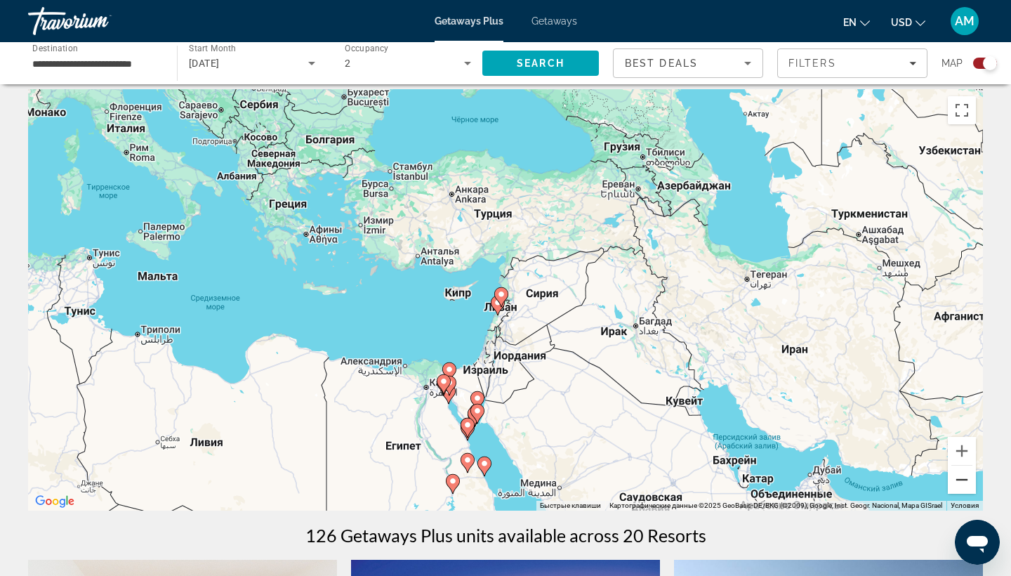
click at [965, 478] on button "Уменьшить" at bounding box center [962, 480] width 28 height 28
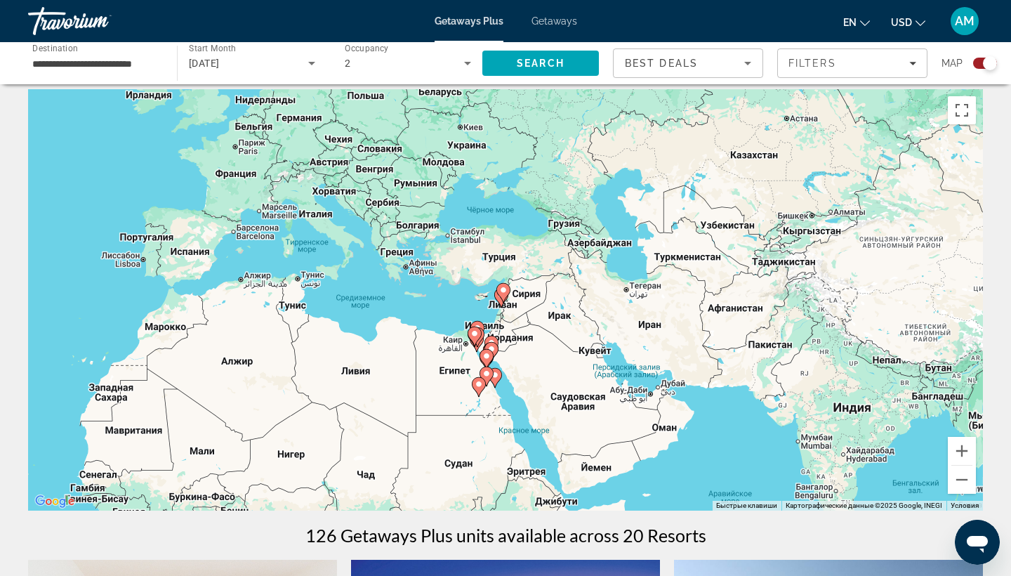
click at [139, 66] on input "**********" at bounding box center [95, 63] width 126 height 17
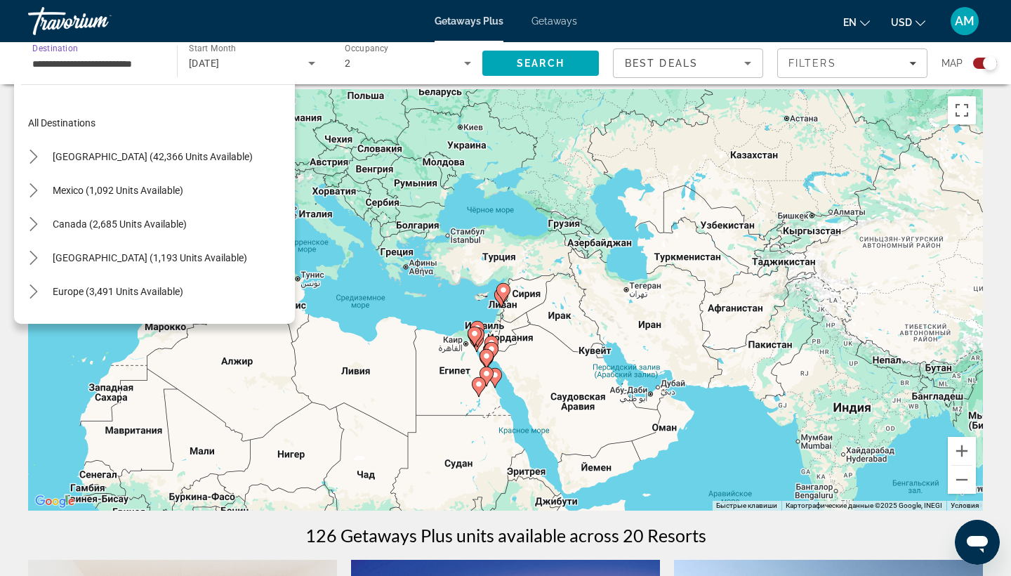
scroll to position [329, 0]
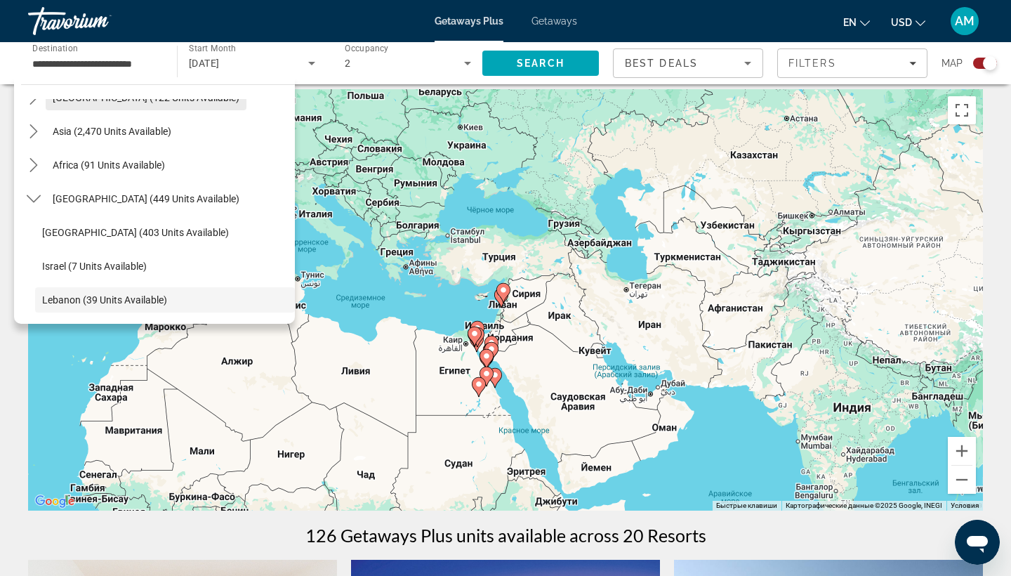
drag, startPoint x: 129, startPoint y: 135, endPoint x: 140, endPoint y: 112, distance: 25.5
click at [140, 112] on mat-tree "All destinations United States (42,366 units available) Mexico (1,092 units ava…" at bounding box center [158, 46] width 274 height 539
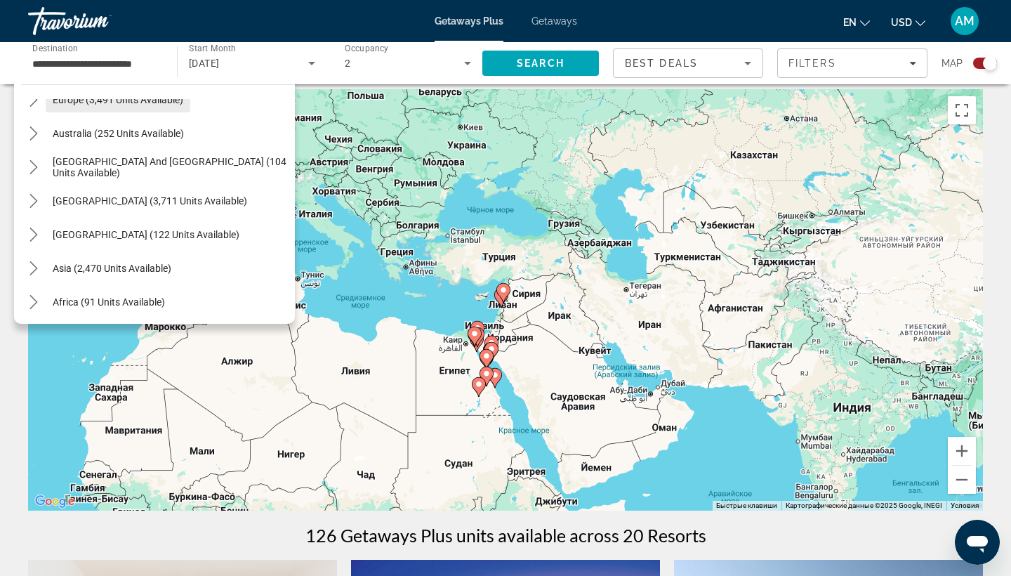
scroll to position [191, 0]
click at [154, 157] on span "Select destination: South Pacific and Oceania (104 units available)" at bounding box center [170, 168] width 249 height 34
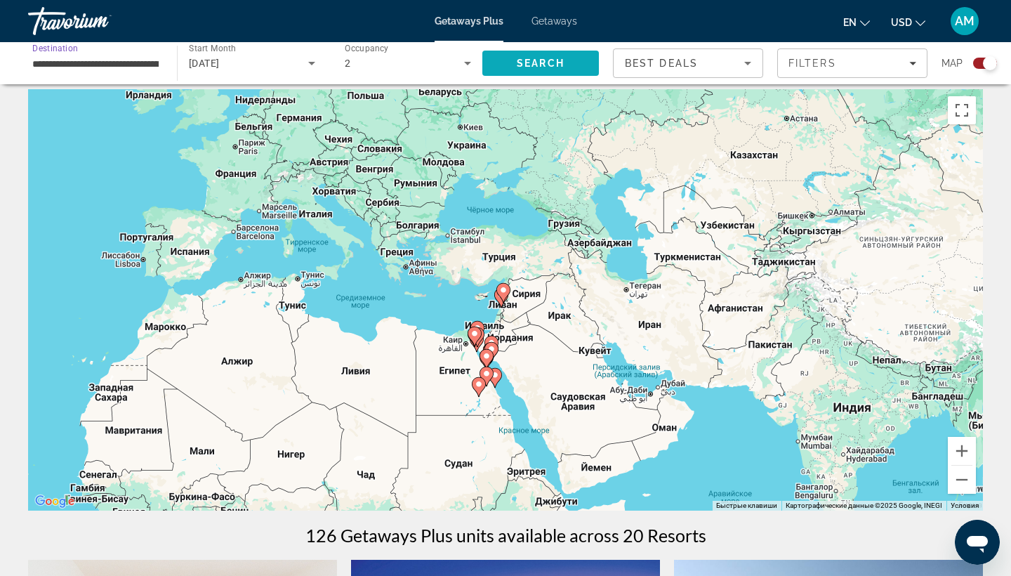
click at [496, 58] on span "Search" at bounding box center [540, 63] width 117 height 34
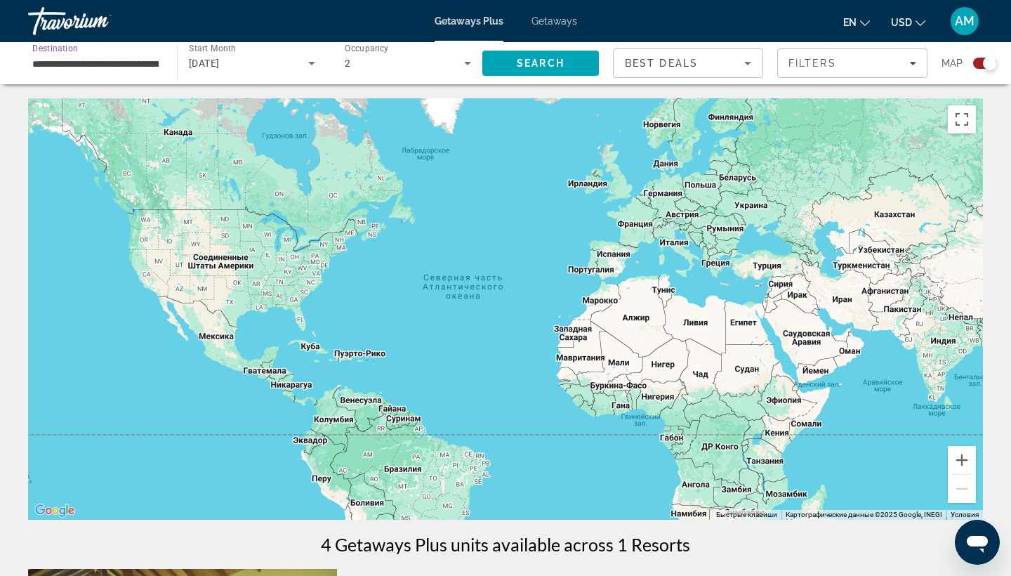
click at [145, 60] on input "**********" at bounding box center [95, 63] width 126 height 17
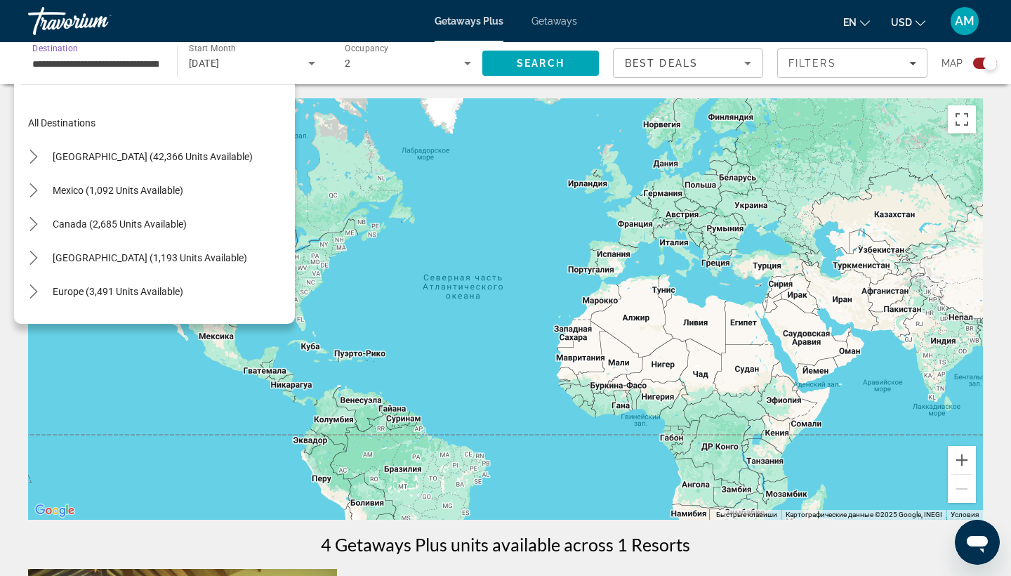
scroll to position [151, 0]
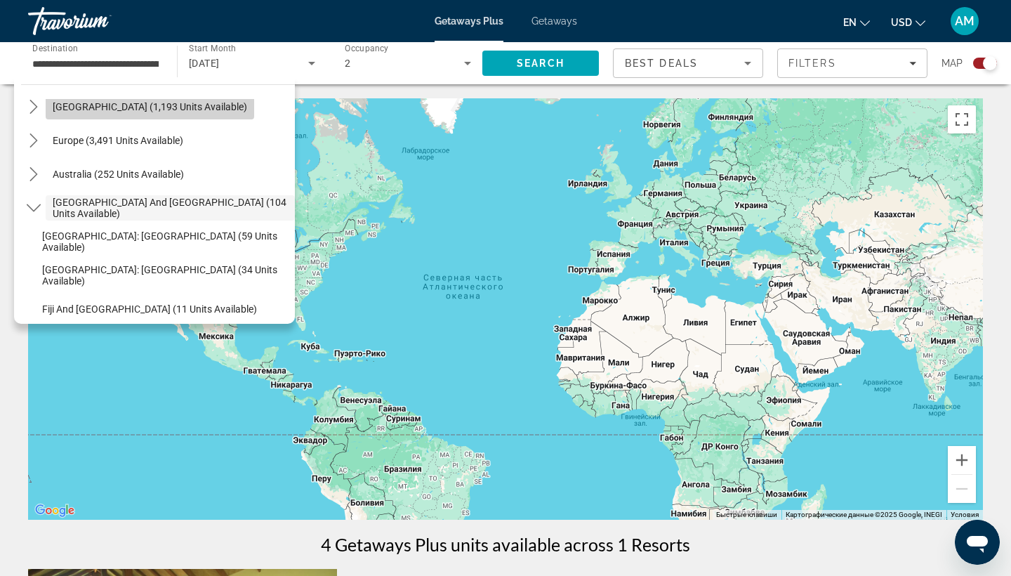
click at [172, 107] on span "Caribbean & Atlantic Islands (1,193 units available)" at bounding box center [150, 106] width 194 height 11
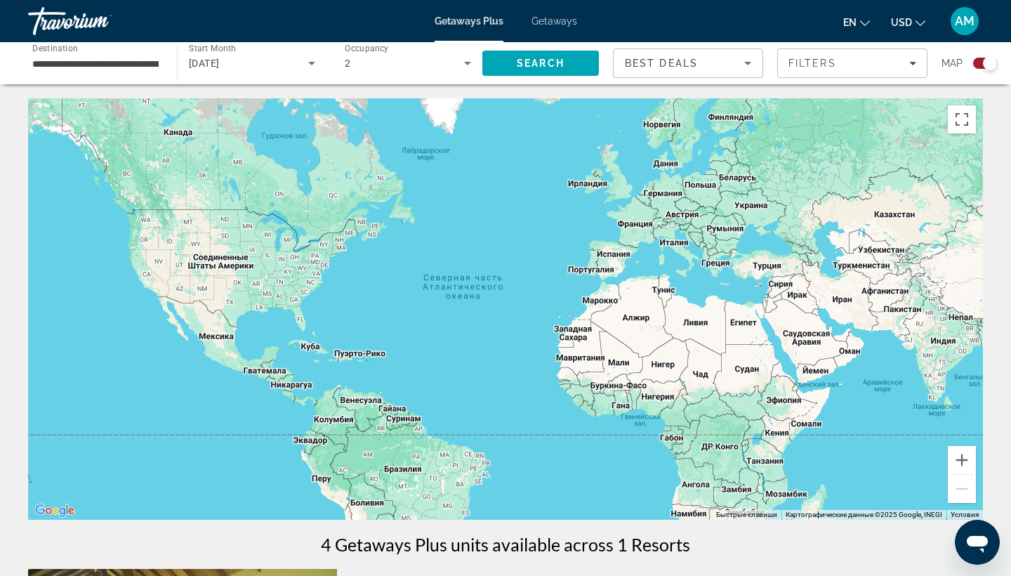
click at [59, 52] on span "Destination" at bounding box center [55, 48] width 46 height 10
click at [59, 55] on input "**********" at bounding box center [95, 63] width 126 height 17
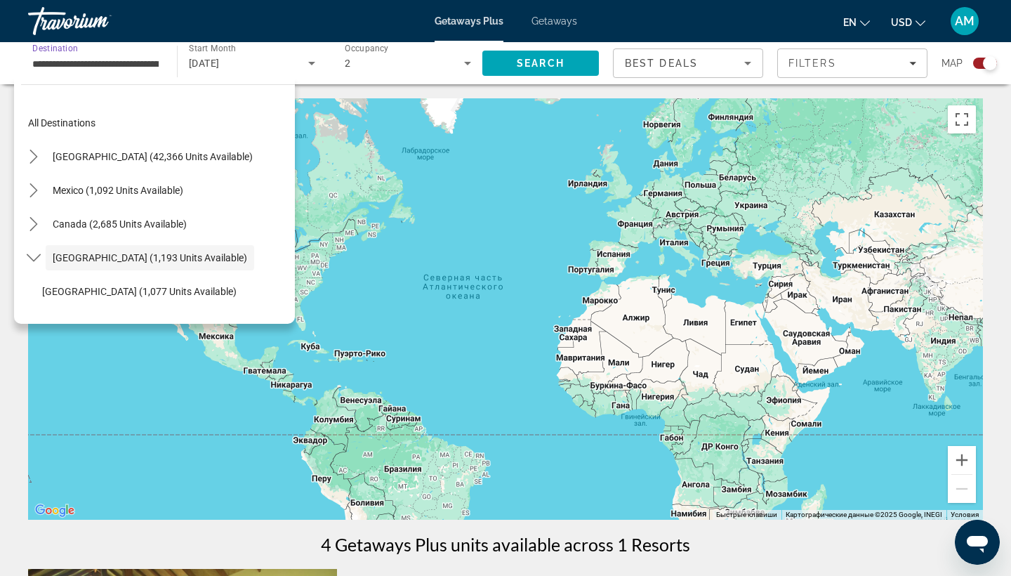
scroll to position [50, 0]
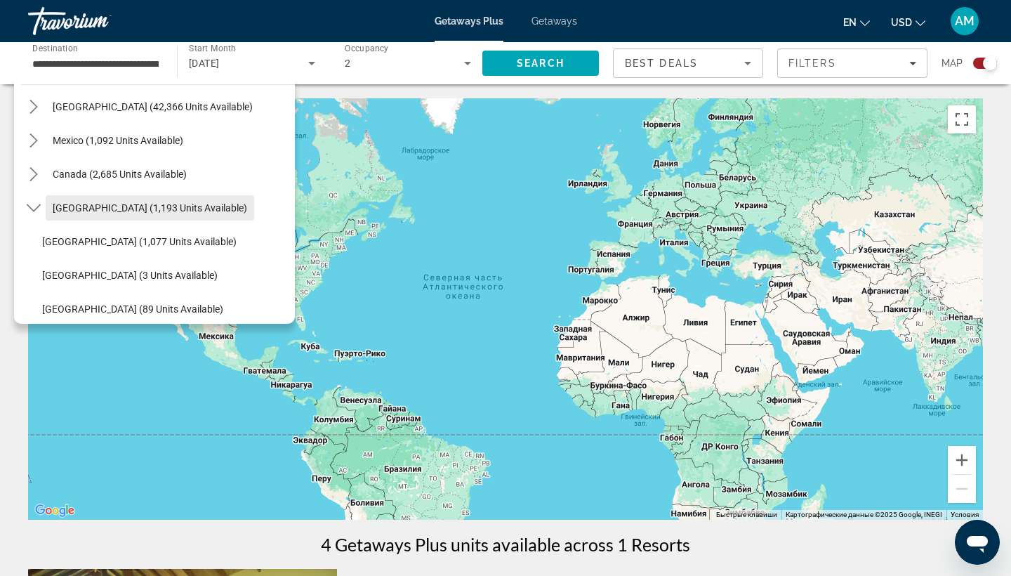
drag, startPoint x: 121, startPoint y: 157, endPoint x: 114, endPoint y: 216, distance: 58.7
click at [114, 216] on mat-tree "All destinations United States (42,366 units available) Mexico (1,092 units ava…" at bounding box center [158, 426] width 274 height 741
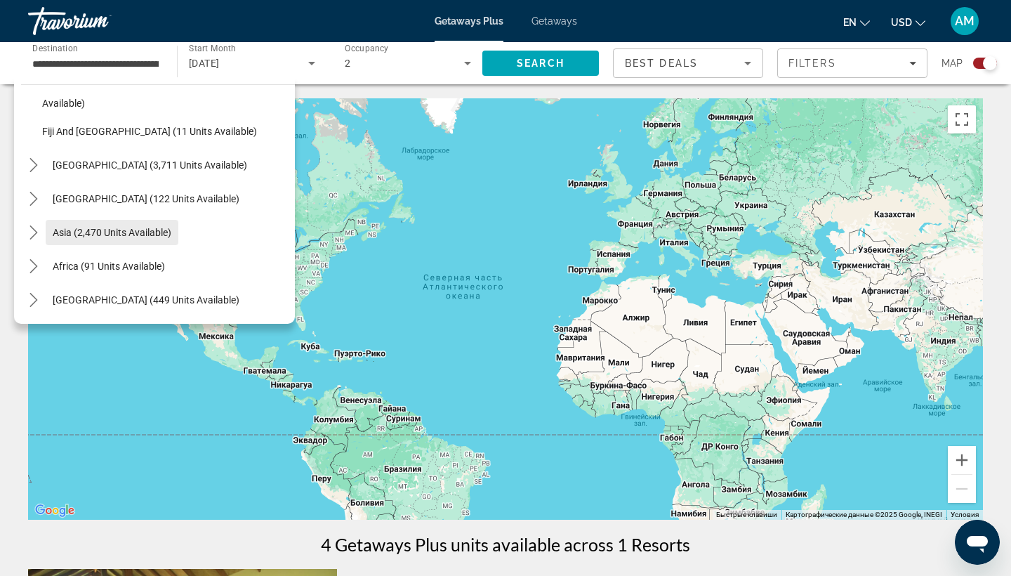
scroll to position [531, 0]
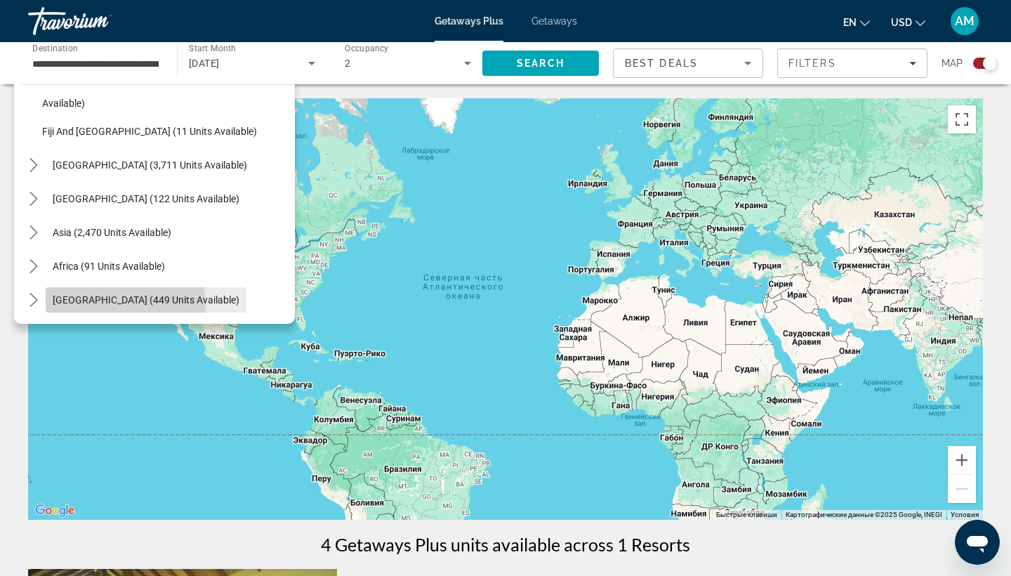
click at [119, 306] on span "Select destination: Middle East (449 units available)" at bounding box center [146, 300] width 201 height 34
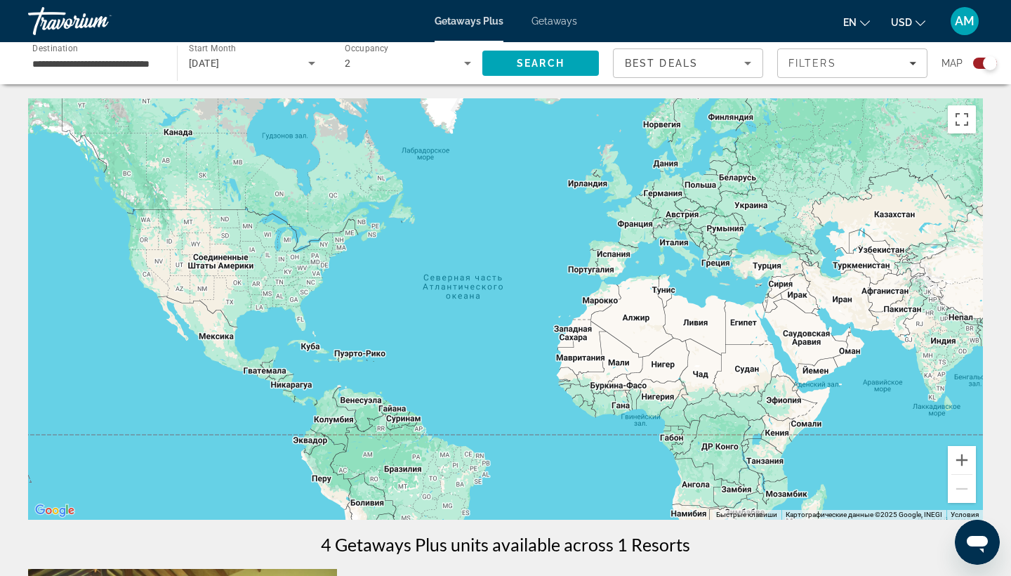
click at [157, 79] on div "**********" at bounding box center [95, 64] width 126 height 40
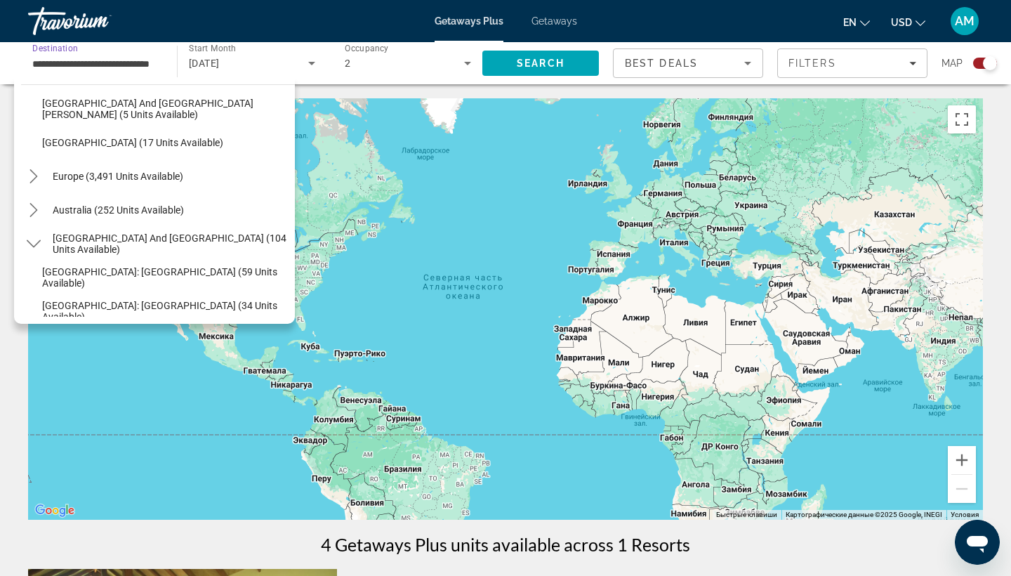
scroll to position [317, 0]
click at [156, 213] on span "Australia (252 units available)" at bounding box center [118, 210] width 131 height 11
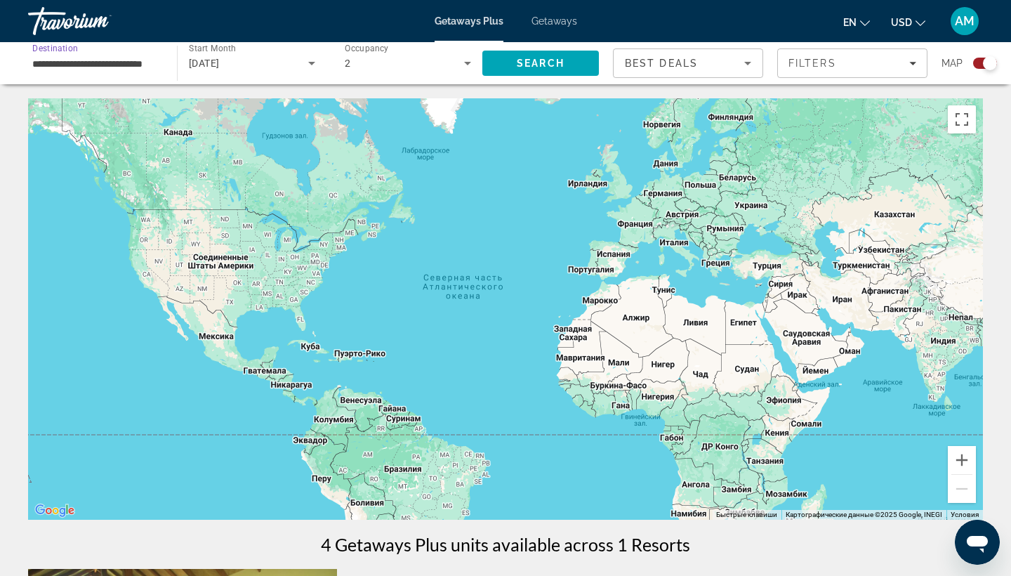
click at [168, 71] on div "**********" at bounding box center [95, 64] width 149 height 40
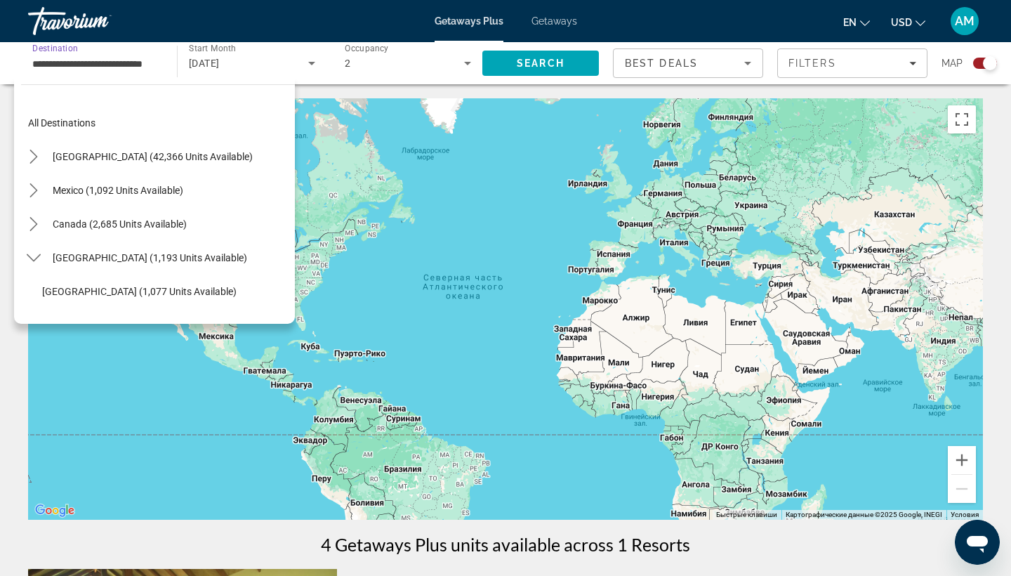
scroll to position [319, 0]
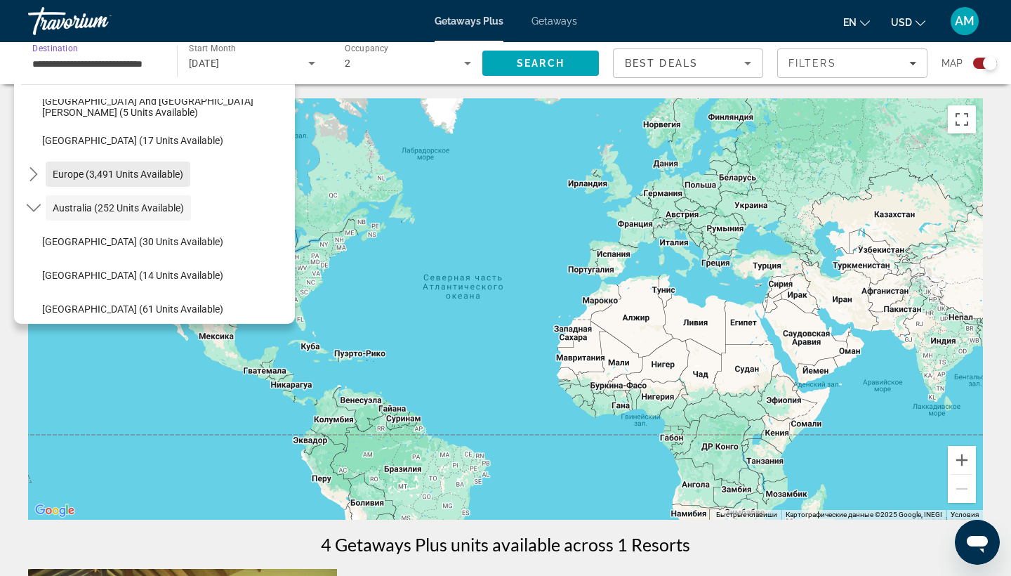
click at [149, 172] on span "Europe (3,491 units available)" at bounding box center [118, 174] width 131 height 11
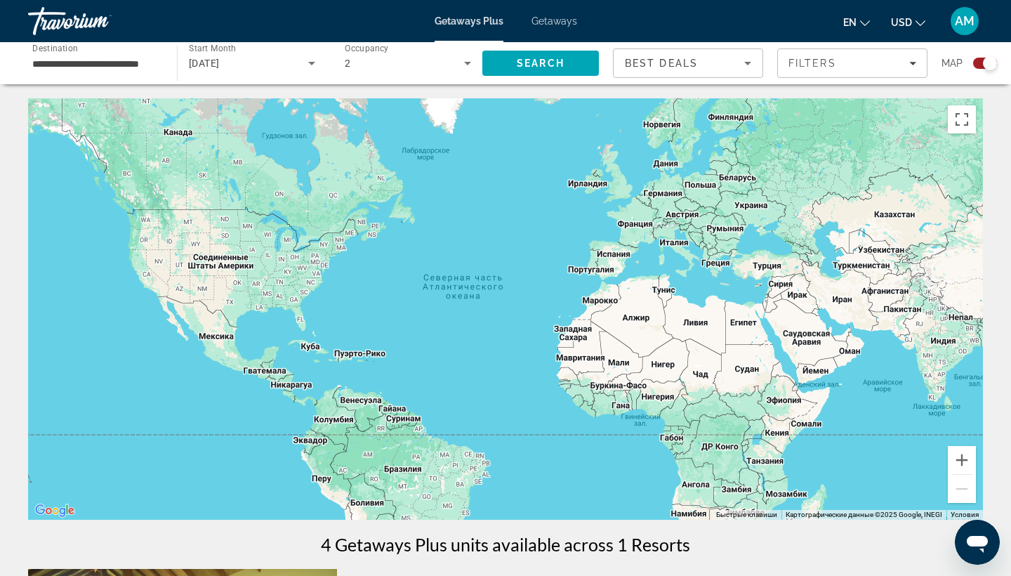
click at [152, 50] on div "**********" at bounding box center [95, 64] width 126 height 40
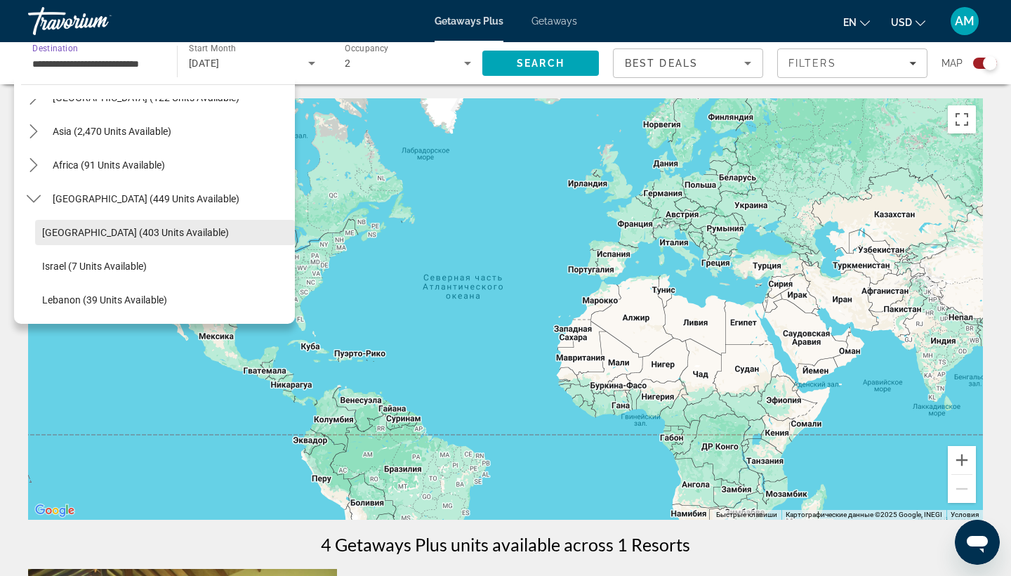
scroll to position [1508, 0]
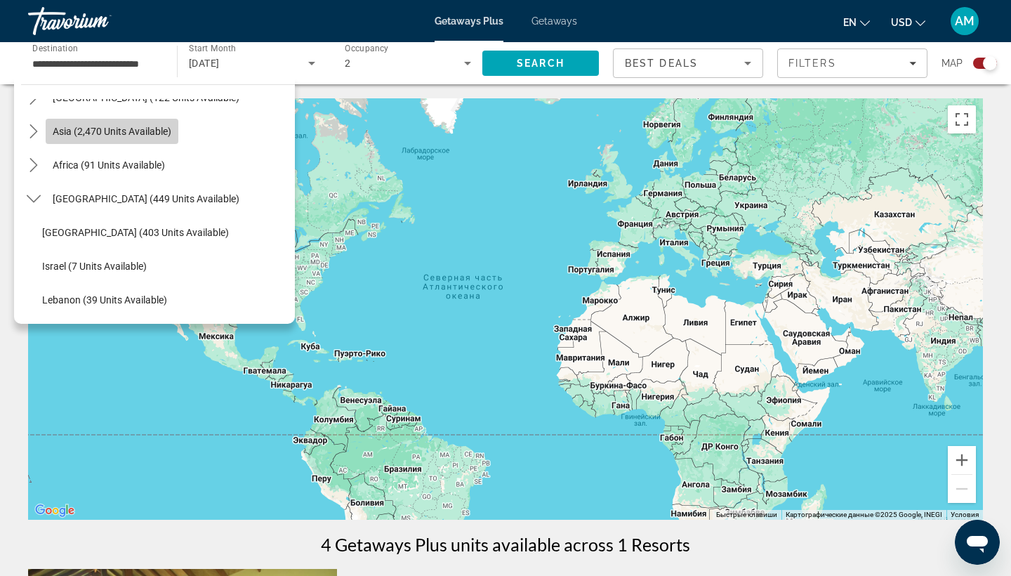
click at [123, 130] on span "Asia (2,470 units available)" at bounding box center [112, 131] width 119 height 11
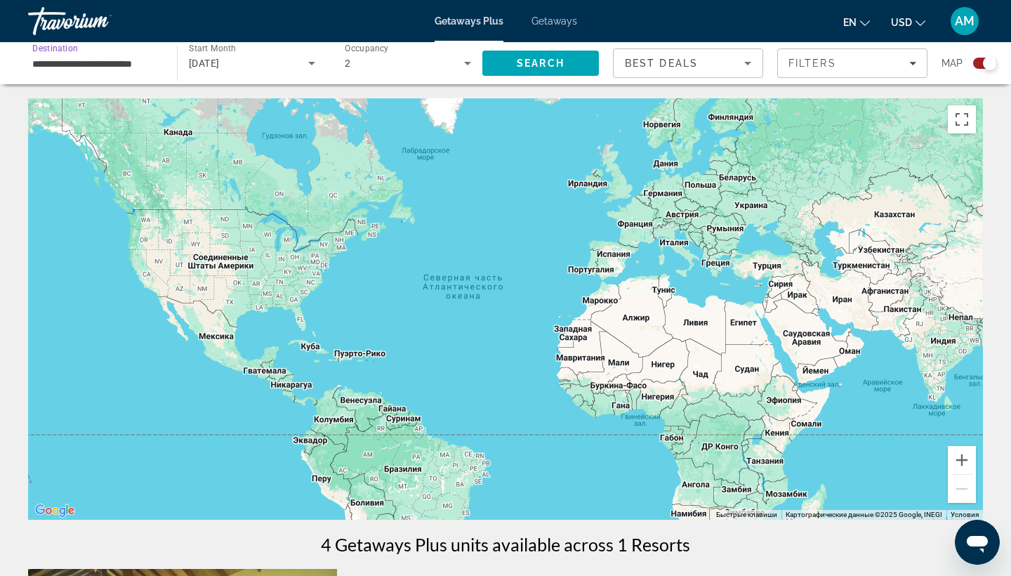
click at [124, 61] on input "**********" at bounding box center [95, 63] width 126 height 17
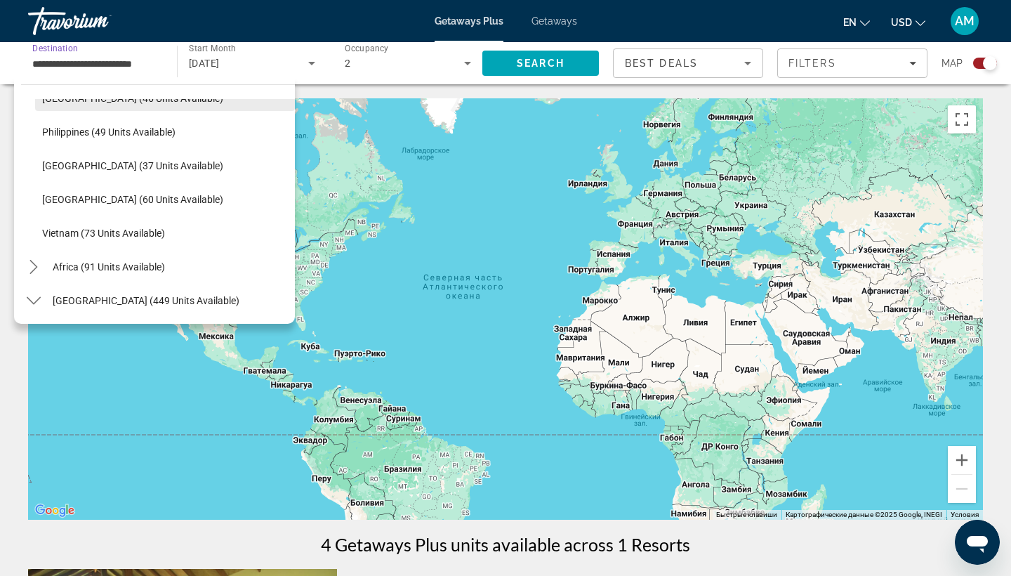
scroll to position [1756, 0]
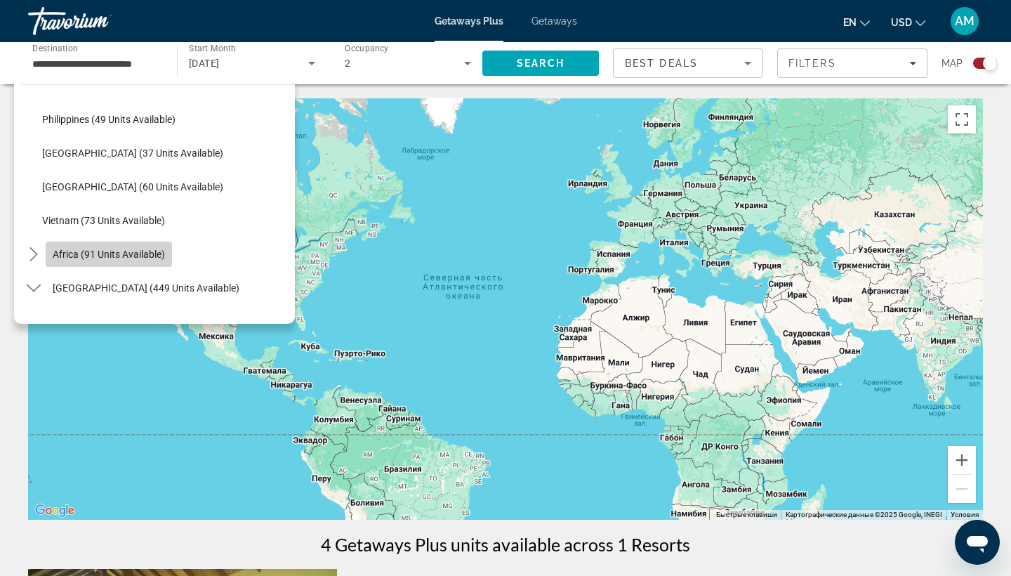
click at [154, 253] on span "Africa (91 units available)" at bounding box center [109, 254] width 112 height 11
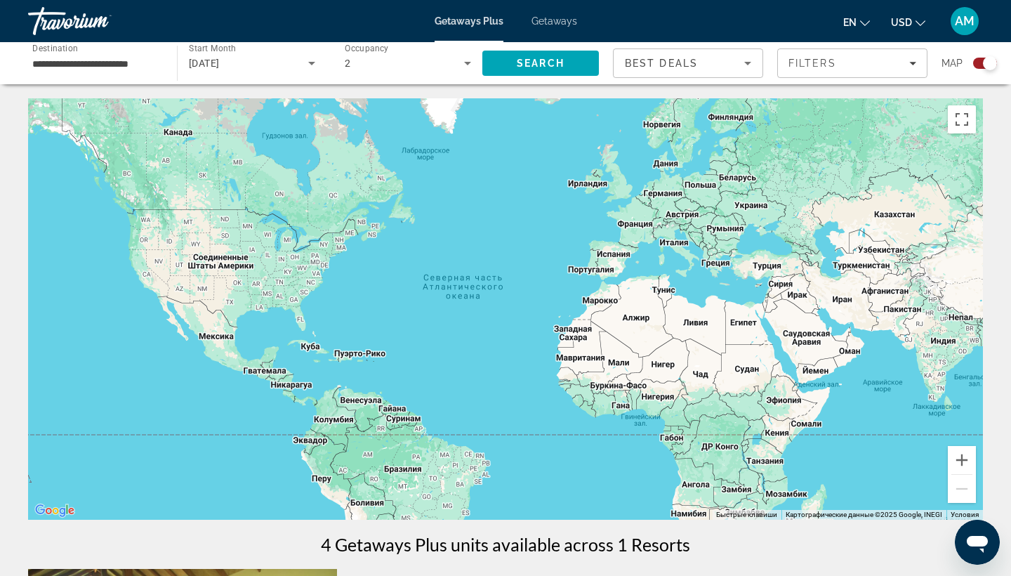
click at [156, 74] on div "**********" at bounding box center [95, 64] width 126 height 40
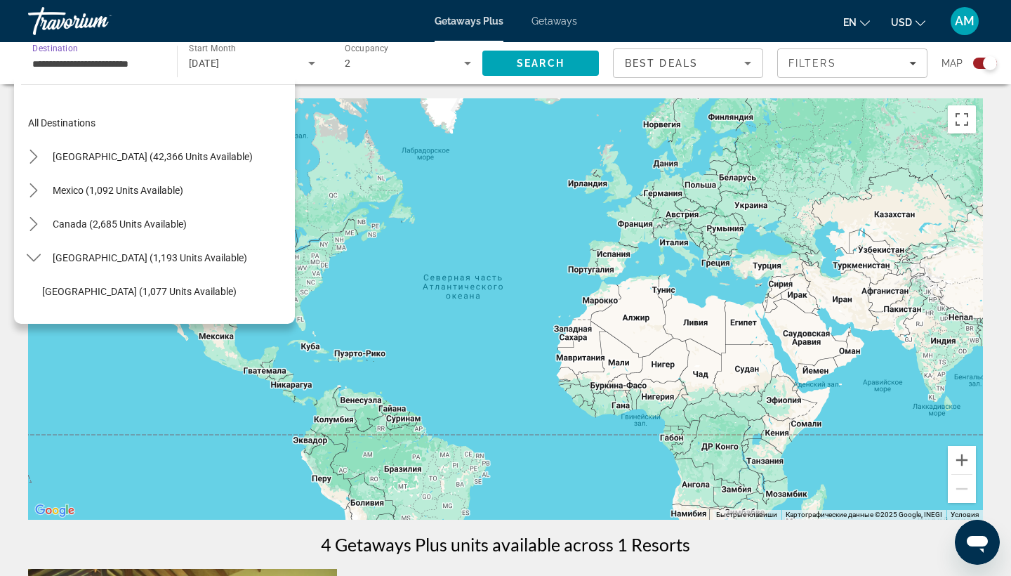
scroll to position [1802, 0]
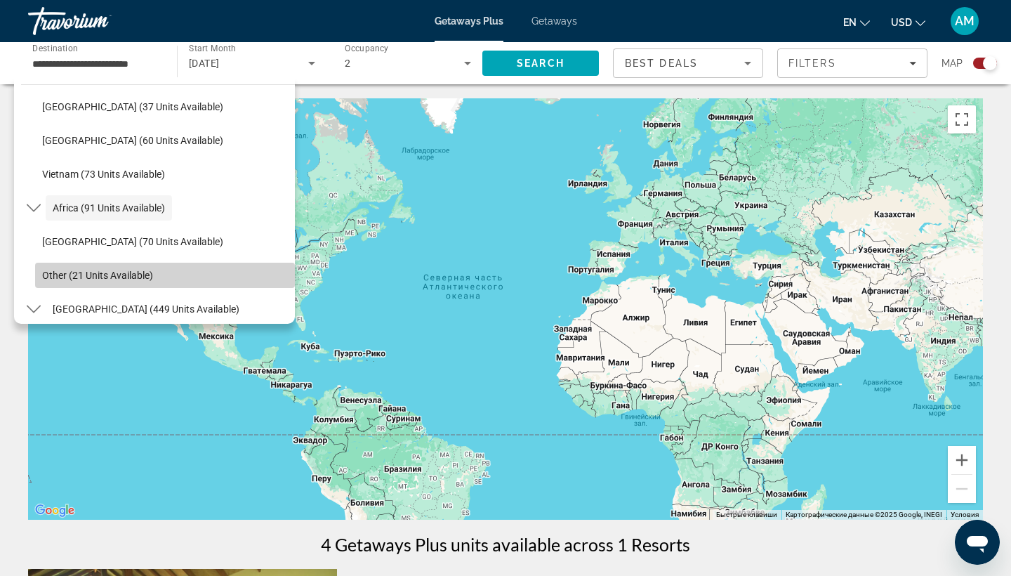
click at [145, 272] on span "Other (21 units available)" at bounding box center [97, 275] width 111 height 11
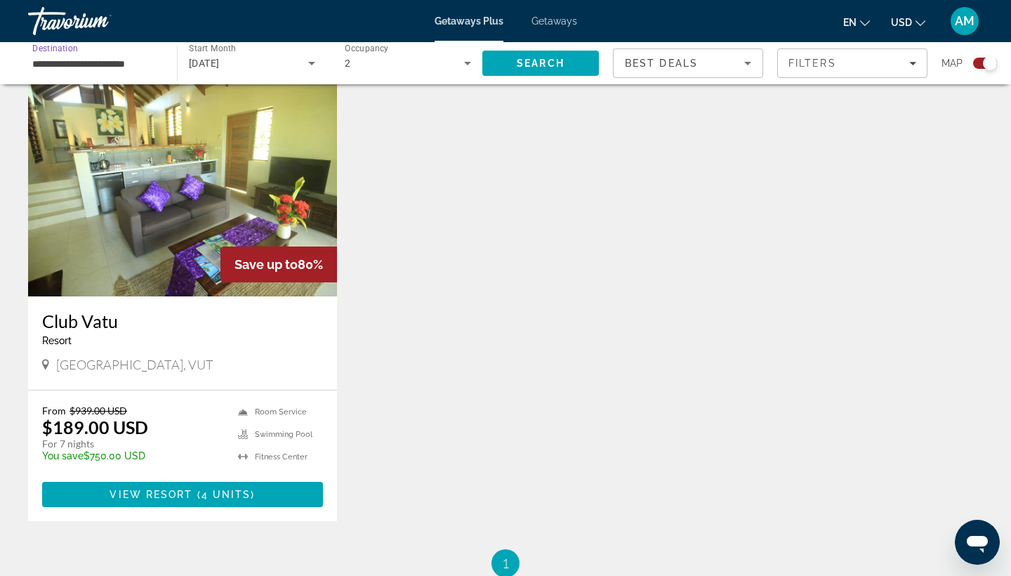
scroll to position [496, 0]
click at [136, 54] on div "**********" at bounding box center [95, 64] width 126 height 40
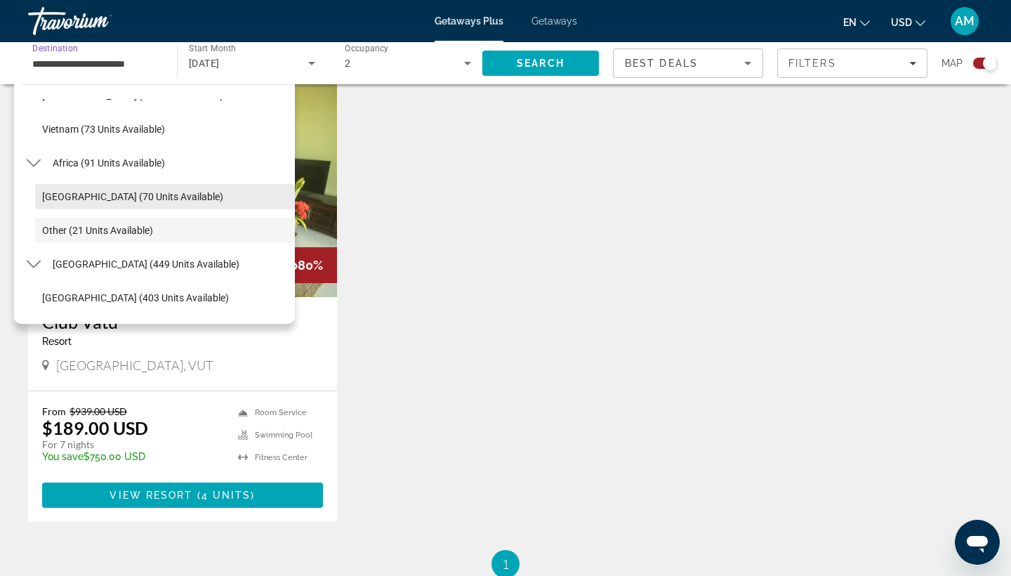
scroll to position [1819, 0]
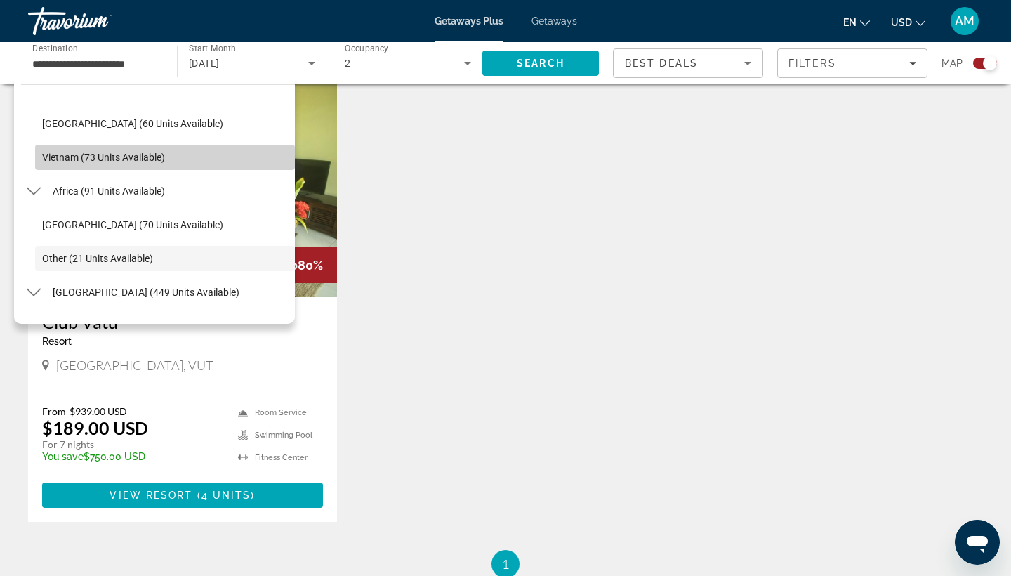
click at [144, 164] on span "Select destination: Vietnam (73 units available)" at bounding box center [165, 157] width 260 height 34
type input "**********"
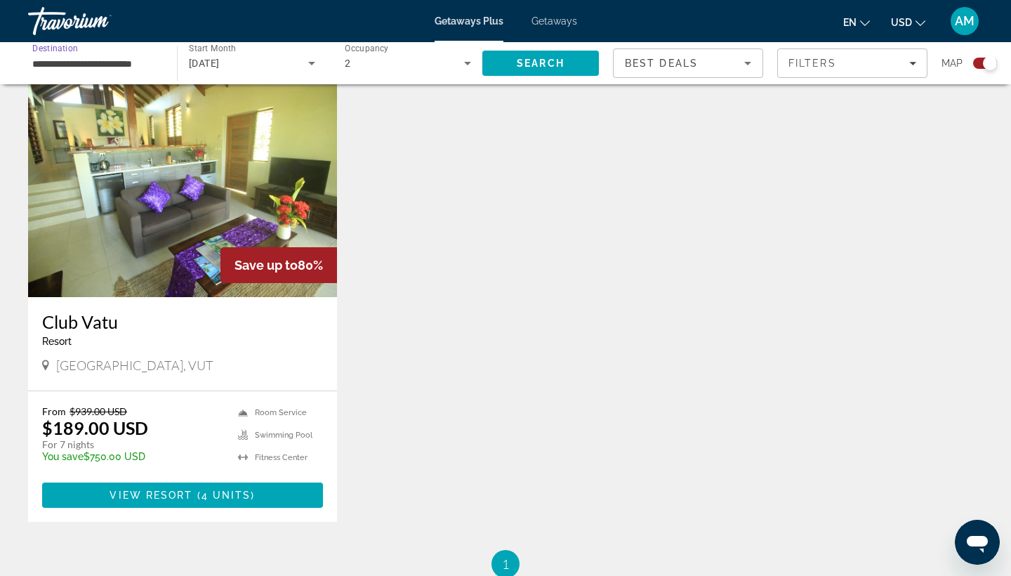
click at [147, 58] on input "**********" at bounding box center [95, 63] width 126 height 17
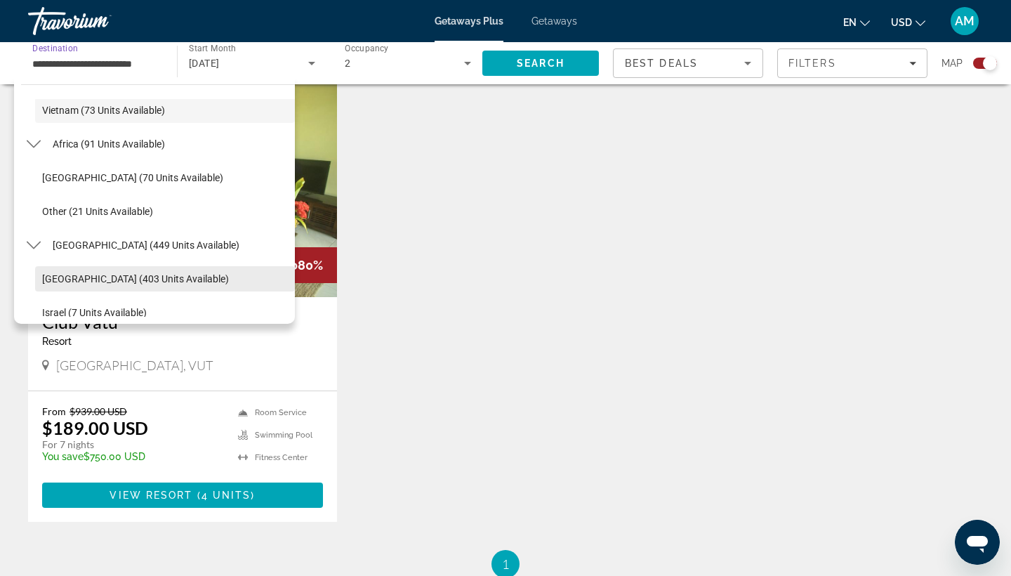
scroll to position [1856, 0]
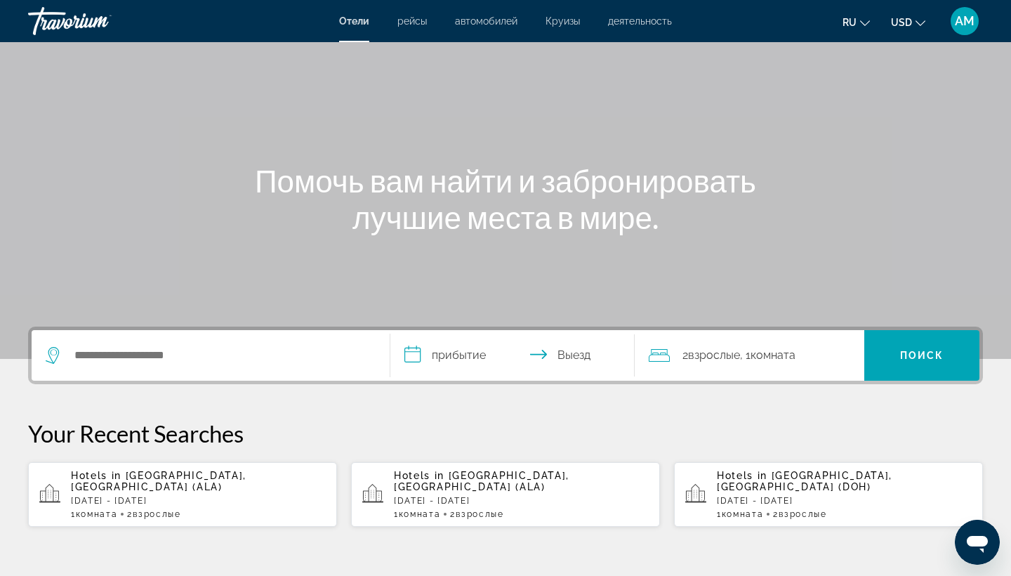
scroll to position [104, 0]
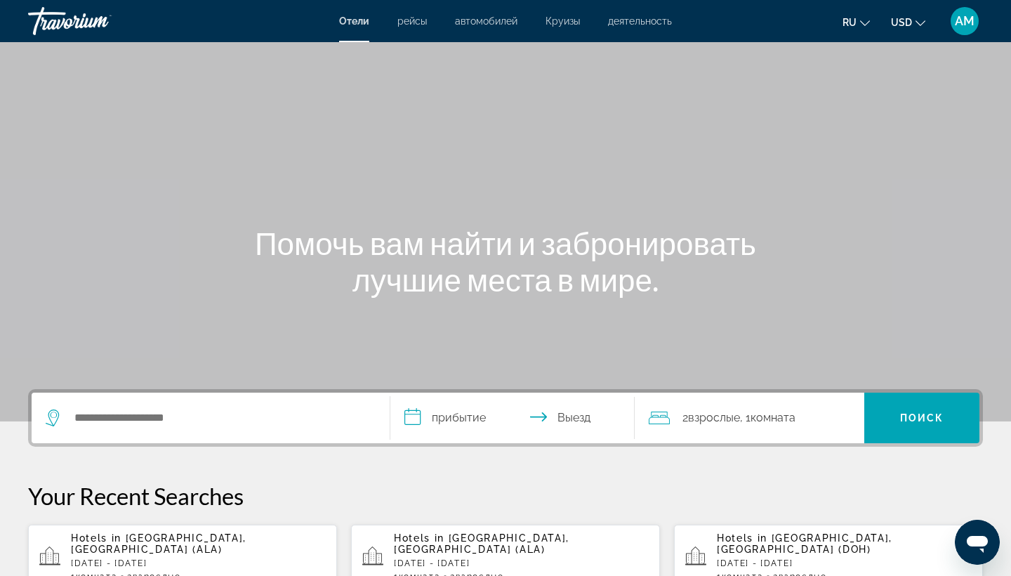
click at [220, 404] on div "Search widget" at bounding box center [211, 418] width 330 height 51
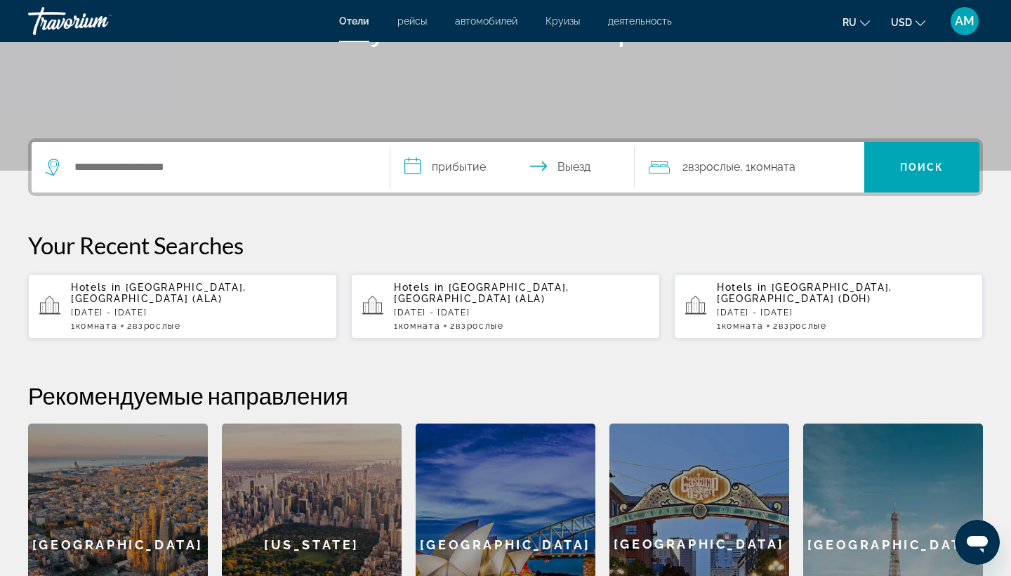
scroll to position [343, 0]
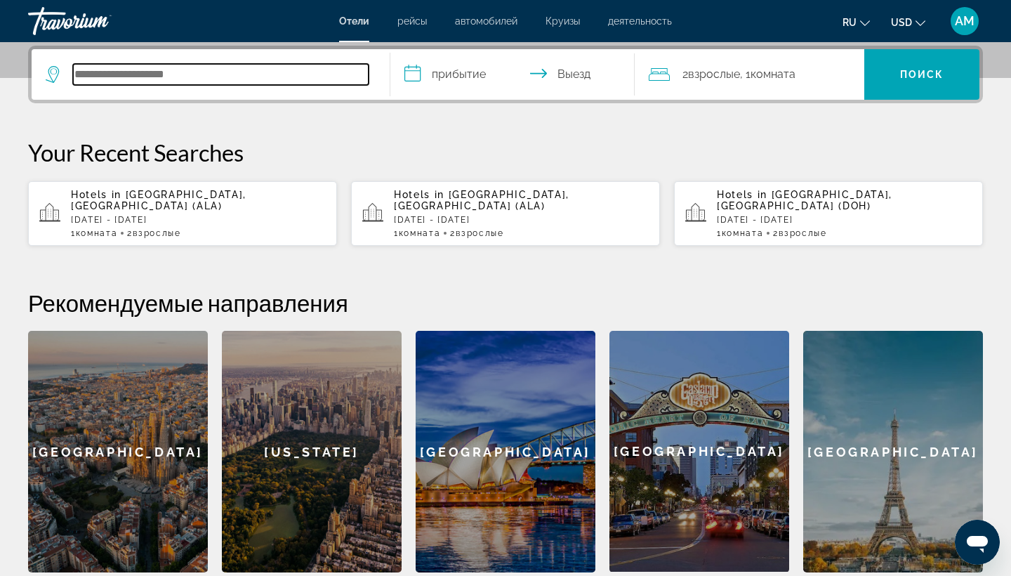
click at [280, 65] on input "Search hotel destination" at bounding box center [221, 74] width 296 height 21
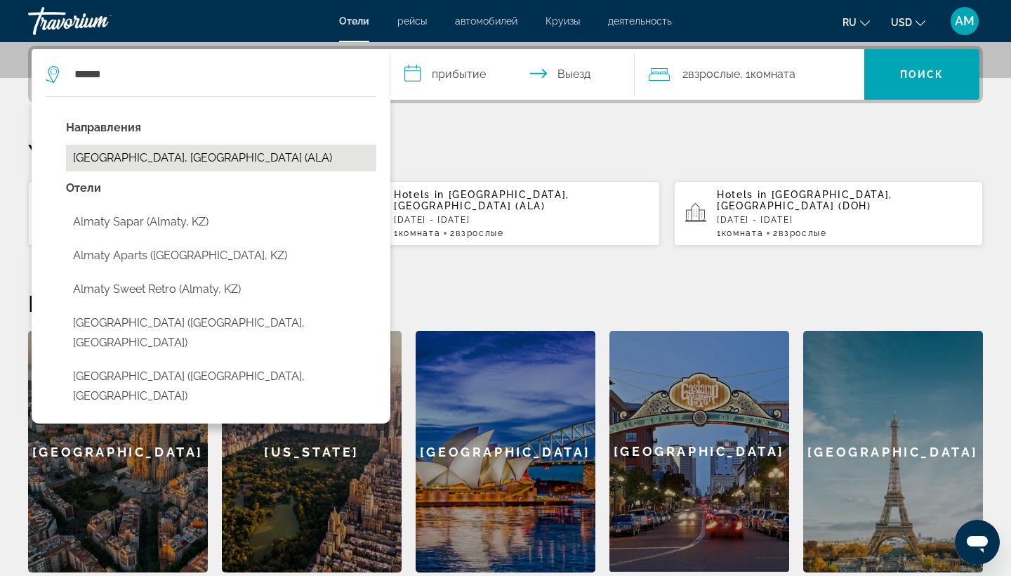
click at [241, 149] on button "[GEOGRAPHIC_DATA], [GEOGRAPHIC_DATA] (ALA)" at bounding box center [221, 158] width 310 height 27
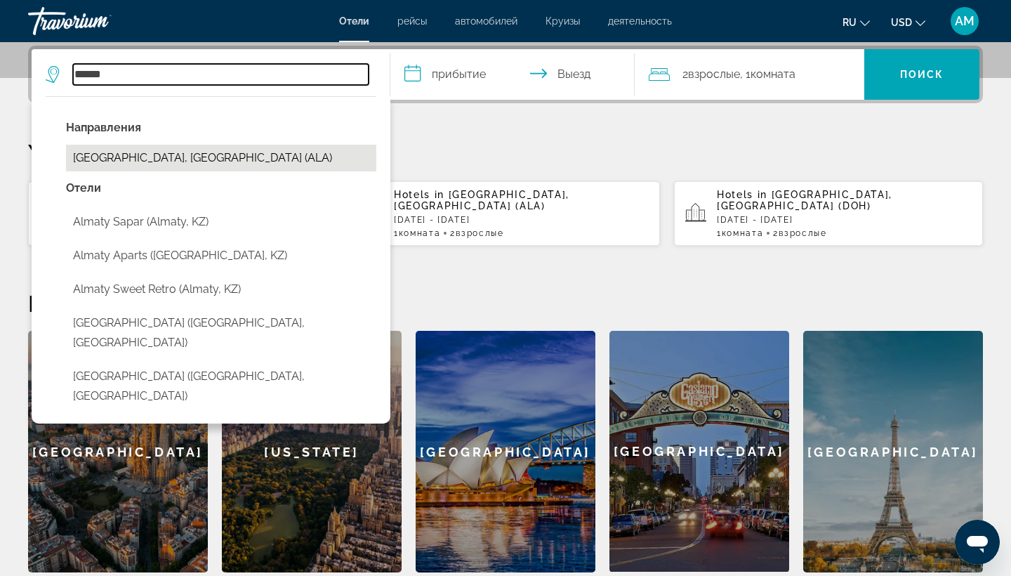
type input "**********"
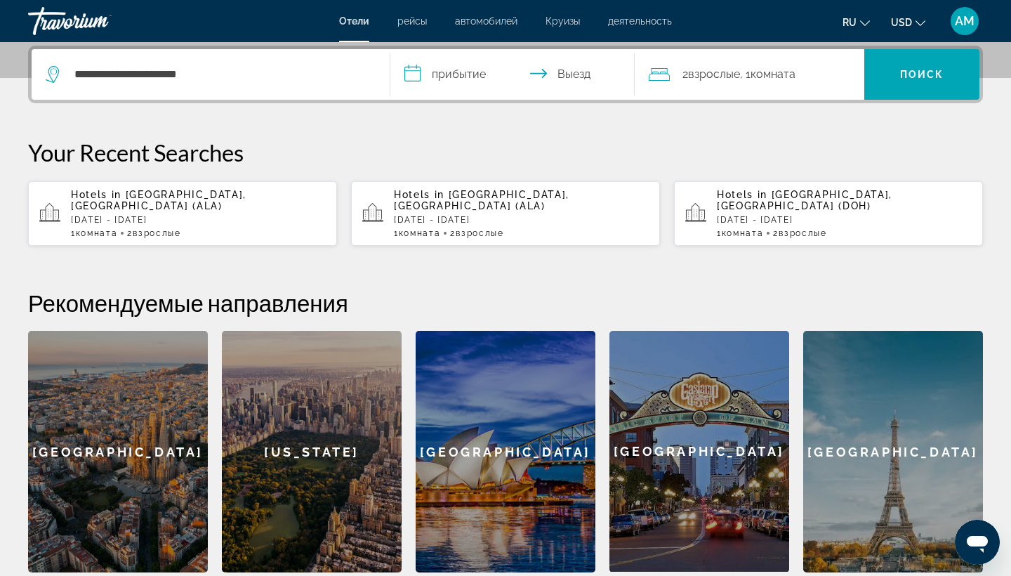
click at [461, 88] on input "**********" at bounding box center [515, 76] width 250 height 55
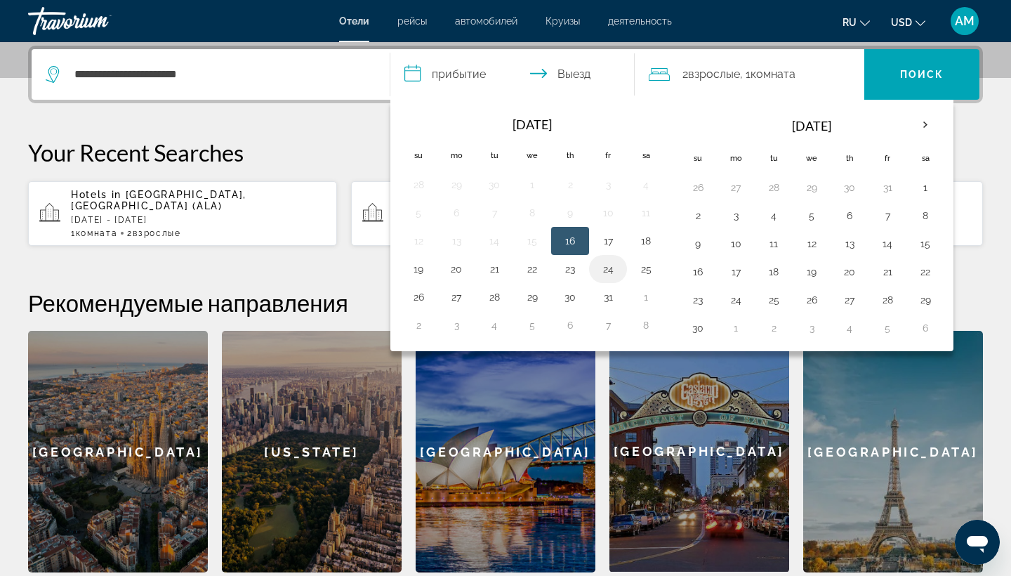
click at [606, 277] on button "24" at bounding box center [608, 269] width 22 height 20
click at [466, 303] on button "27" at bounding box center [456, 297] width 22 height 20
type input "**********"
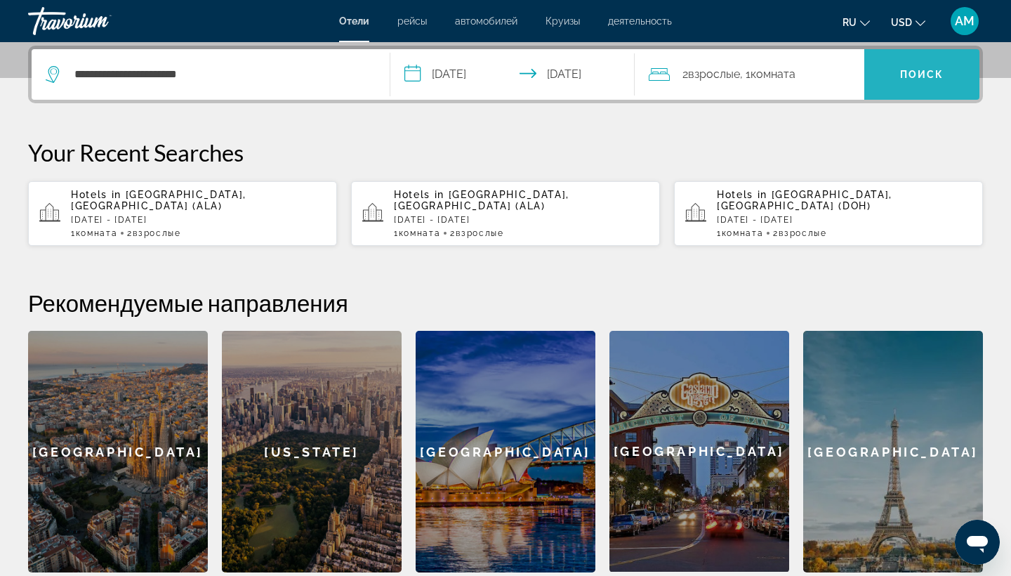
click at [938, 63] on span "Search" at bounding box center [921, 75] width 115 height 34
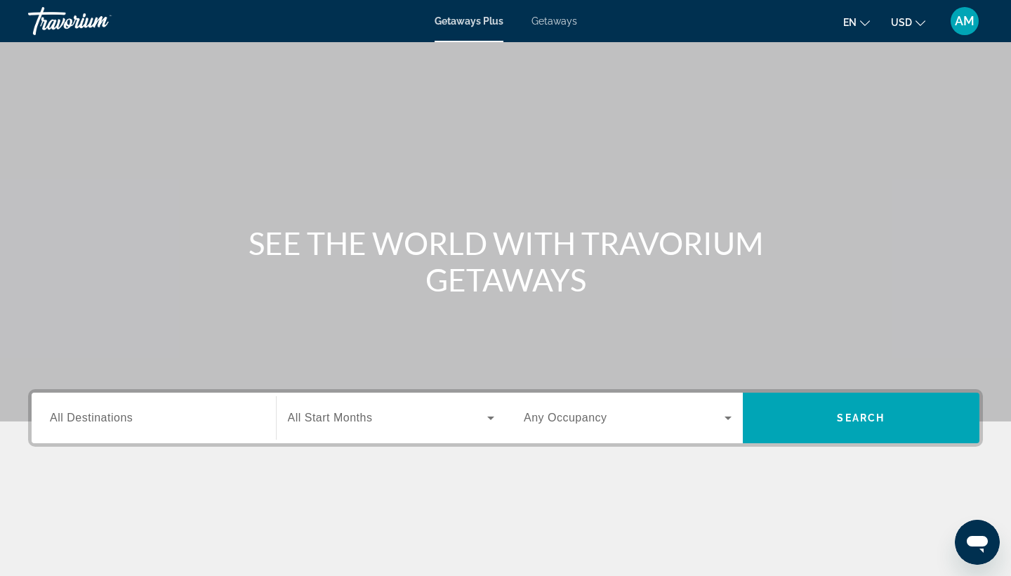
click at [107, 414] on span "All Destinations" at bounding box center [91, 417] width 83 height 12
click at [107, 414] on input "Destination All Destinations" at bounding box center [154, 418] width 208 height 17
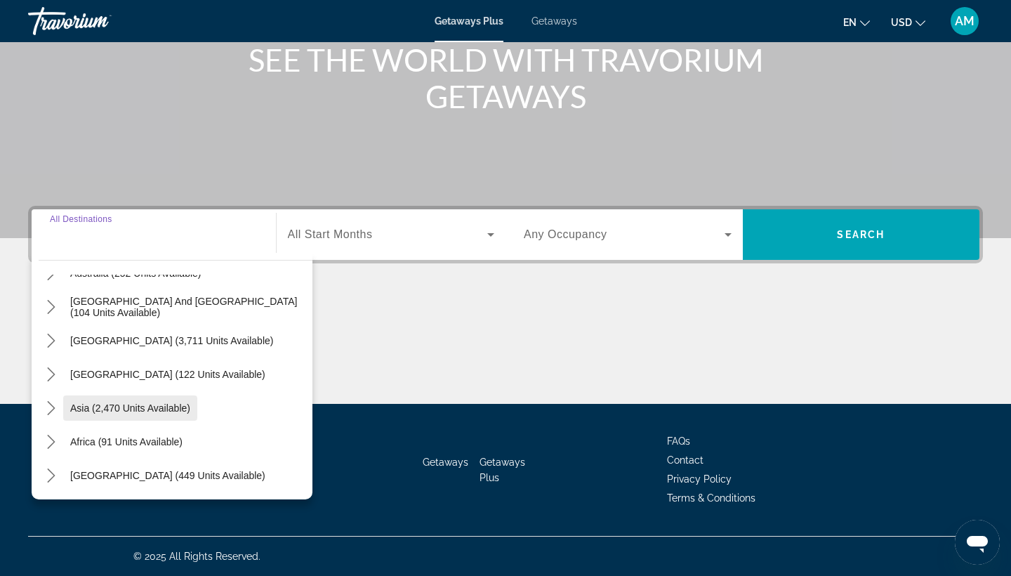
scroll to position [227, 0]
click at [107, 414] on span "Select destination: Asia (2,470 units available)" at bounding box center [130, 408] width 134 height 34
type input "**********"
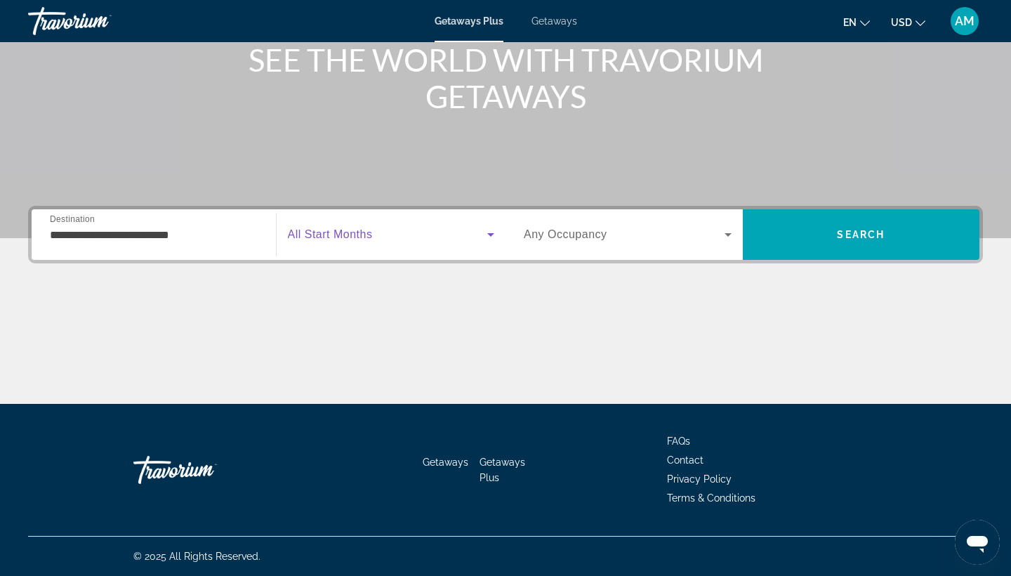
click at [328, 242] on span "Search widget" at bounding box center [388, 234] width 200 height 17
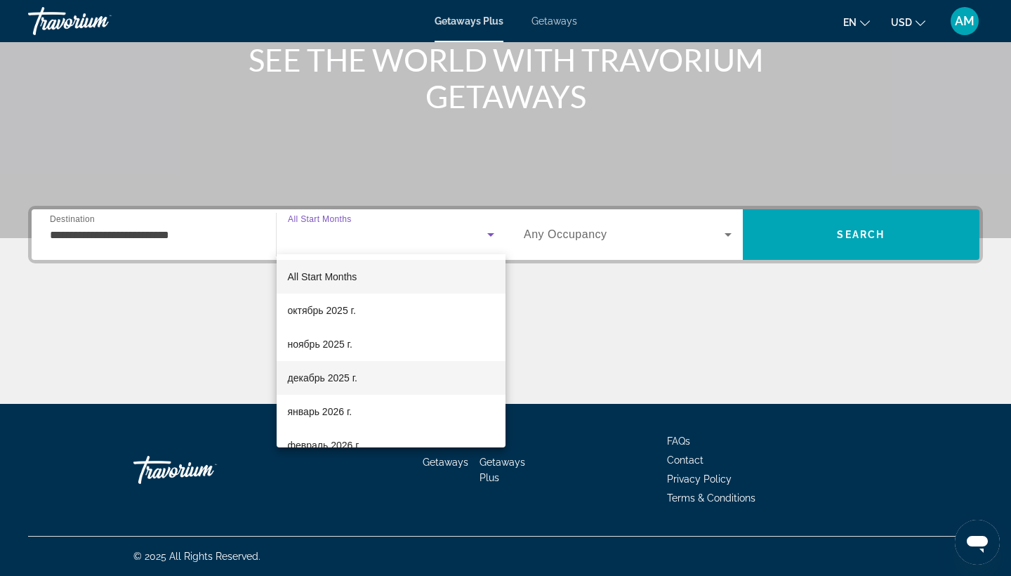
click at [333, 369] on span "декабрь 2025 г." at bounding box center [323, 377] width 70 height 17
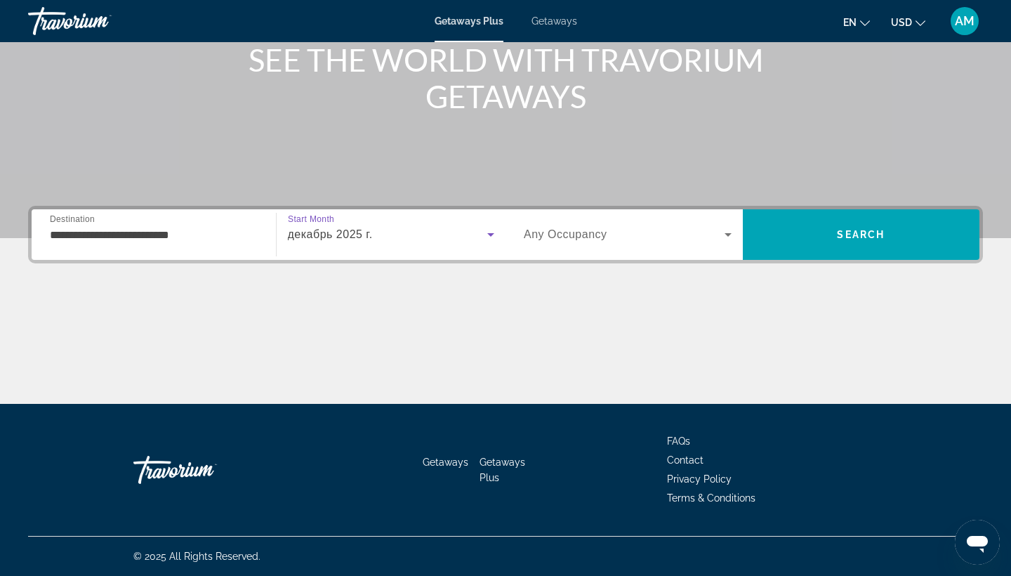
click at [595, 235] on span "Any Occupancy" at bounding box center [566, 234] width 84 height 12
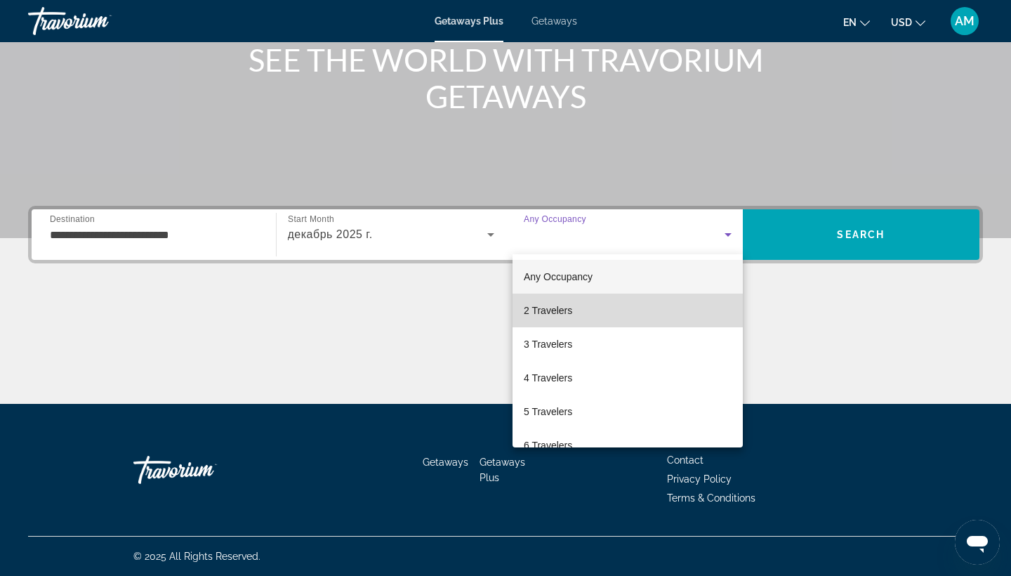
click at [580, 301] on mat-option "2 Travelers" at bounding box center [628, 310] width 230 height 34
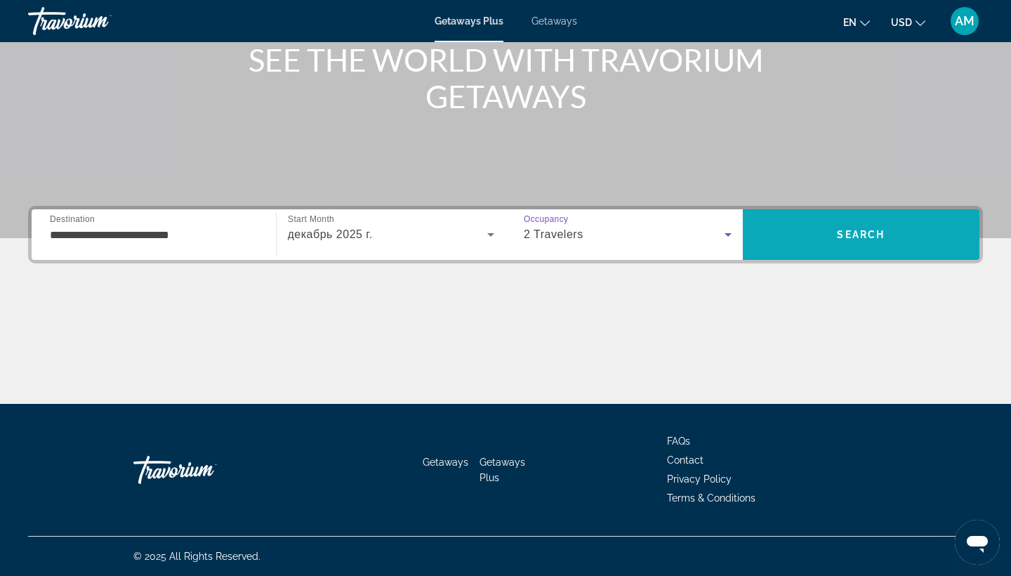
click at [786, 227] on span "Search" at bounding box center [861, 235] width 237 height 34
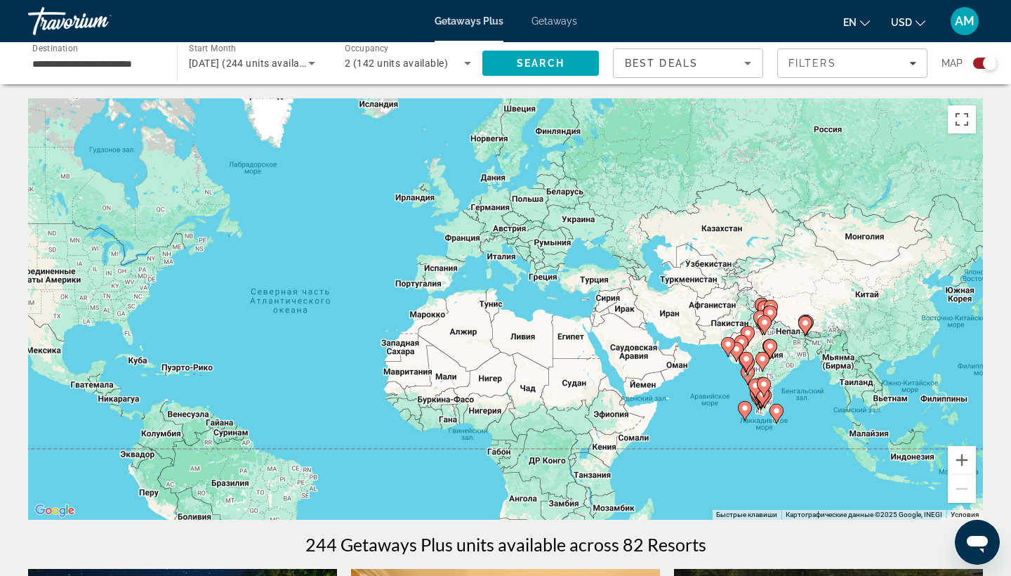
drag, startPoint x: 864, startPoint y: 309, endPoint x: 686, endPoint y: 323, distance: 178.9
click at [686, 323] on div "Чтобы активировать перетаскивание с помощью клавиатуры, нажмите Alt + Ввод. Пос…" at bounding box center [505, 308] width 955 height 421
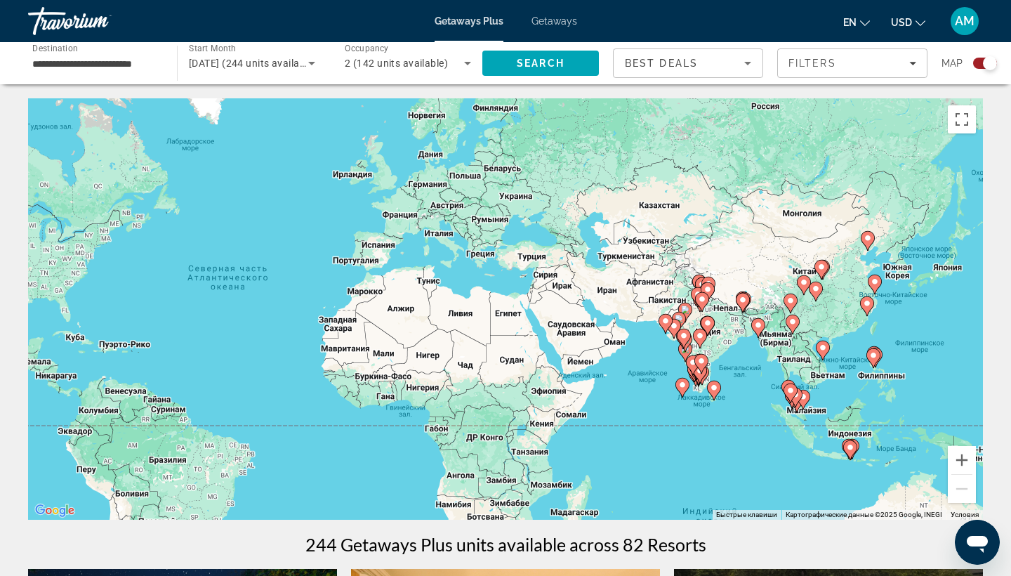
drag, startPoint x: 824, startPoint y: 242, endPoint x: 756, endPoint y: 218, distance: 72.4
click at [756, 218] on div "Чтобы активировать перетаскивание с помощью клавиатуры, нажмите Alt + Ввод. Пос…" at bounding box center [505, 308] width 955 height 421
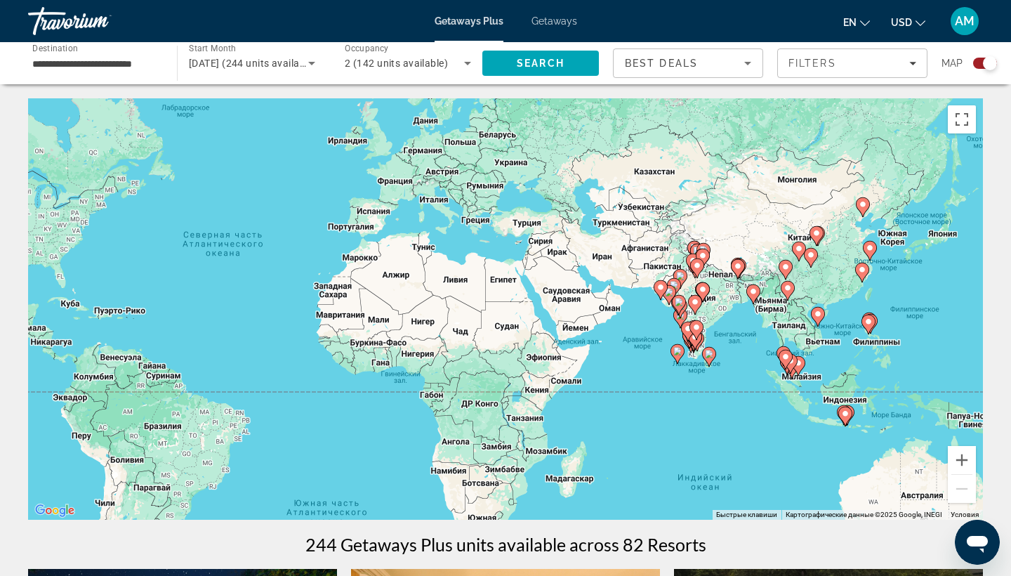
drag, startPoint x: 784, startPoint y: 272, endPoint x: 786, endPoint y: 181, distance: 90.6
click at [786, 181] on div "Чтобы активировать перетаскивание с помощью клавиатуры, нажмите Alt + Ввод. Пос…" at bounding box center [505, 308] width 955 height 421
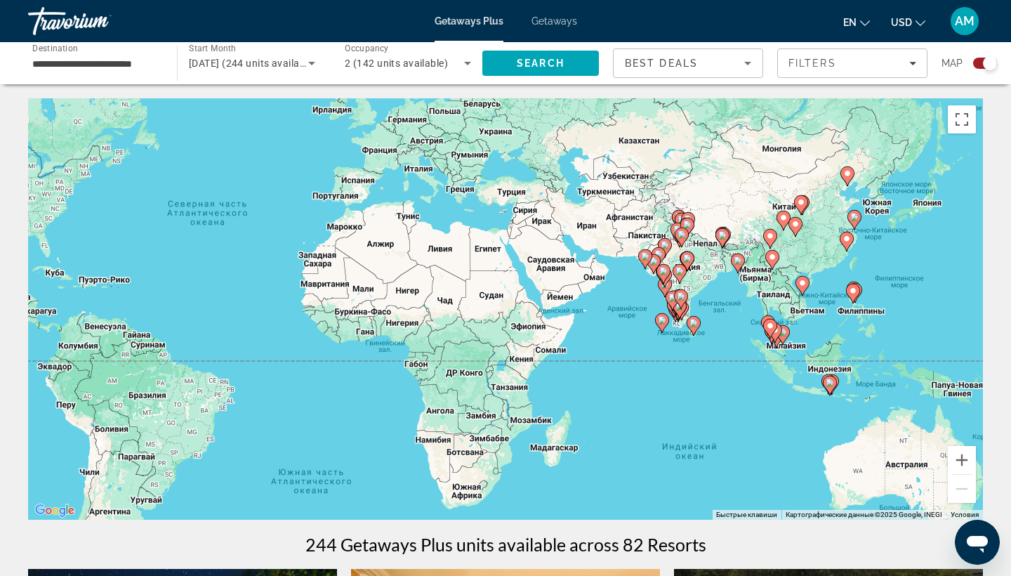
drag, startPoint x: 744, startPoint y: 251, endPoint x: 730, endPoint y: 279, distance: 31.1
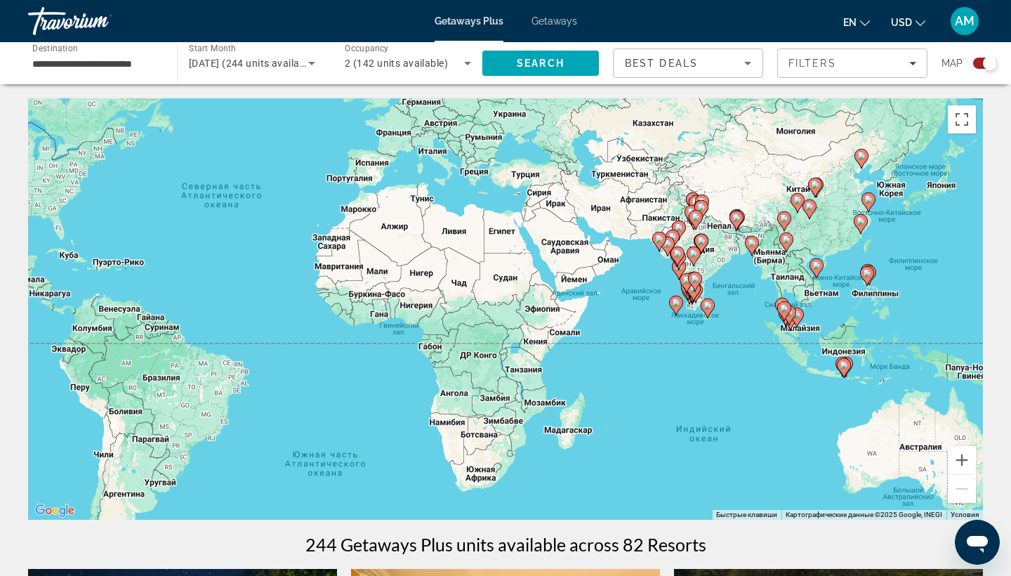
drag, startPoint x: 749, startPoint y: 258, endPoint x: 747, endPoint y: 251, distance: 8.0
click at [748, 251] on g "Main content" at bounding box center [752, 246] width 14 height 20
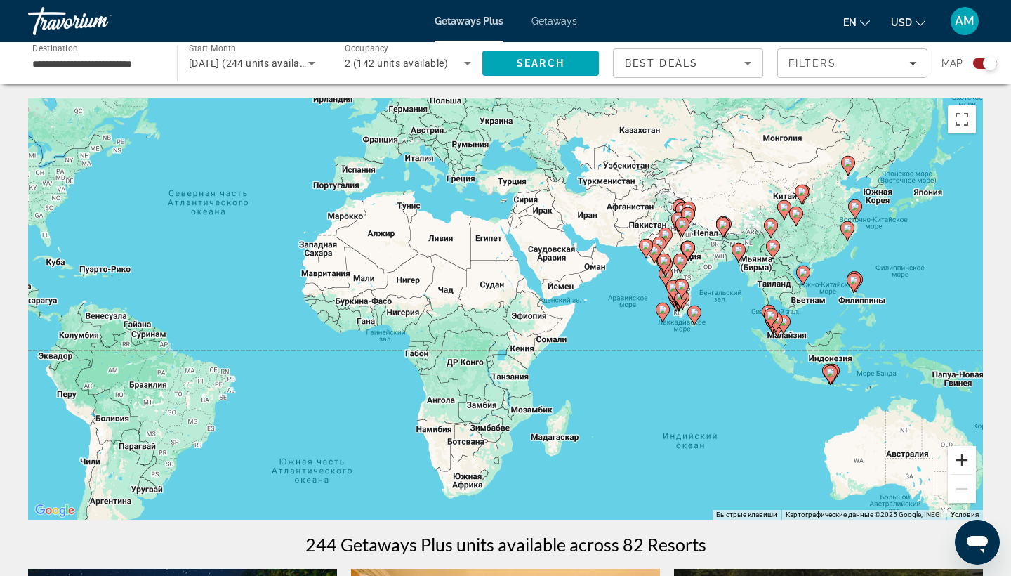
click at [958, 472] on button "Увеличить" at bounding box center [962, 460] width 28 height 28
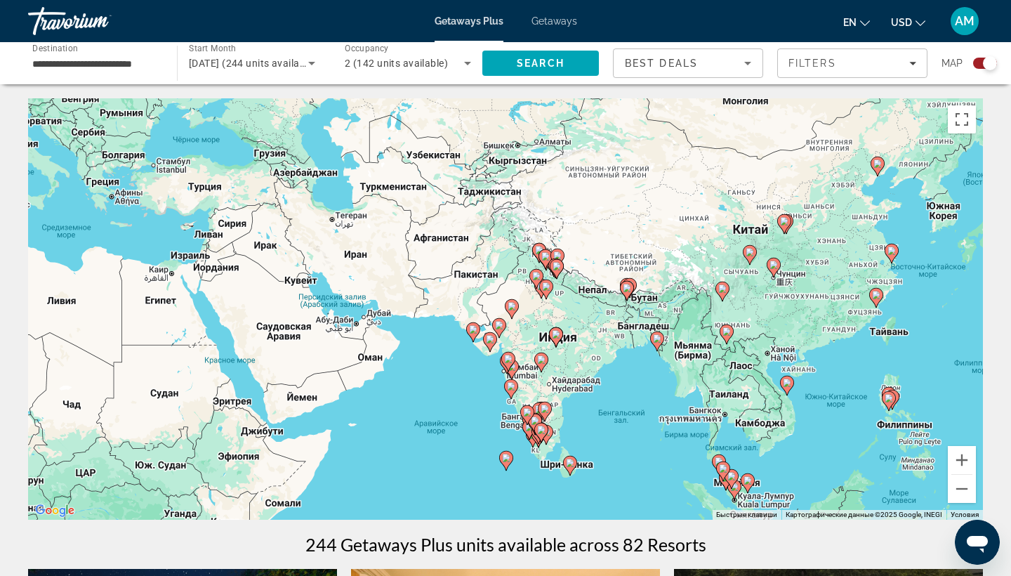
drag, startPoint x: 911, startPoint y: 352, endPoint x: 594, endPoint y: 484, distance: 343.1
click at [594, 484] on div "Чтобы активировать перетаскивание с помощью клавиатуры, нажмите Alt + Ввод. Пос…" at bounding box center [505, 308] width 955 height 421
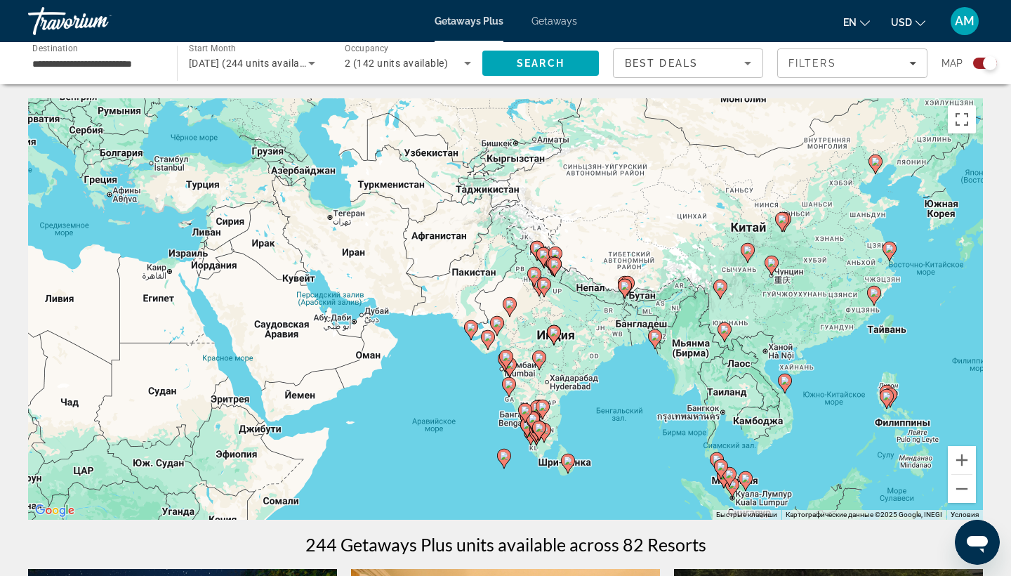
click at [141, 50] on div "**********" at bounding box center [95, 64] width 126 height 40
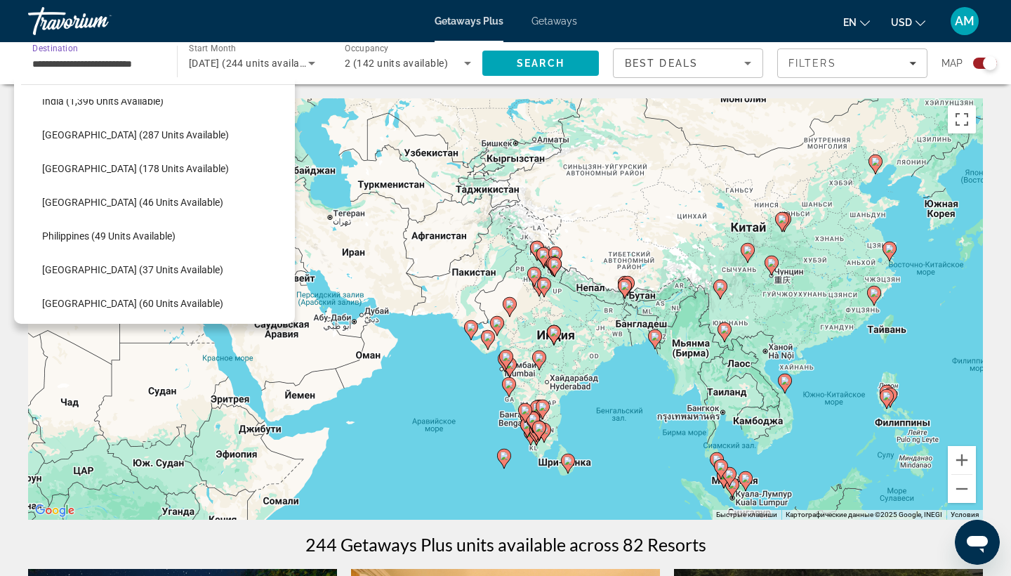
scroll to position [461, 0]
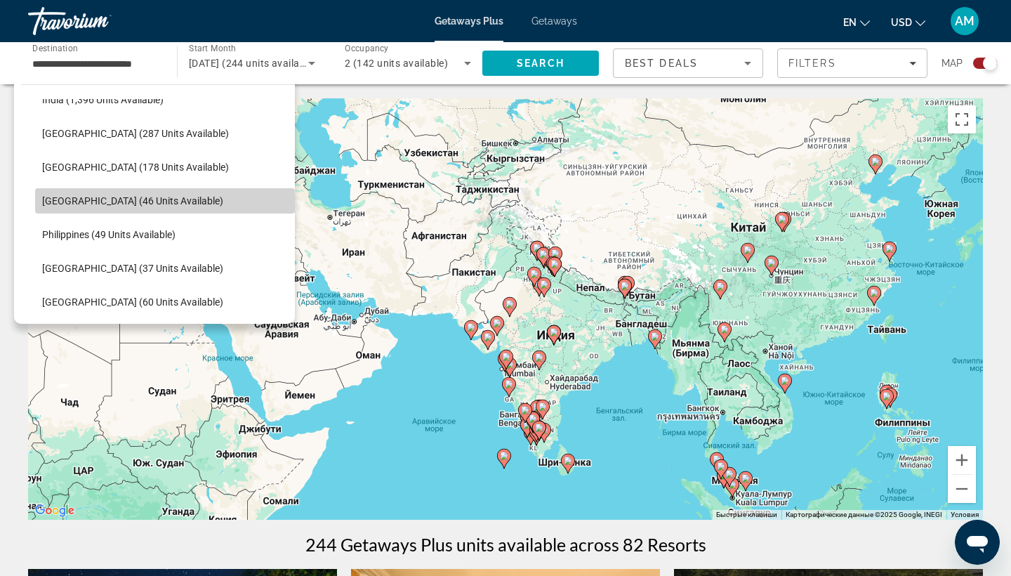
click at [119, 205] on span "Maldives (46 units available)" at bounding box center [132, 200] width 181 height 11
type input "**********"
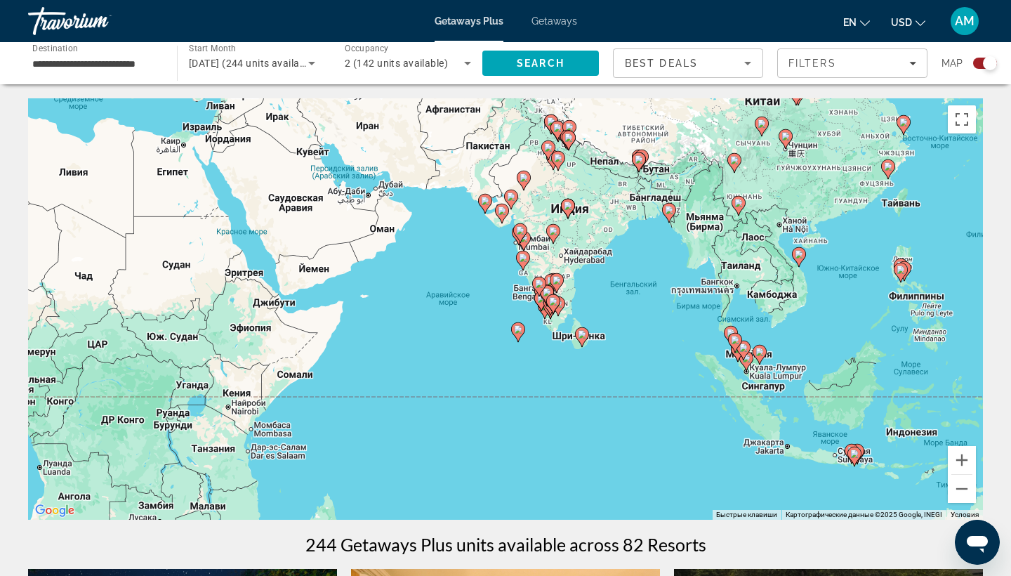
drag, startPoint x: 148, startPoint y: 251, endPoint x: 190, endPoint y: -22, distance: 276.3
click at [190, 0] on html "**********" at bounding box center [505, 288] width 1011 height 576
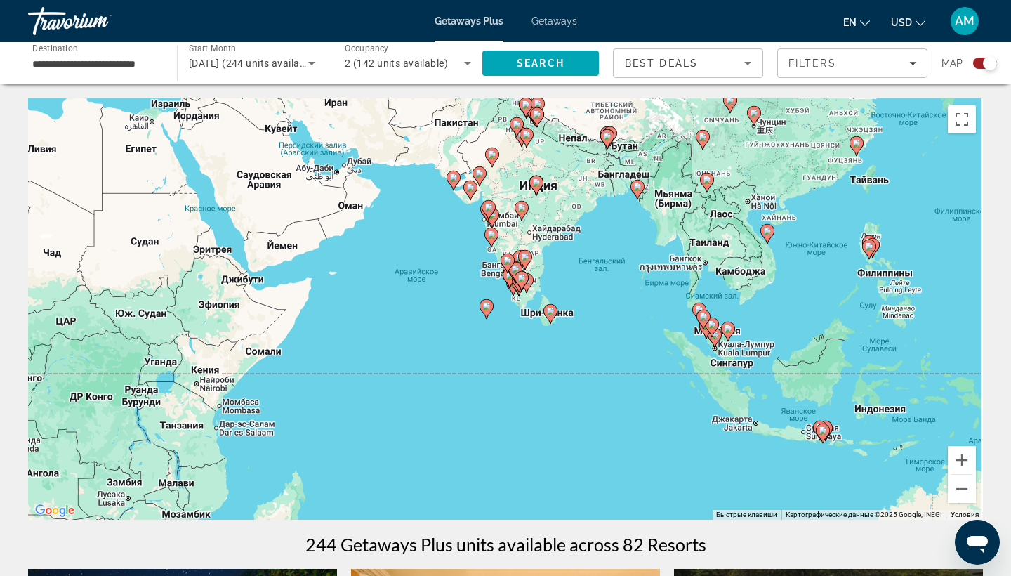
drag, startPoint x: 364, startPoint y: 218, endPoint x: 301, endPoint y: 367, distance: 161.4
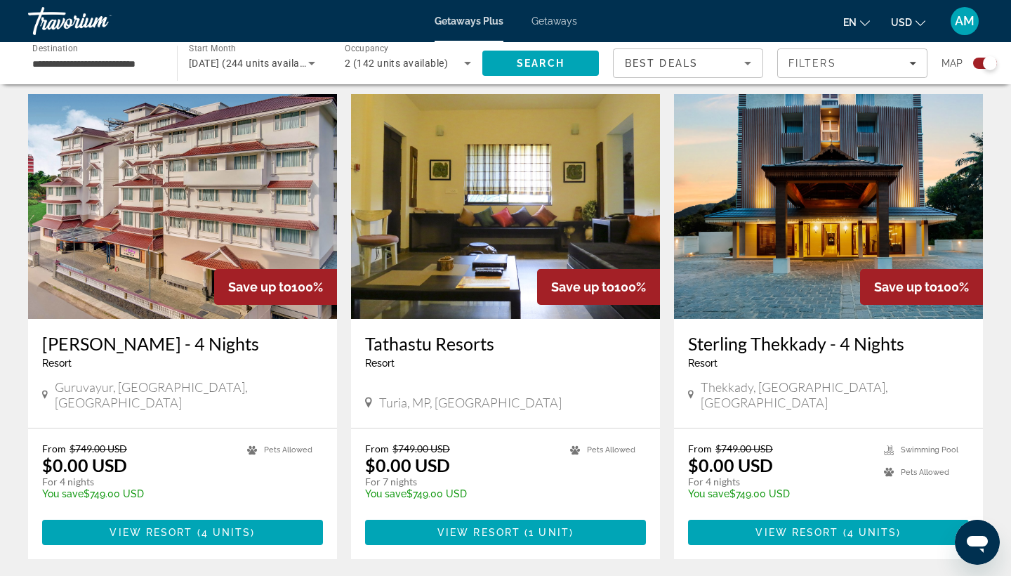
scroll to position [967, 0]
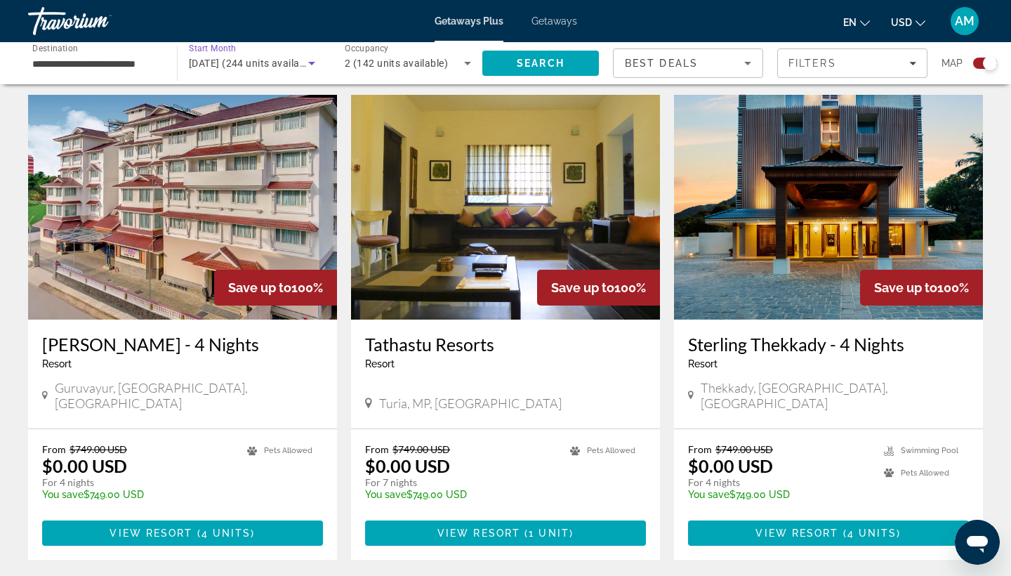
click at [295, 57] on div "December 2025 (244 units available)" at bounding box center [248, 63] width 119 height 17
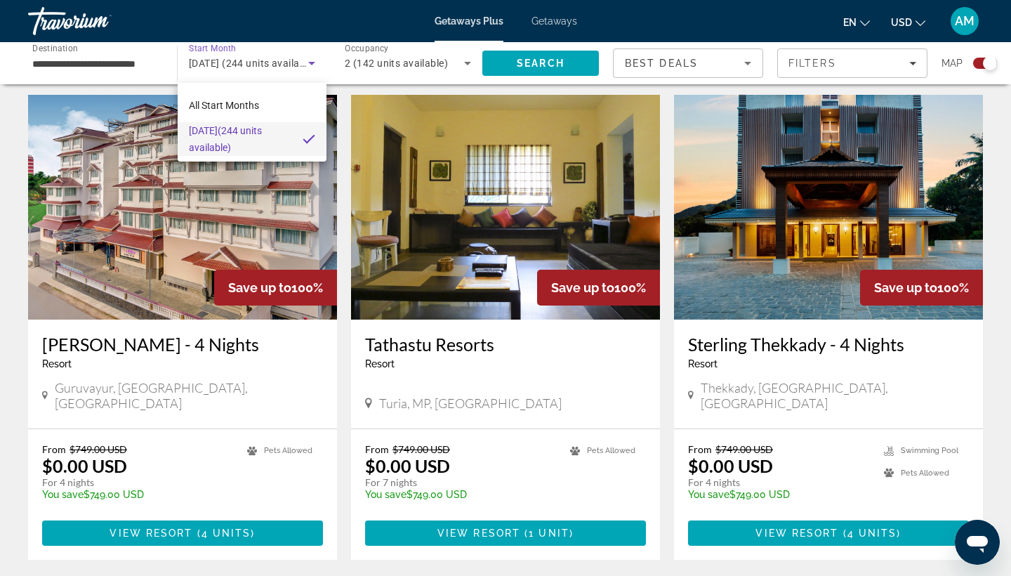
click at [269, 65] on div at bounding box center [505, 288] width 1011 height 576
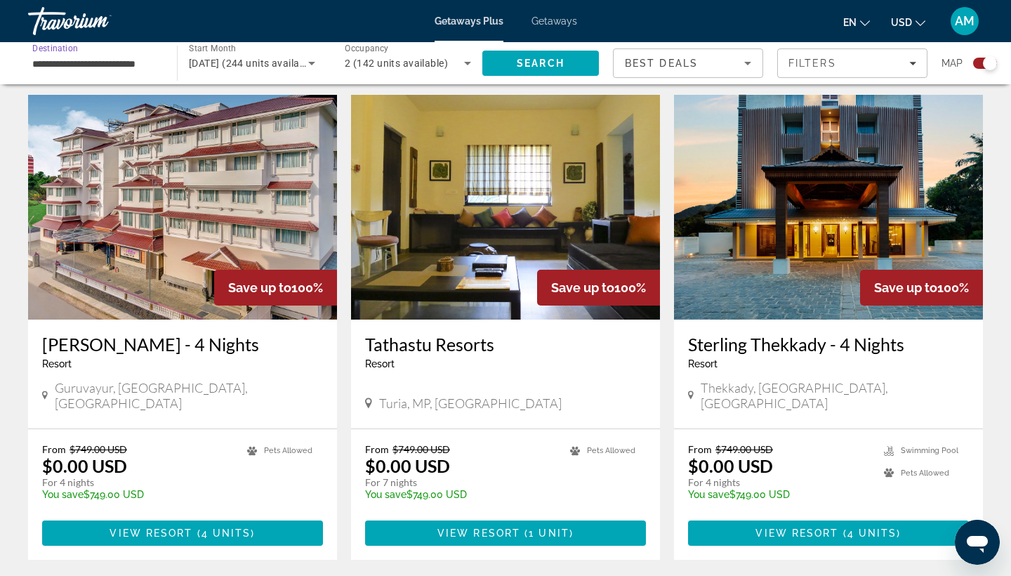
click at [140, 58] on input "**********" at bounding box center [95, 63] width 126 height 17
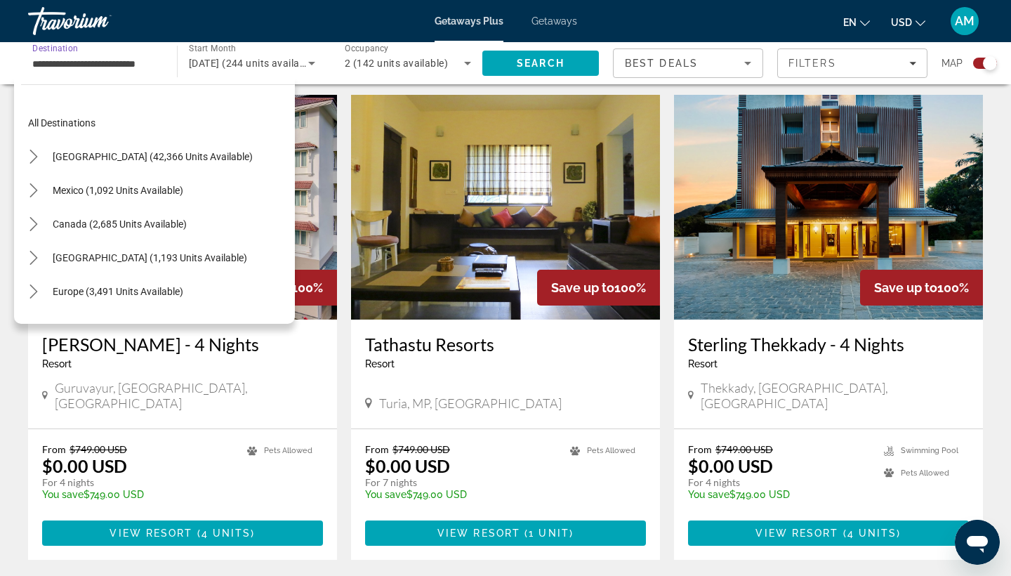
scroll to position [454, 0]
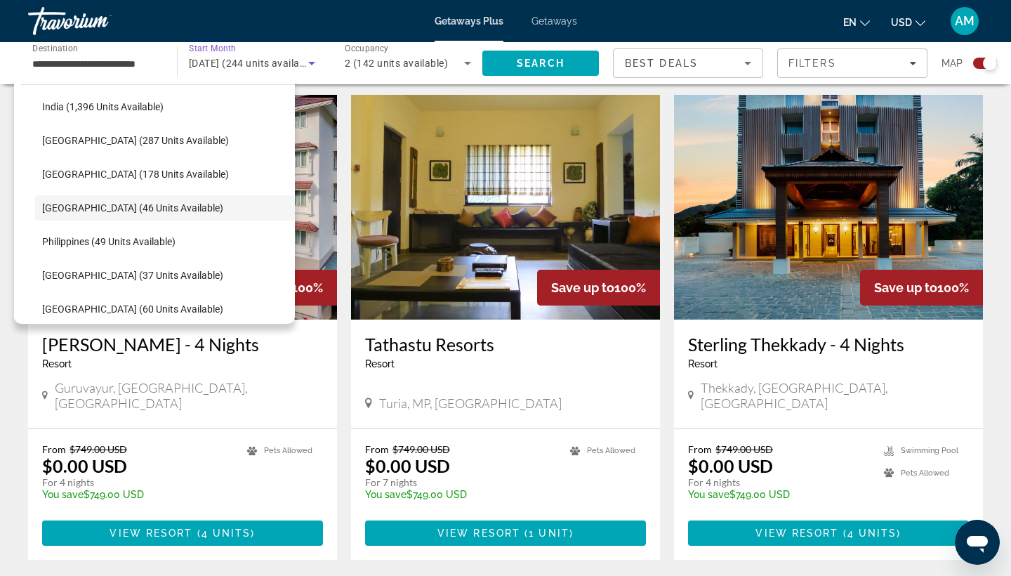
click at [305, 71] on icon "Search widget" at bounding box center [311, 63] width 17 height 17
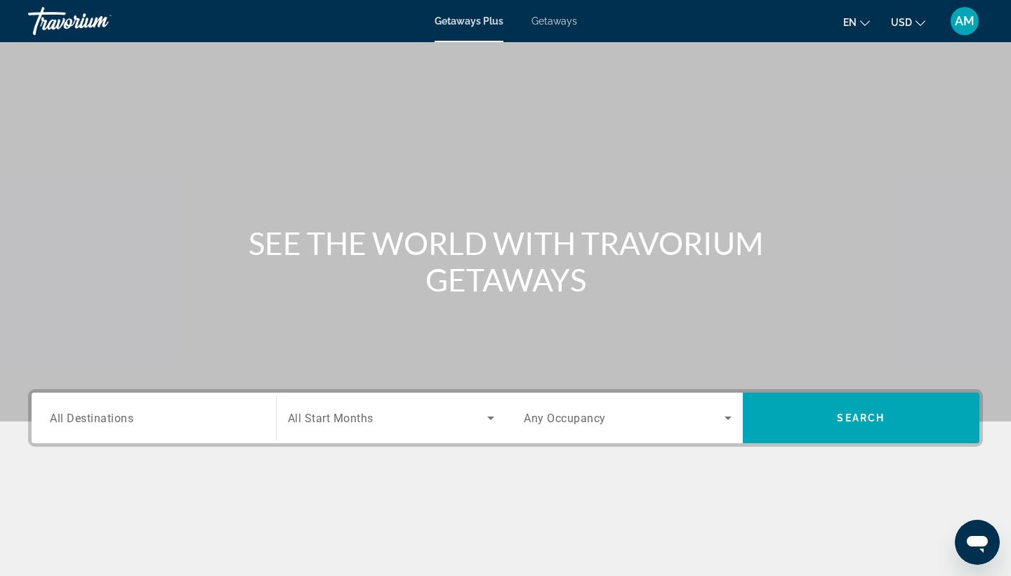
click at [154, 439] on div "Destination All Destinations" at bounding box center [154, 418] width 230 height 51
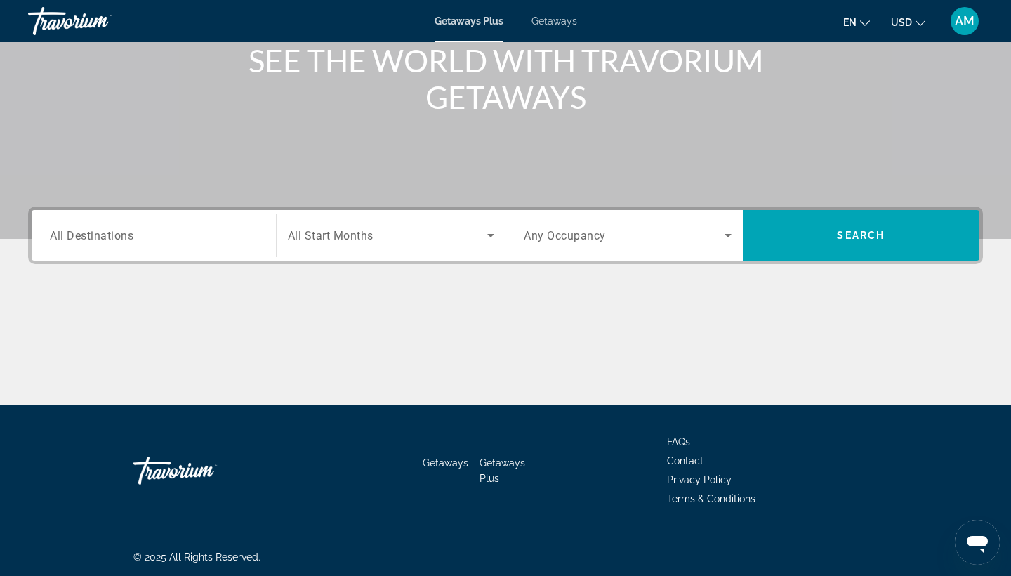
scroll to position [183, 0]
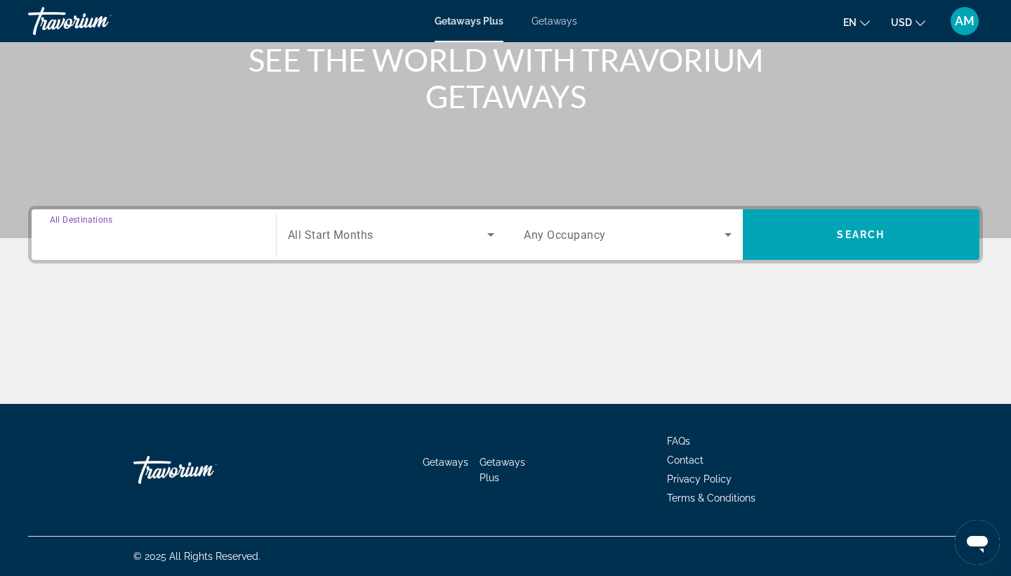
click at [197, 236] on input "Destination All Destinations" at bounding box center [154, 235] width 208 height 17
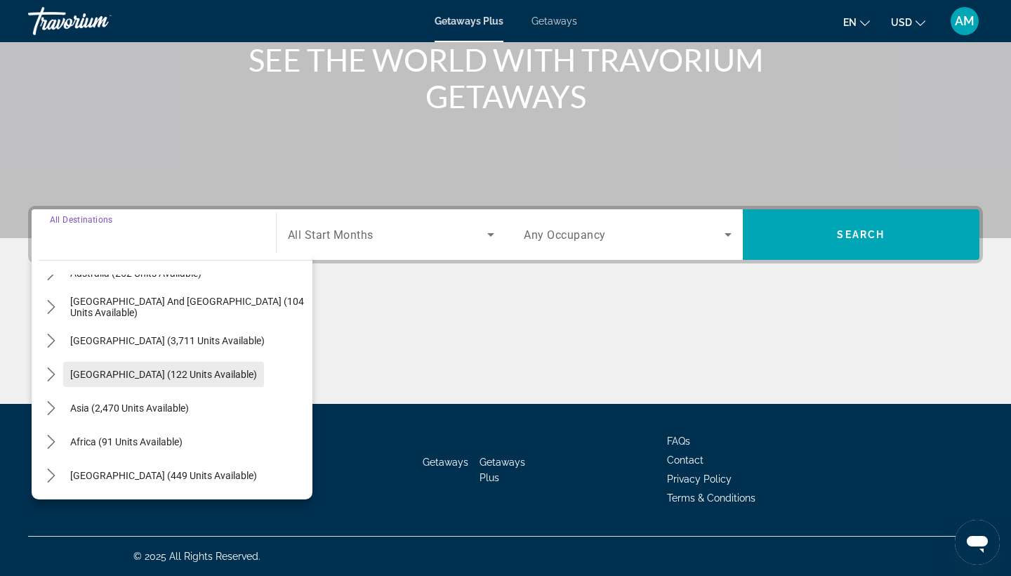
scroll to position [227, 0]
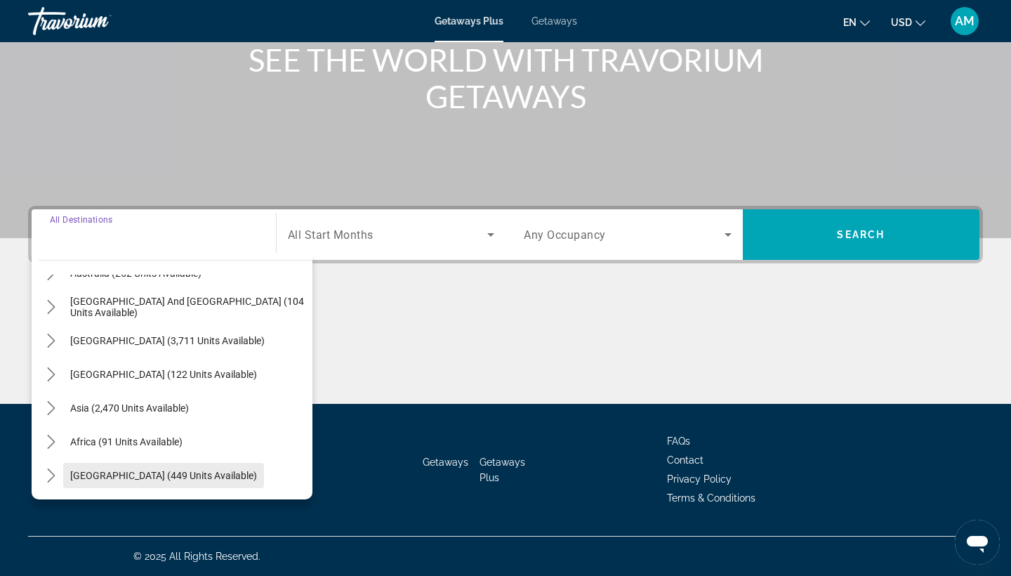
click at [127, 487] on span "Select destination: Middle East (449 units available)" at bounding box center [163, 476] width 201 height 34
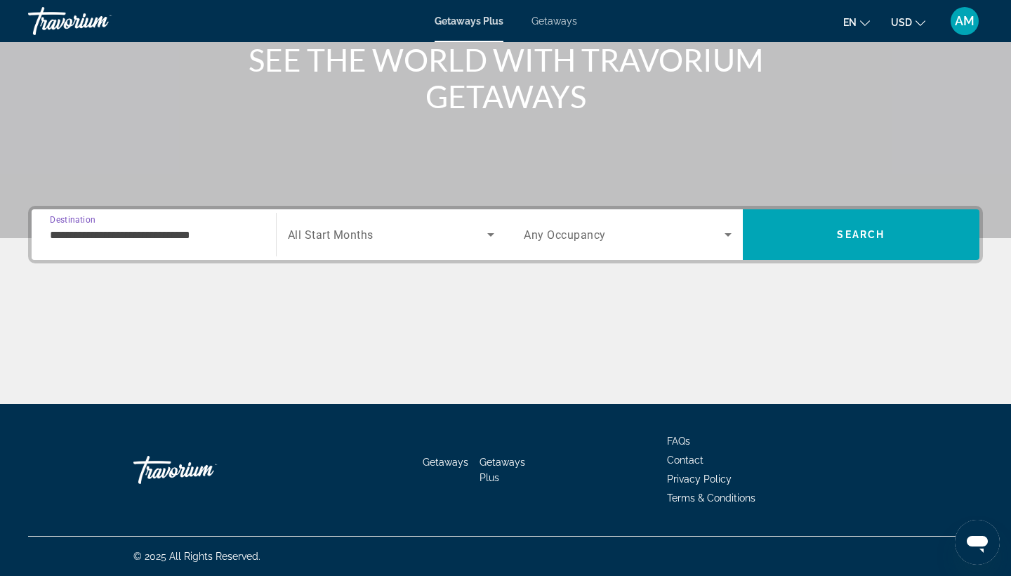
click at [183, 251] on div "**********" at bounding box center [154, 235] width 208 height 40
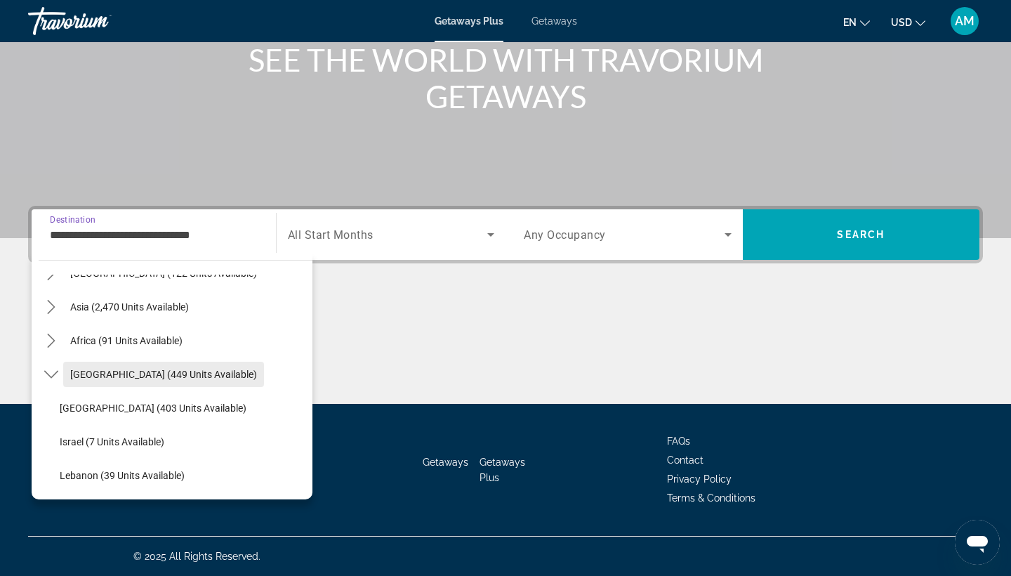
scroll to position [183, 0]
click at [178, 348] on span "Select destination: Africa (91 units available)" at bounding box center [126, 341] width 126 height 34
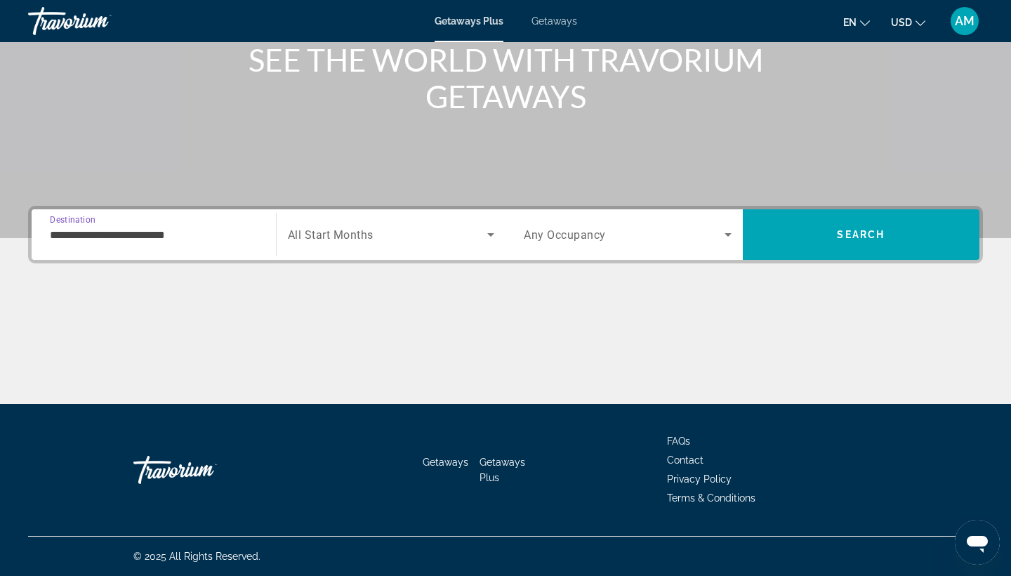
click at [306, 241] on span "All Start Months" at bounding box center [331, 234] width 86 height 13
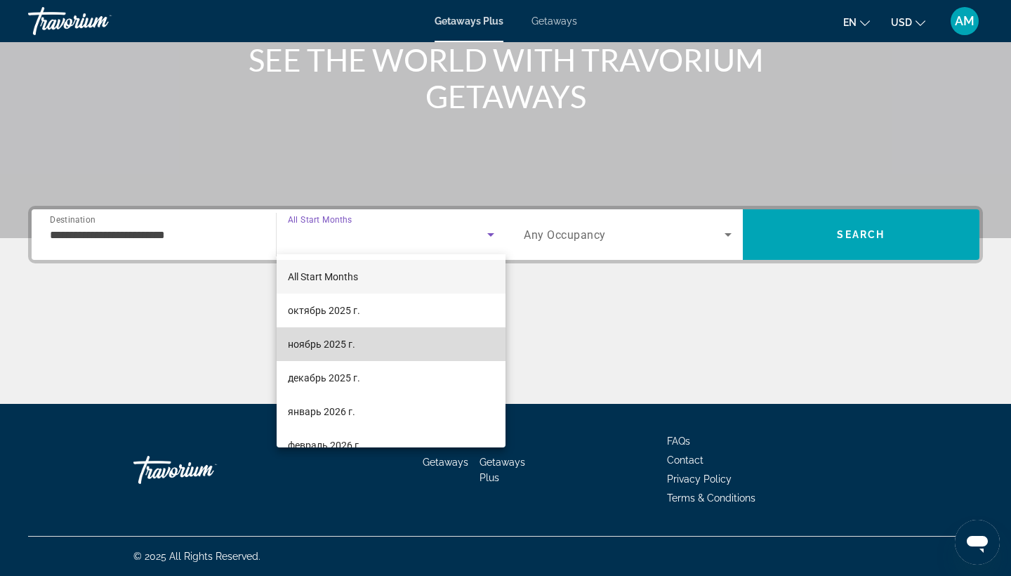
click at [333, 341] on span "ноябрь 2025 г." at bounding box center [321, 344] width 67 height 17
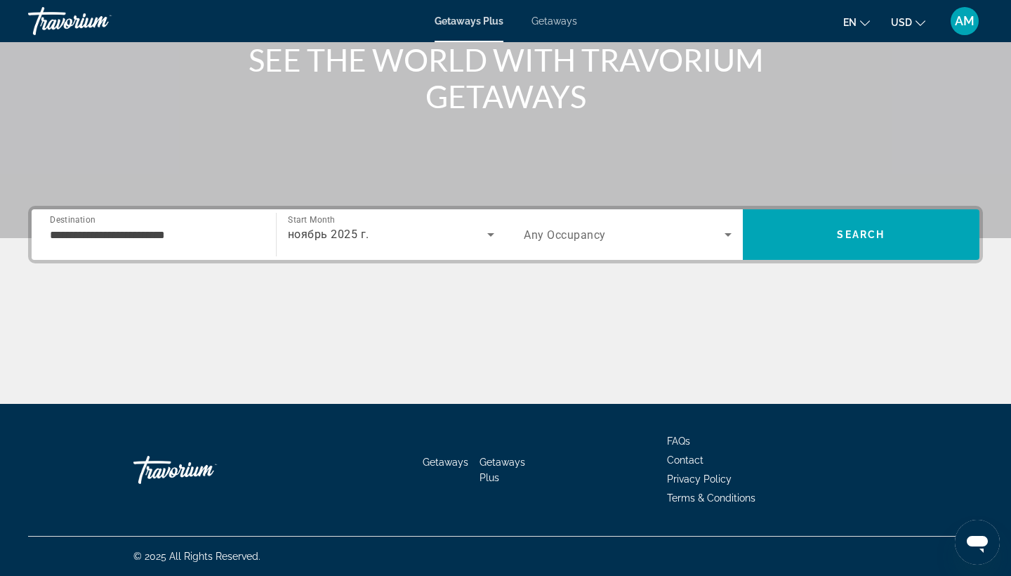
click at [270, 239] on div "Start Month All Start Months ноябрь 2025 г." at bounding box center [387, 234] width 237 height 51
click at [235, 240] on input "**********" at bounding box center [154, 235] width 208 height 17
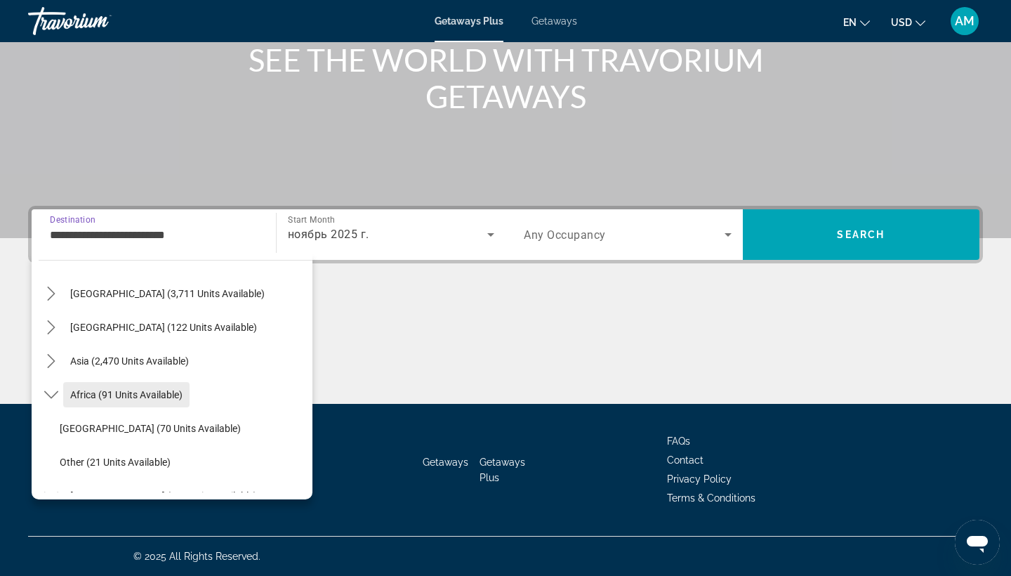
scroll to position [258, 0]
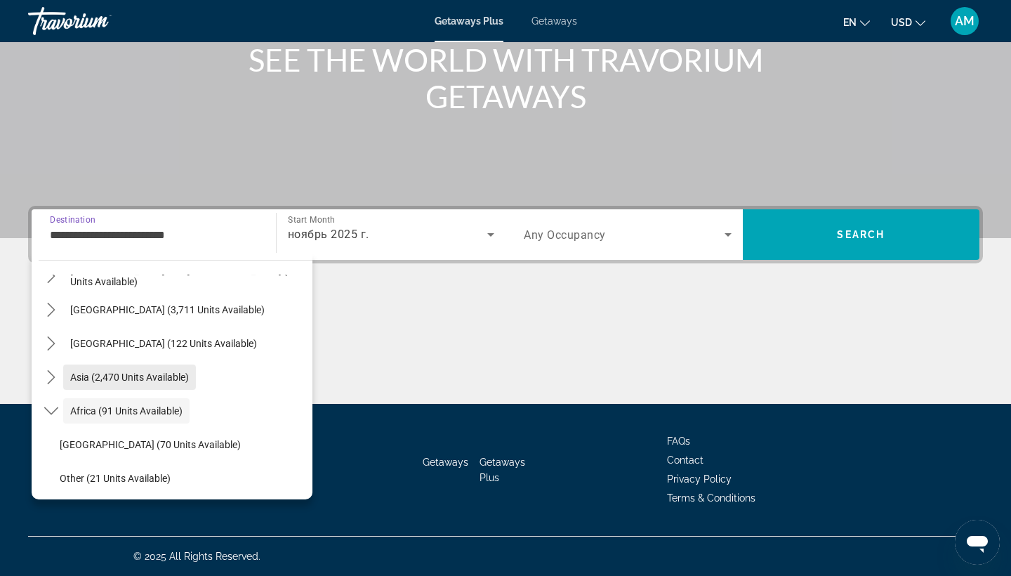
click at [148, 387] on span "Select destination: Asia (2,470 units available)" at bounding box center [129, 377] width 133 height 34
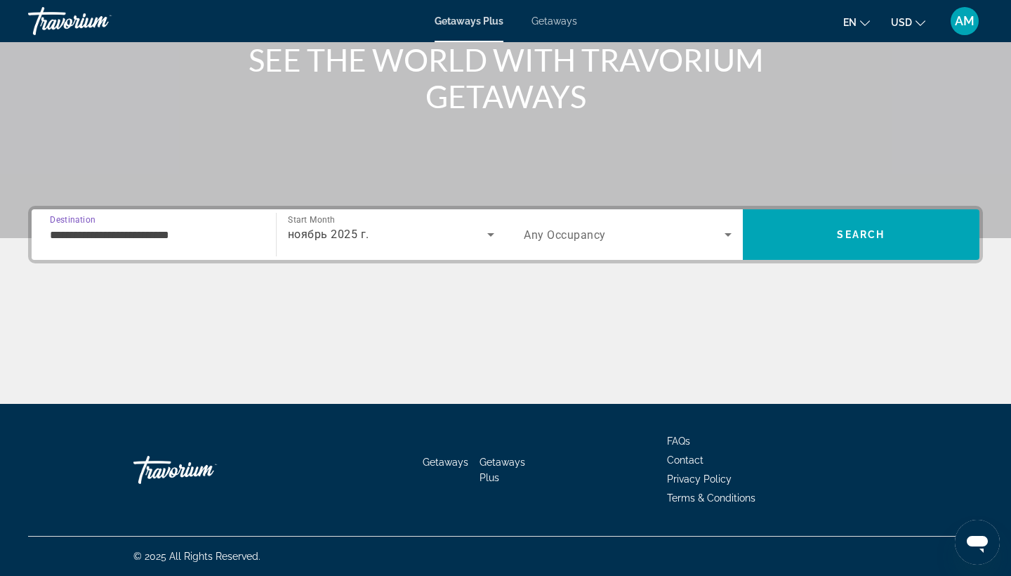
click at [188, 246] on div "**********" at bounding box center [154, 235] width 208 height 40
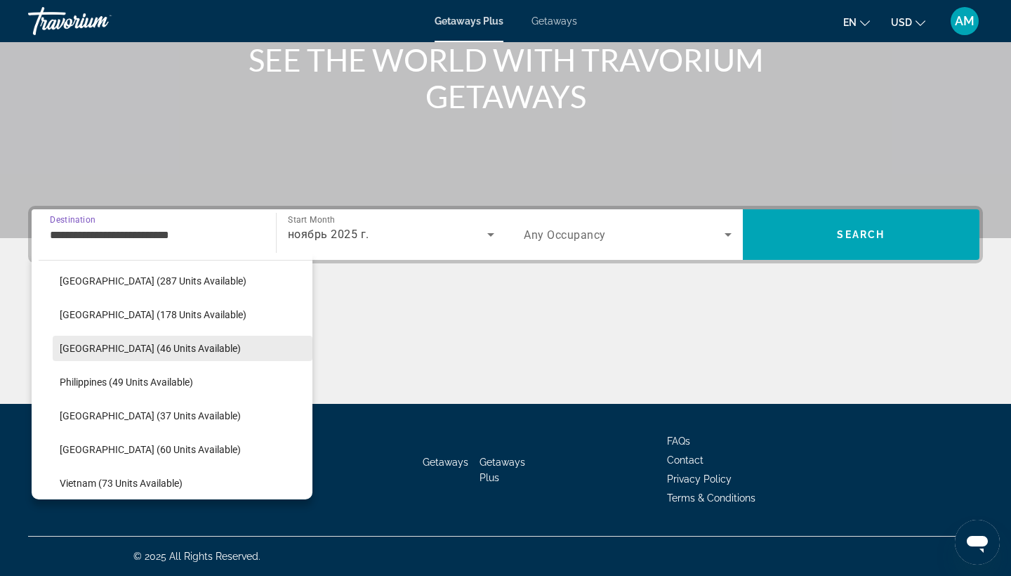
scroll to position [498, 0]
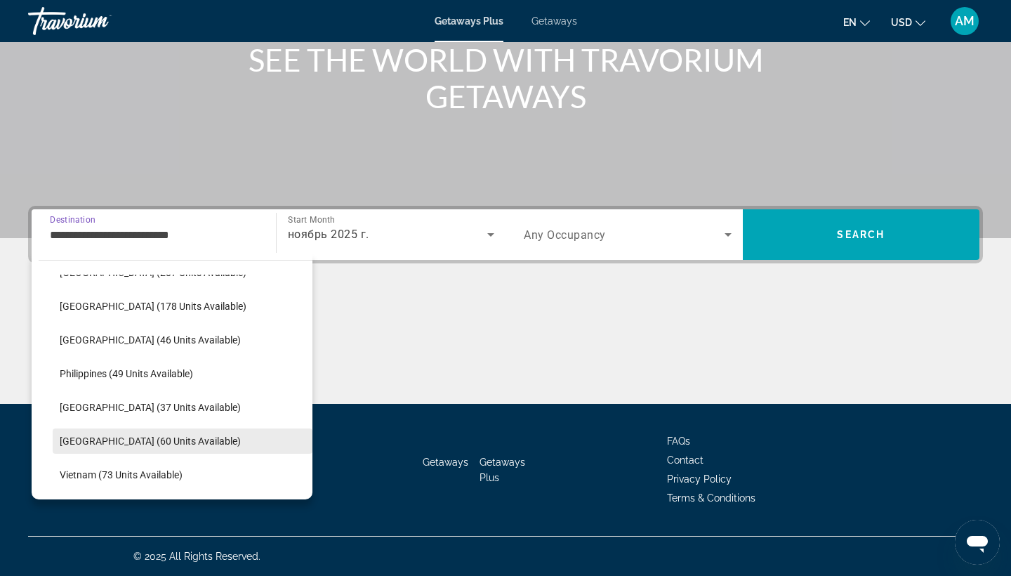
click at [168, 435] on span "Select destination: Thailand (60 units available)" at bounding box center [183, 441] width 260 height 34
type input "**********"
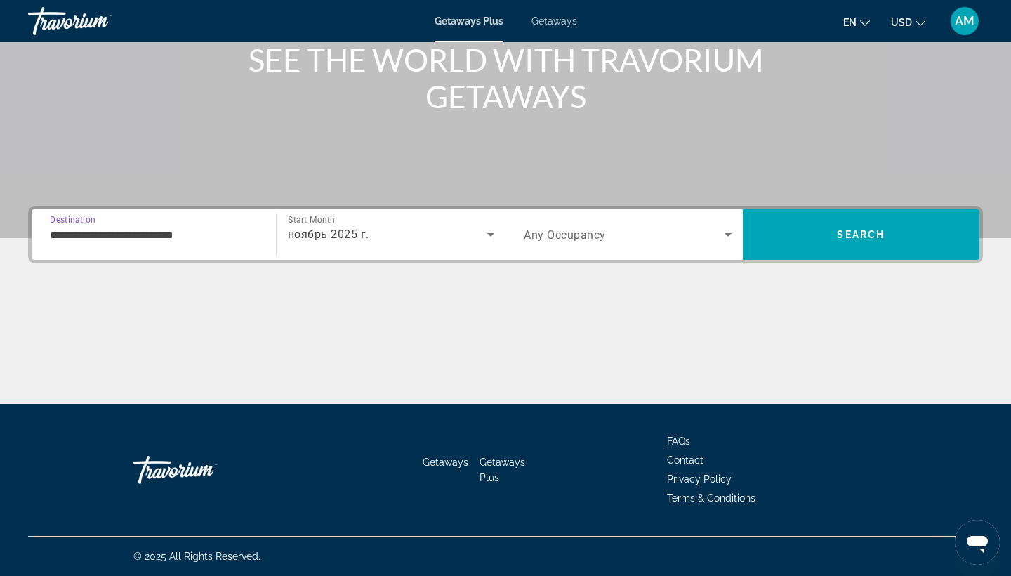
click at [680, 242] on span "Search widget" at bounding box center [624, 234] width 201 height 17
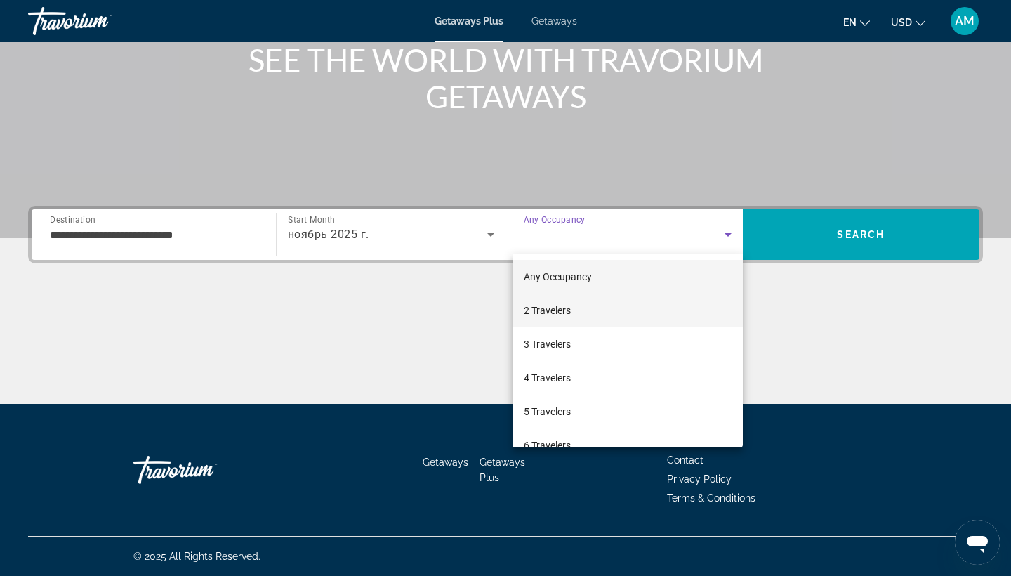
click at [635, 296] on mat-option "2 Travelers" at bounding box center [628, 310] width 230 height 34
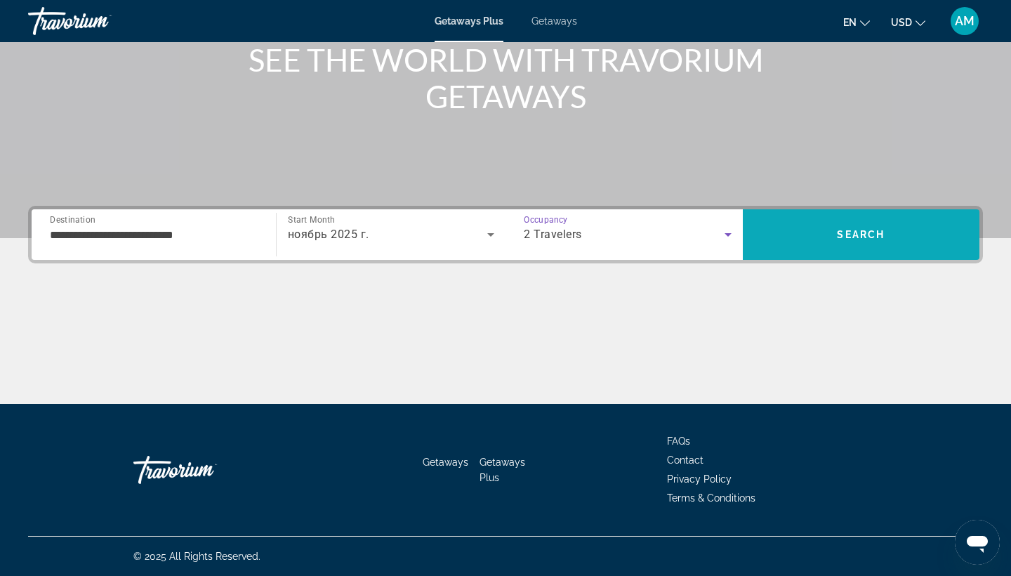
click at [808, 239] on span "Search" at bounding box center [861, 235] width 237 height 34
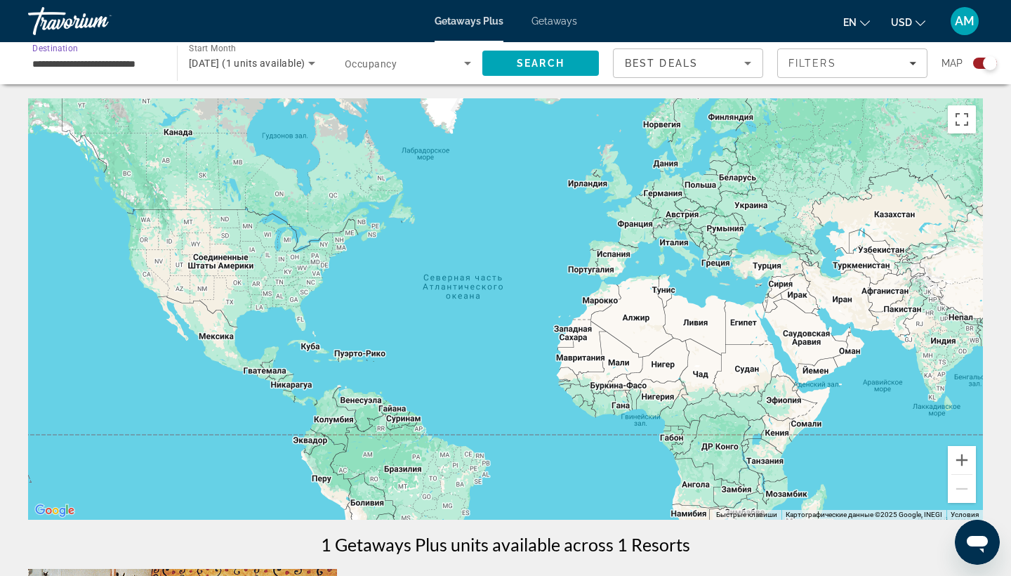
click at [144, 61] on input "**********" at bounding box center [95, 63] width 126 height 17
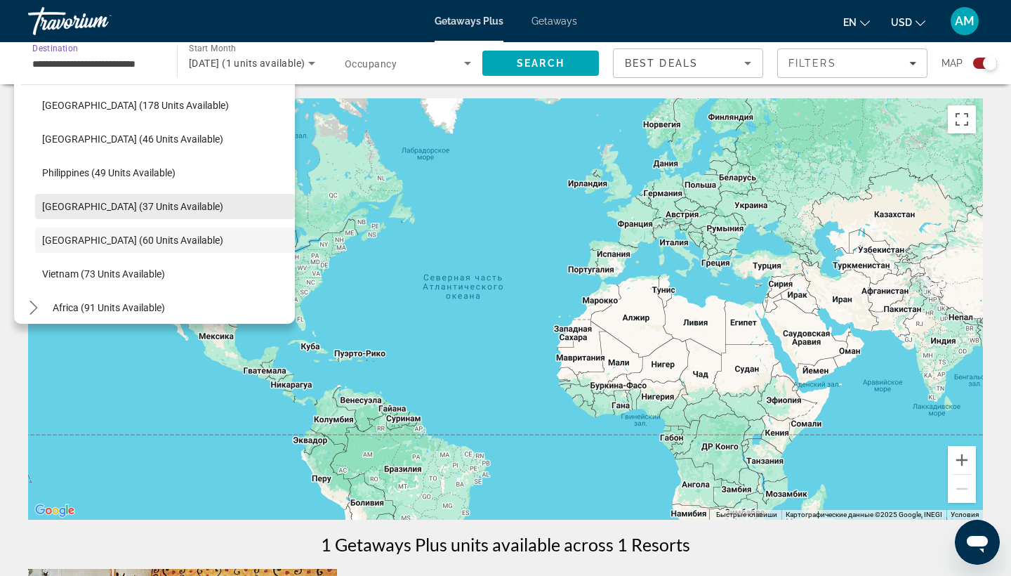
scroll to position [521, 0]
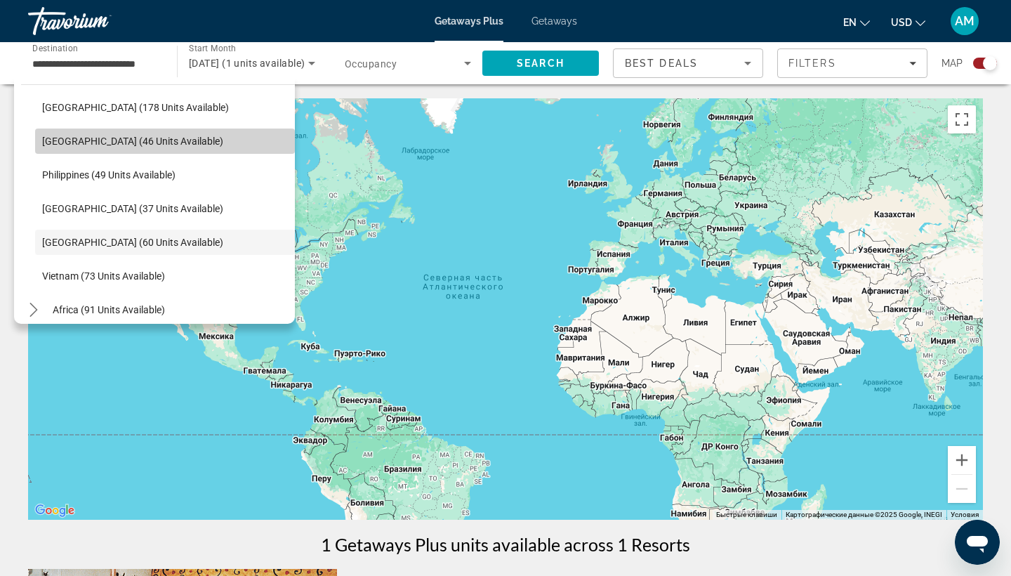
click at [139, 148] on span "Select destination: Maldives (46 units available)" at bounding box center [165, 141] width 260 height 34
type input "**********"
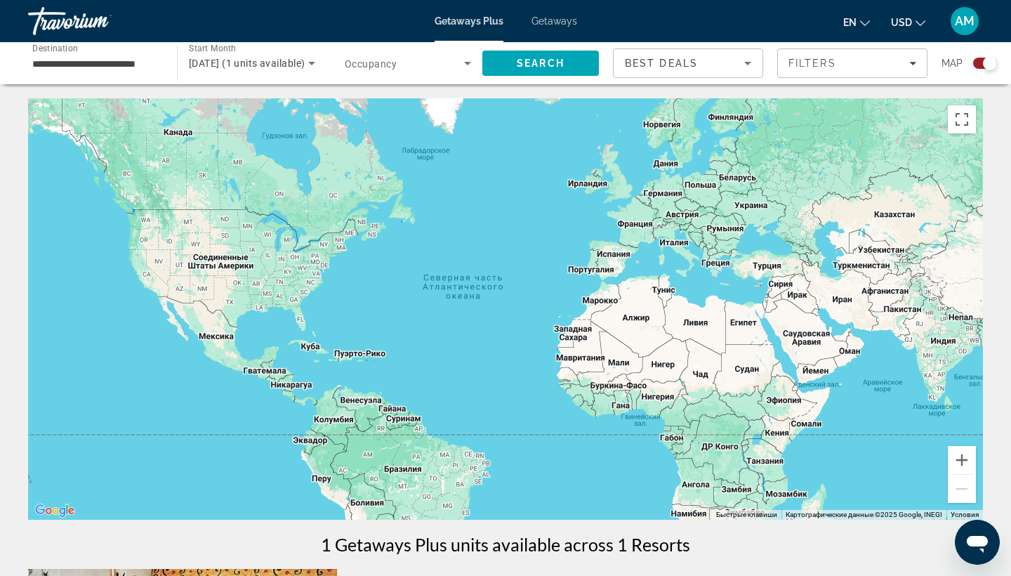
click at [393, 68] on span "Occupancy" at bounding box center [371, 63] width 52 height 11
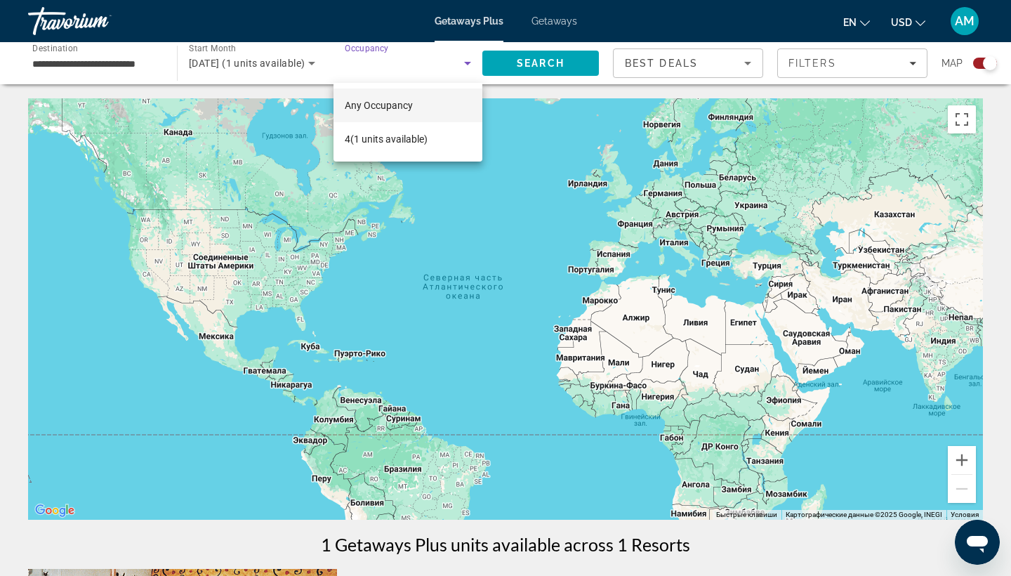
click at [400, 66] on div at bounding box center [505, 288] width 1011 height 576
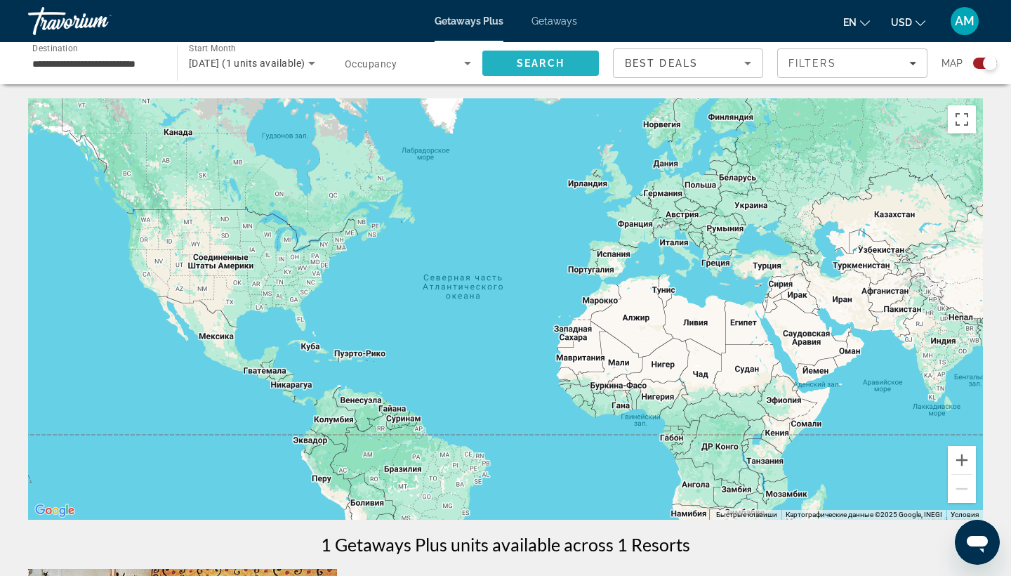
click at [581, 51] on span "Search" at bounding box center [540, 63] width 117 height 34
